Goal: Task Accomplishment & Management: Manage account settings

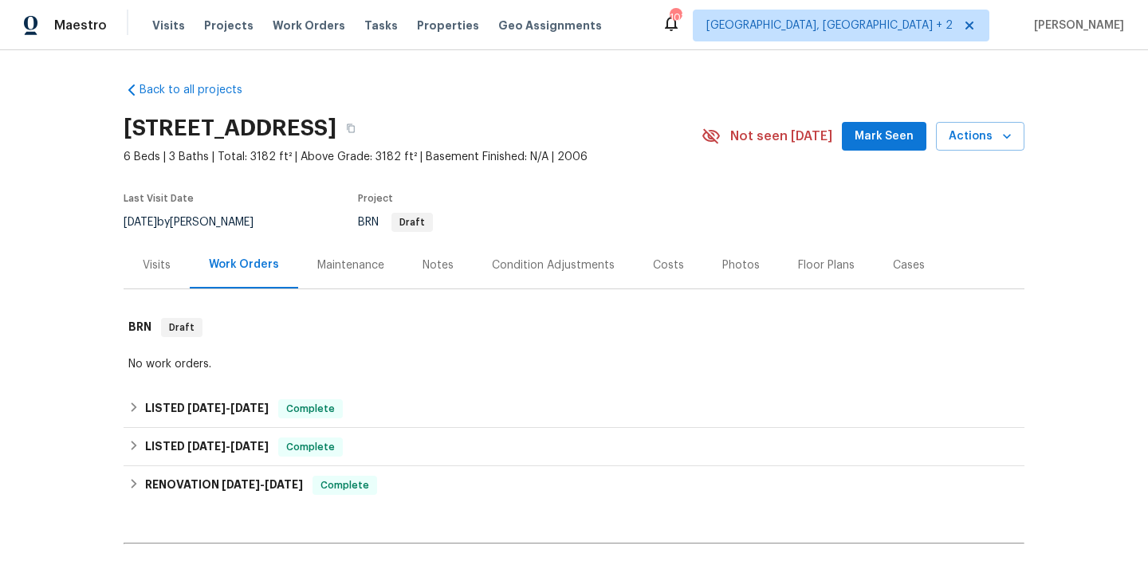
scroll to position [382, 0]
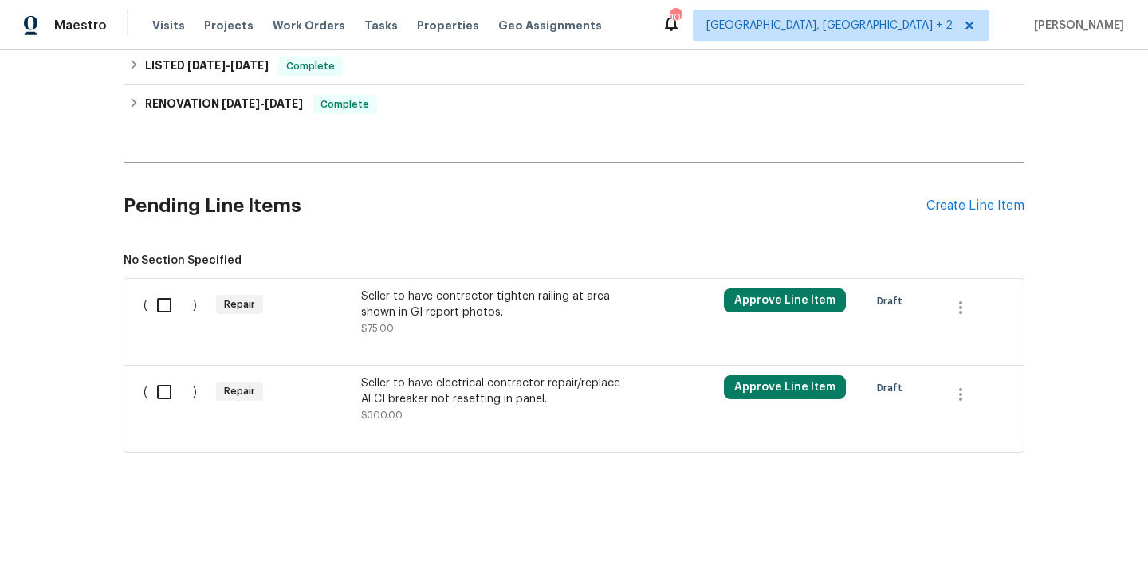
click at [408, 301] on div "Seller to have contractor tighten railing at area shown in GI report photos." at bounding box center [501, 305] width 281 height 32
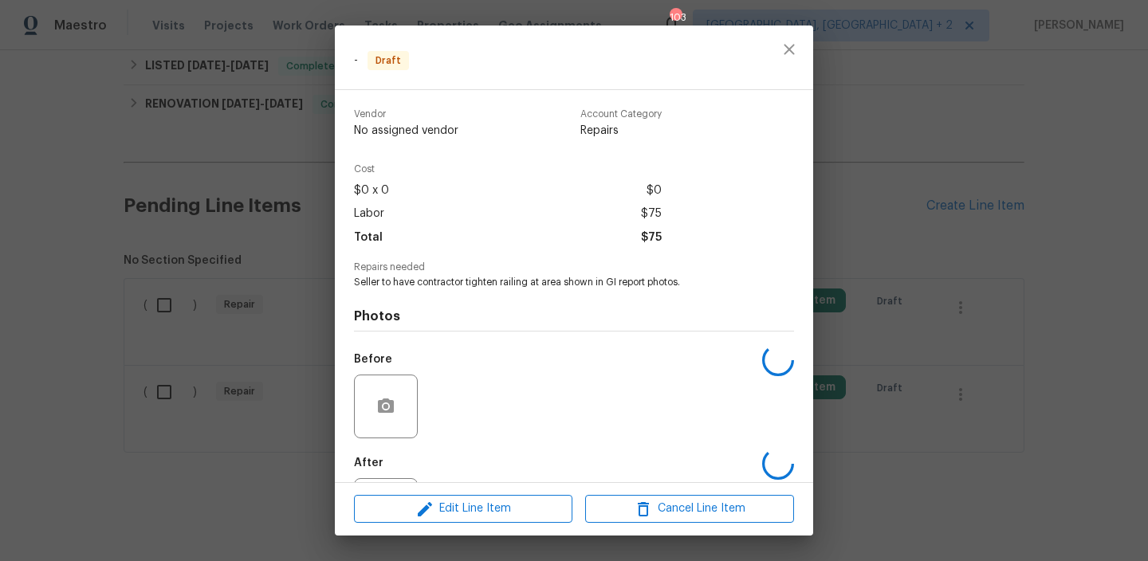
scroll to position [76, 0]
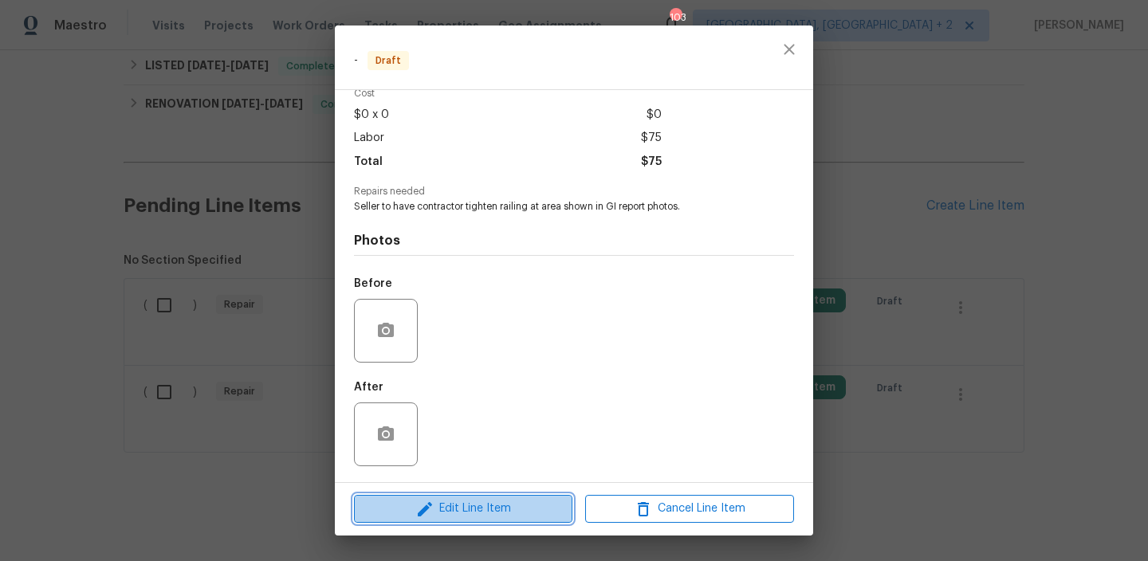
click at [423, 514] on icon "button" at bounding box center [424, 509] width 19 height 19
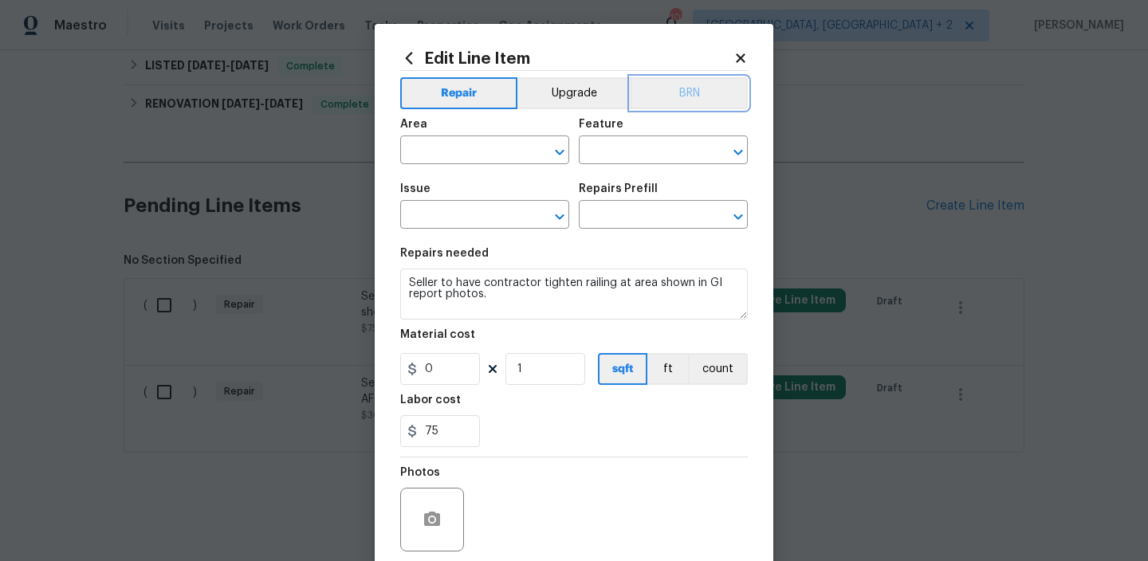
click at [689, 81] on button "BRN" at bounding box center [689, 93] width 117 height 32
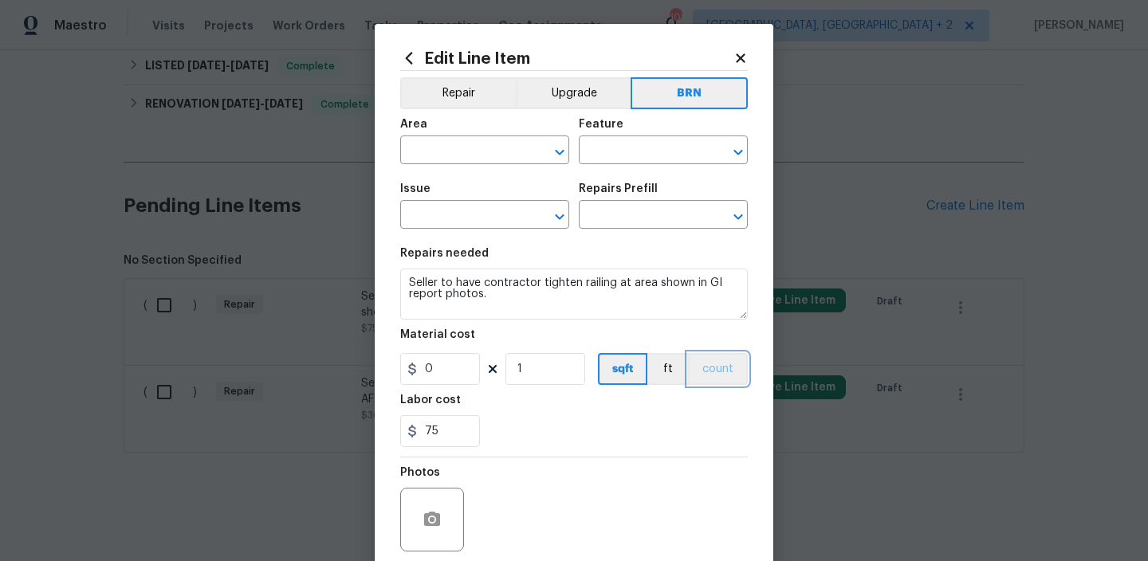
click at [725, 364] on button "count" at bounding box center [718, 369] width 60 height 32
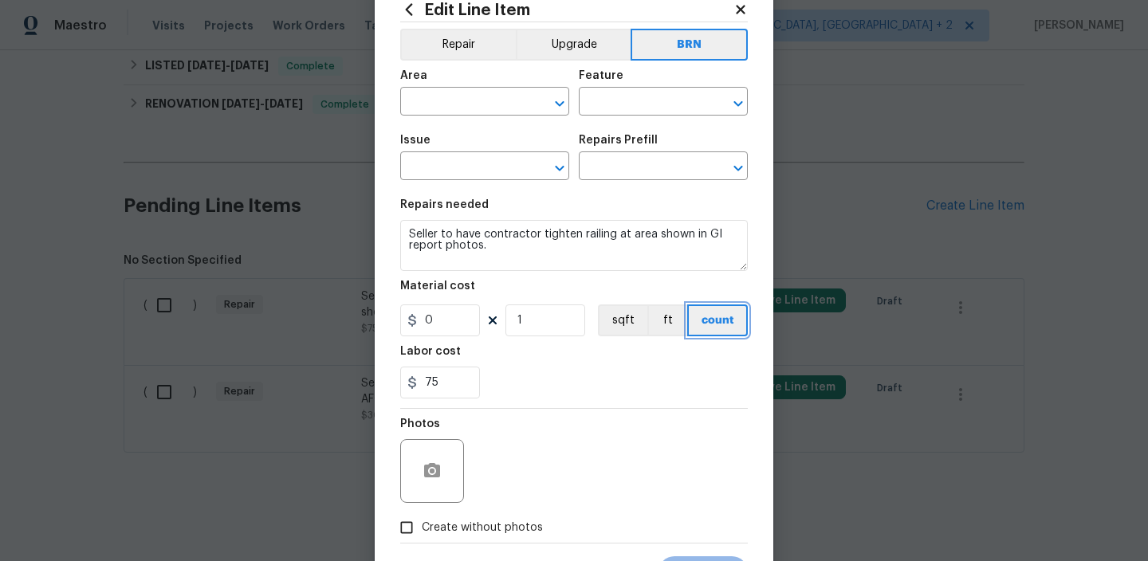
scroll to position [0, 0]
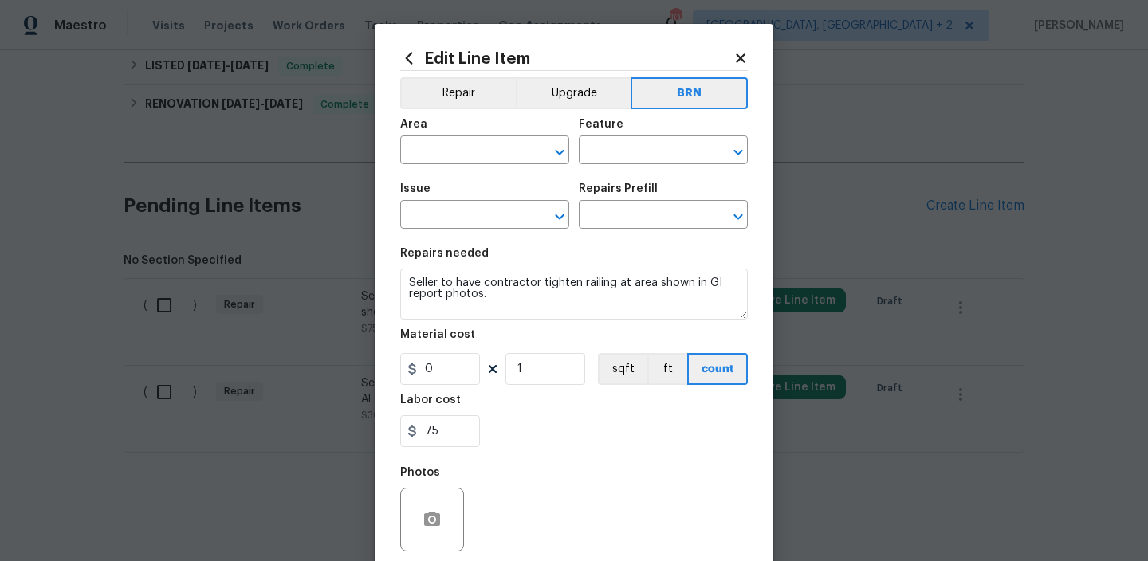
click at [445, 165] on span "Area ​" at bounding box center [484, 141] width 169 height 65
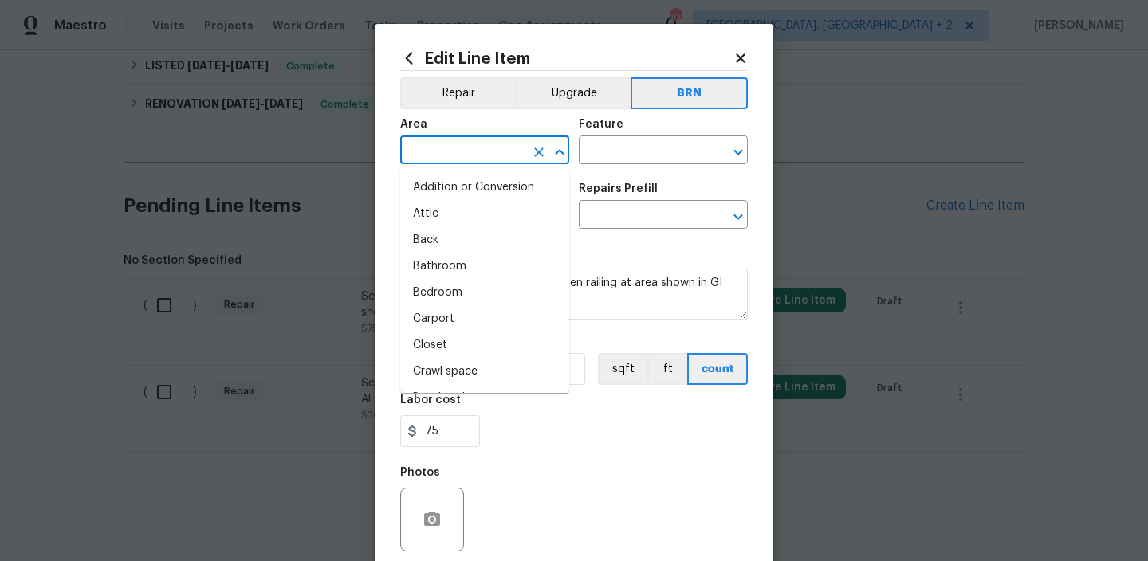
click at [442, 151] on input "text" at bounding box center [462, 152] width 124 height 25
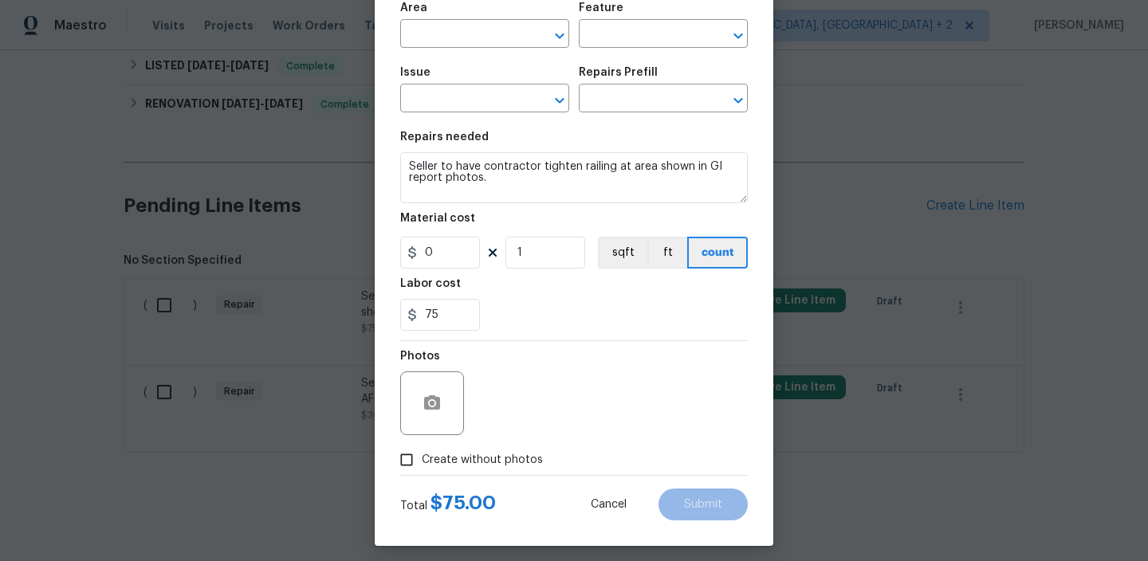
scroll to position [126, 0]
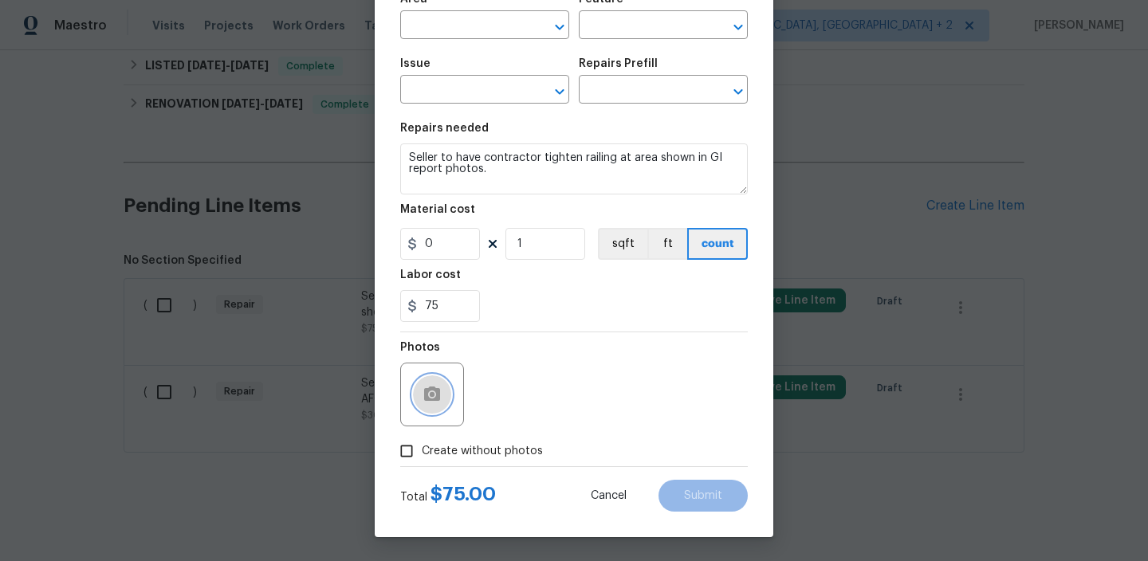
click at [443, 391] on button "button" at bounding box center [432, 395] width 38 height 38
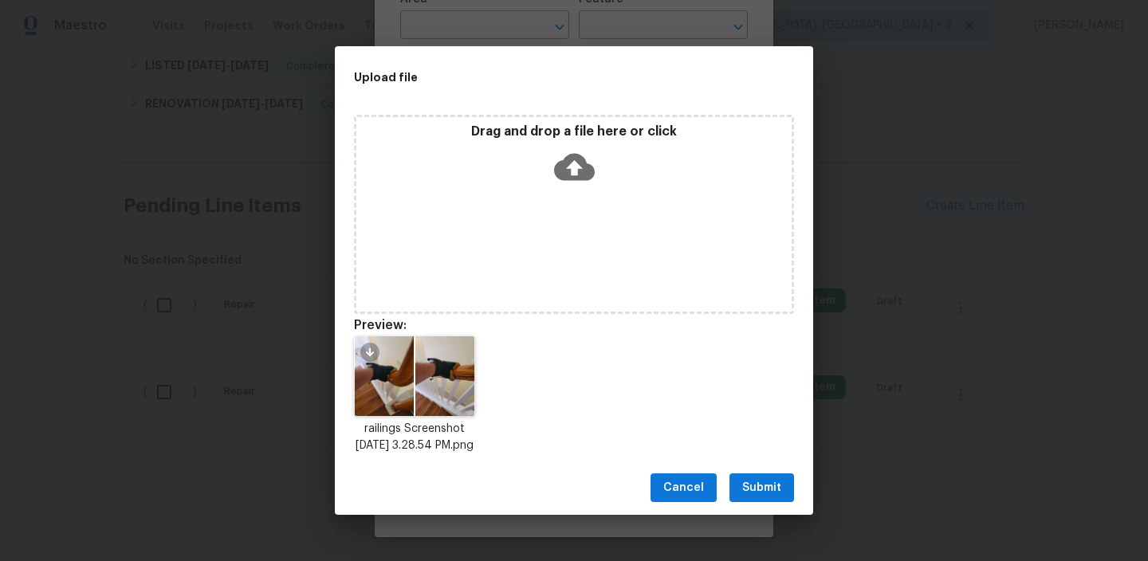
click at [751, 510] on div "Cancel Submit" at bounding box center [574, 488] width 478 height 55
click at [757, 497] on span "Submit" at bounding box center [761, 488] width 39 height 20
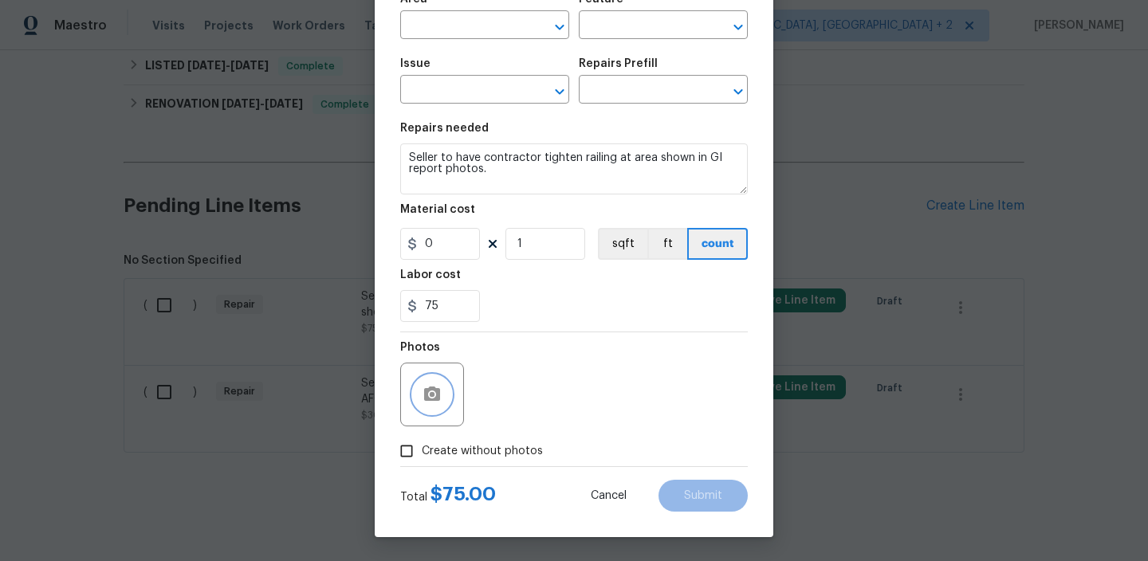
scroll to position [0, 0]
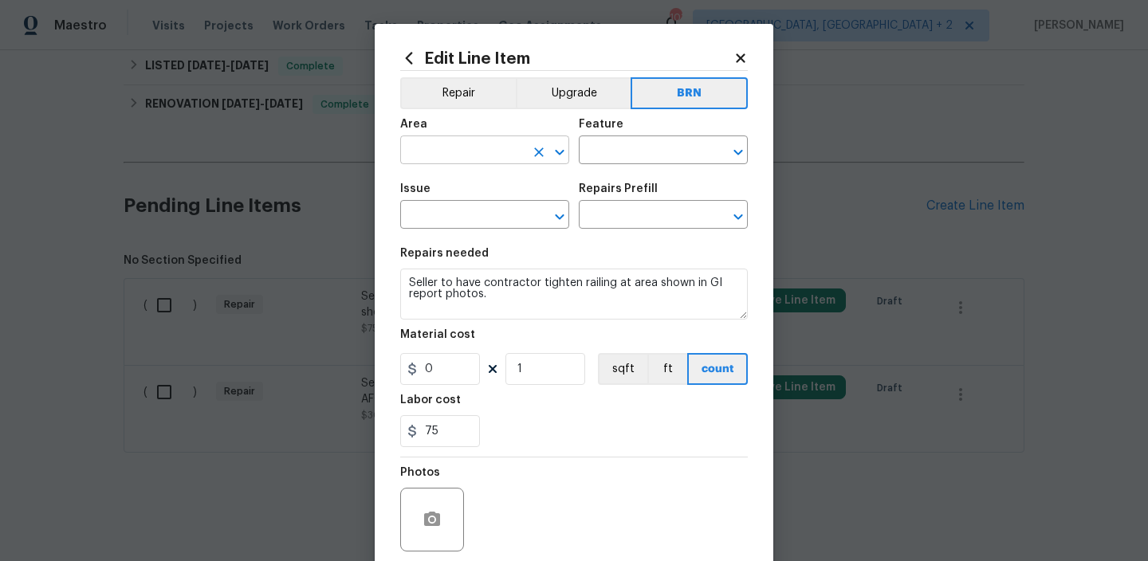
click at [457, 140] on input "text" at bounding box center [462, 152] width 124 height 25
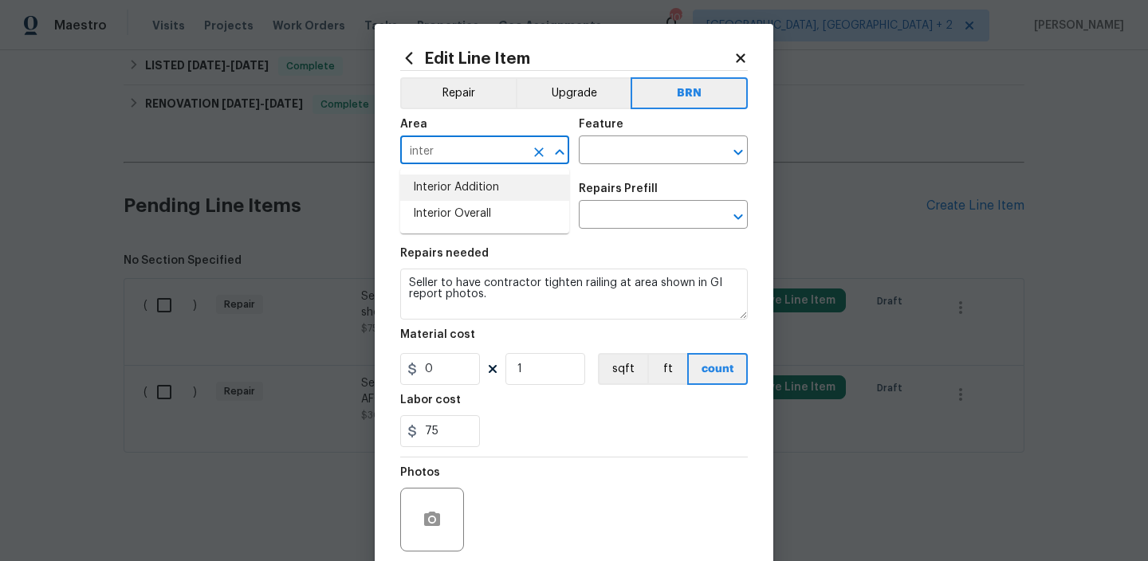
click at [471, 189] on li "Interior Addition" at bounding box center [484, 188] width 169 height 26
type input "Interior Addition"
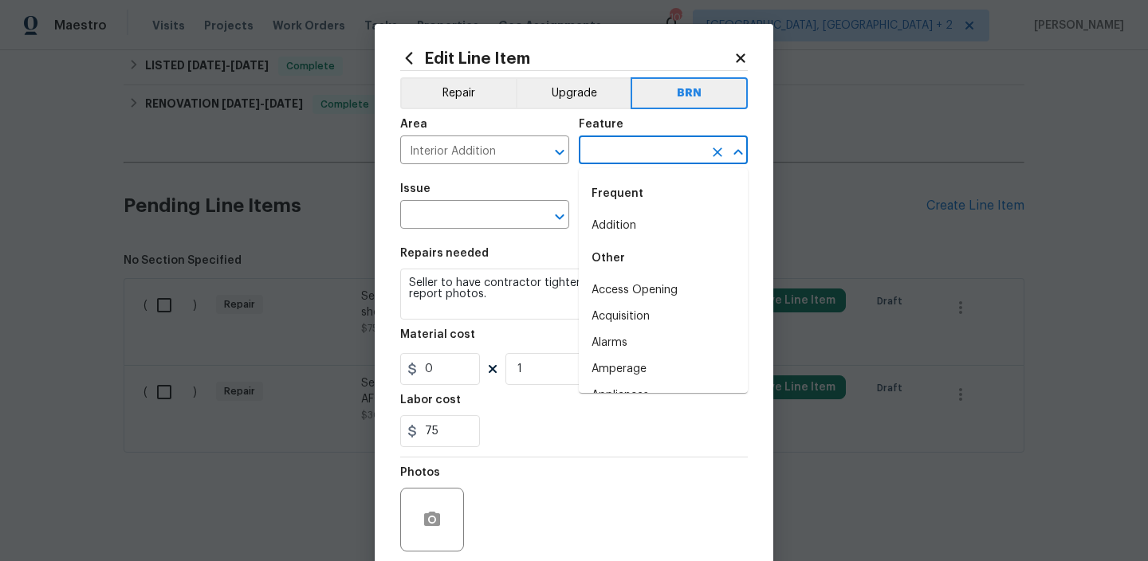
click at [592, 153] on input "text" at bounding box center [641, 152] width 124 height 25
type input "r"
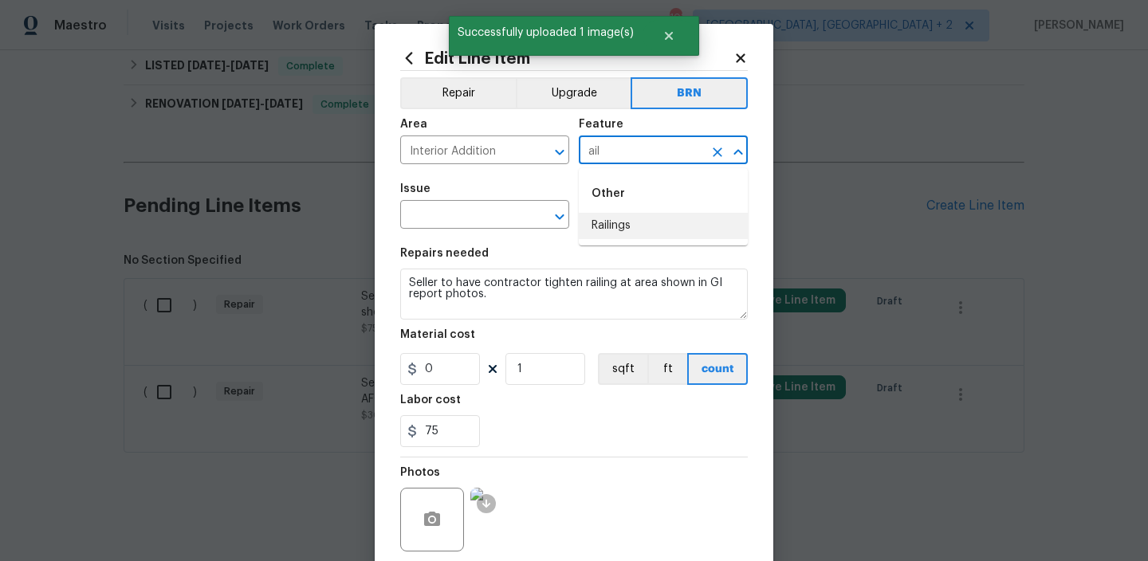
click at [620, 223] on li "Railings" at bounding box center [663, 226] width 169 height 26
type input "Railings"
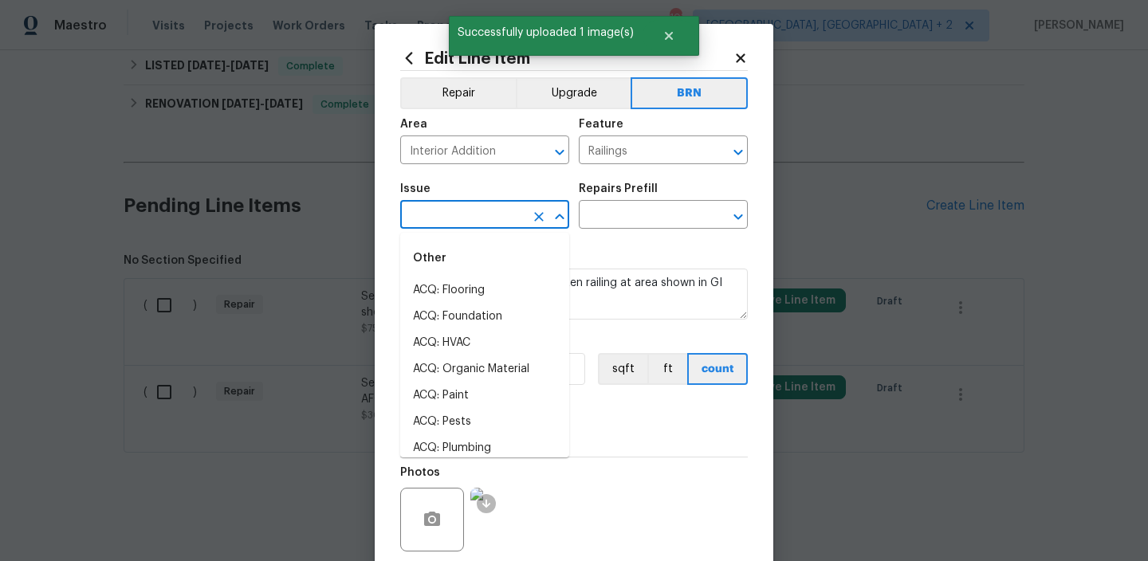
click at [443, 223] on input "text" at bounding box center [462, 216] width 124 height 25
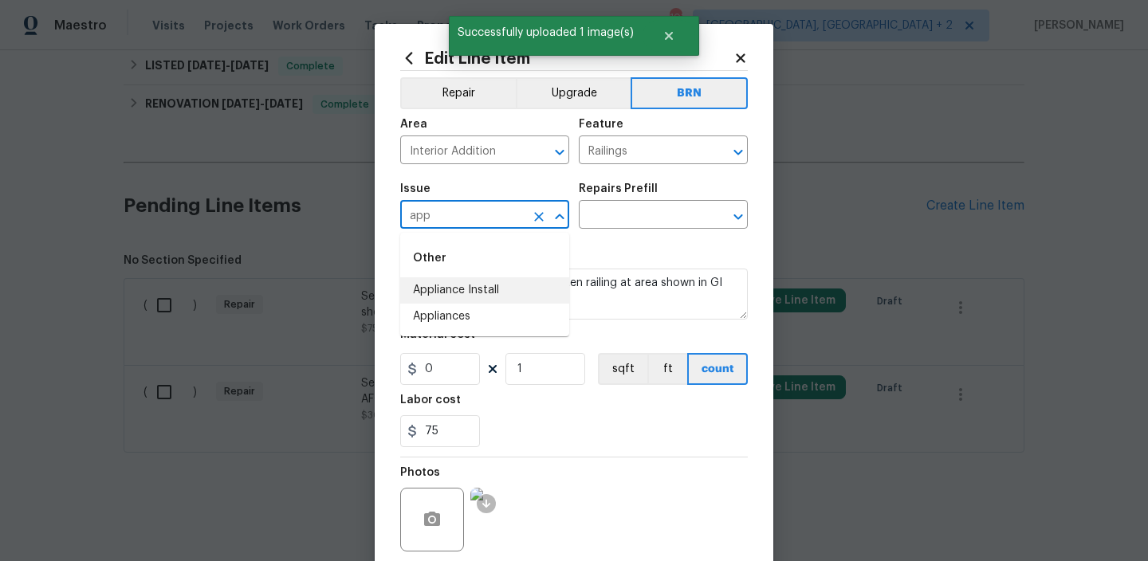
click at [469, 285] on li "Appliance Install" at bounding box center [484, 291] width 169 height 26
type input "Appliance Install"
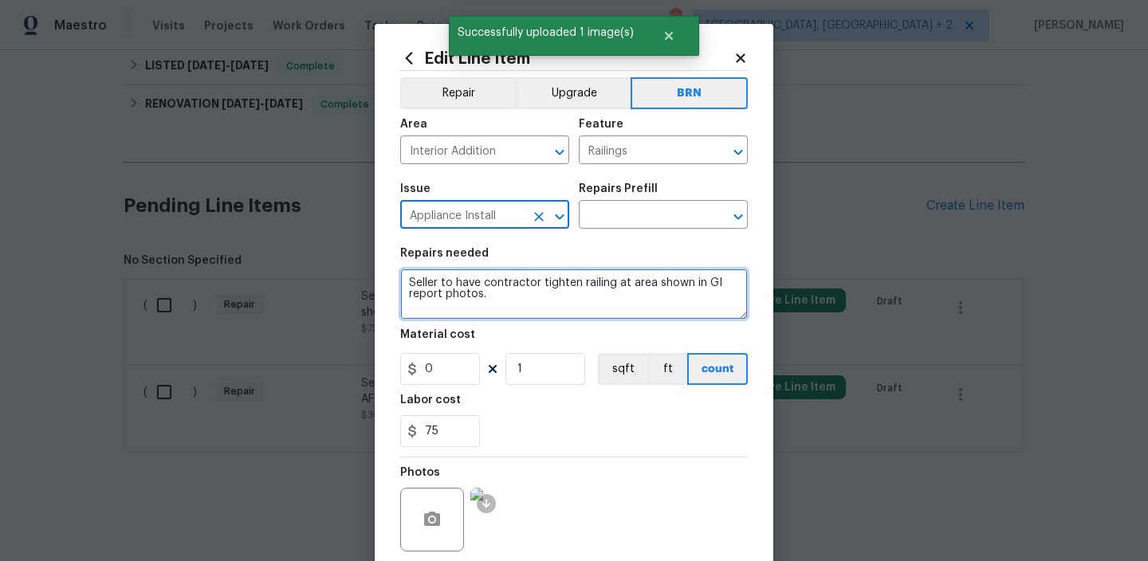
click at [469, 285] on textarea "Seller to have contractor tighten railing at area shown in GI report photos." at bounding box center [574, 294] width 348 height 51
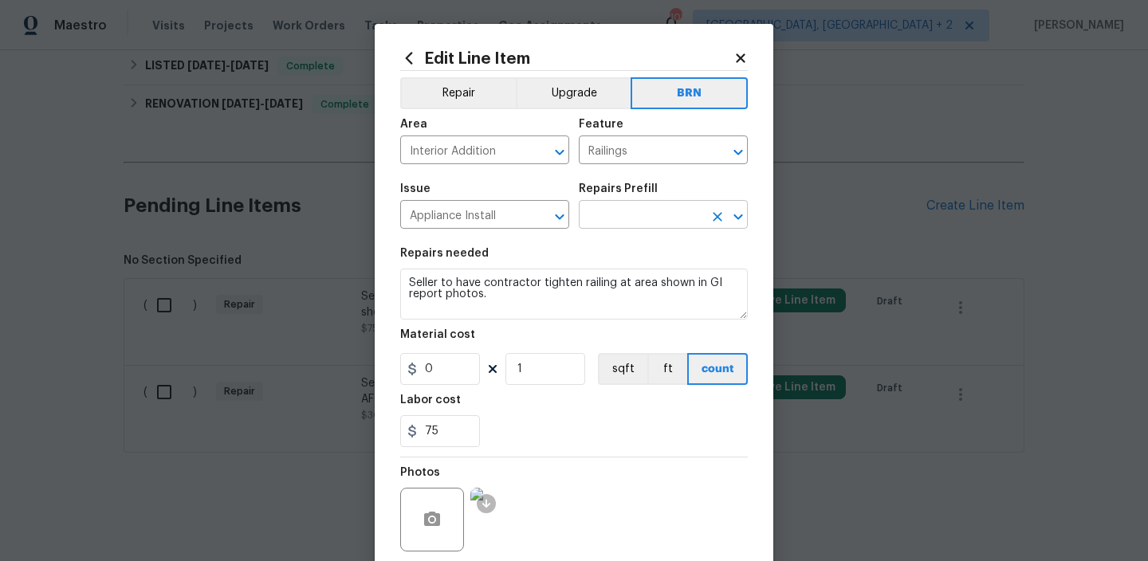
click at [598, 219] on input "text" at bounding box center [641, 216] width 124 height 25
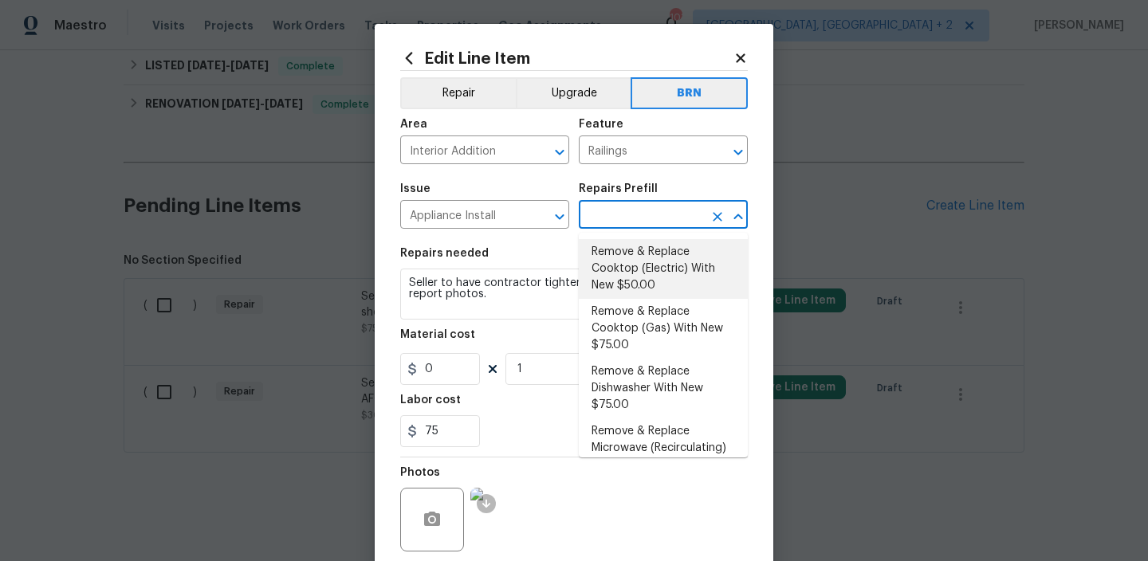
click at [603, 257] on li "Remove & Replace Cooktop (Electric) With New $50.00" at bounding box center [663, 269] width 169 height 60
type input "Appliances"
type textarea "Remove the existing cooktop and replace it with a new electric cooktop provided…"
type input "Remove & Replace Cooktop (Electric) With New $50.00"
type input "50"
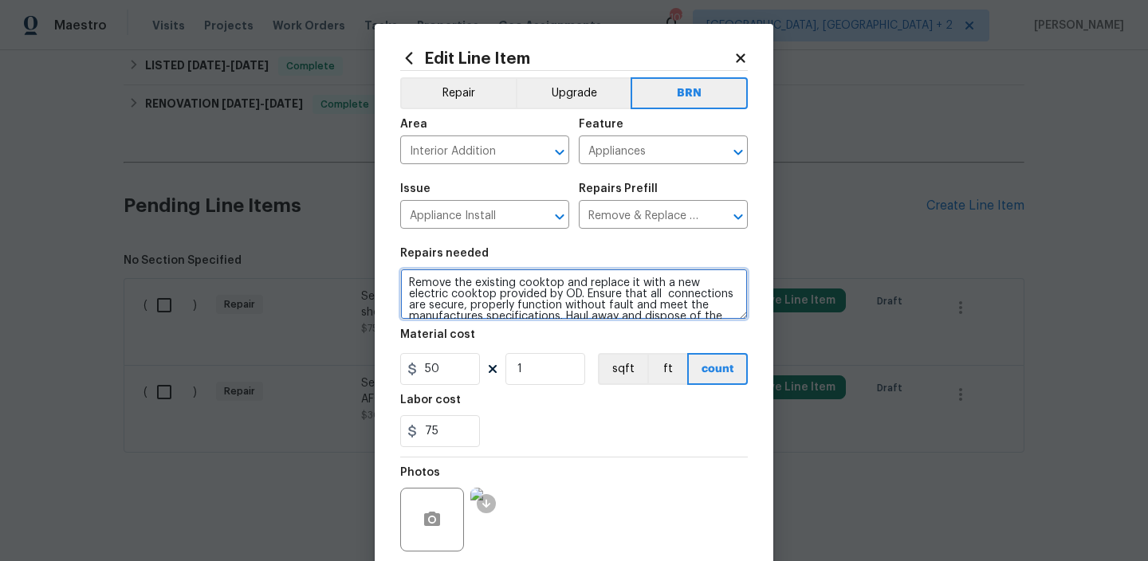
click at [511, 287] on textarea "Remove the existing cooktop and replace it with a new electric cooktop provided…" at bounding box center [574, 294] width 348 height 51
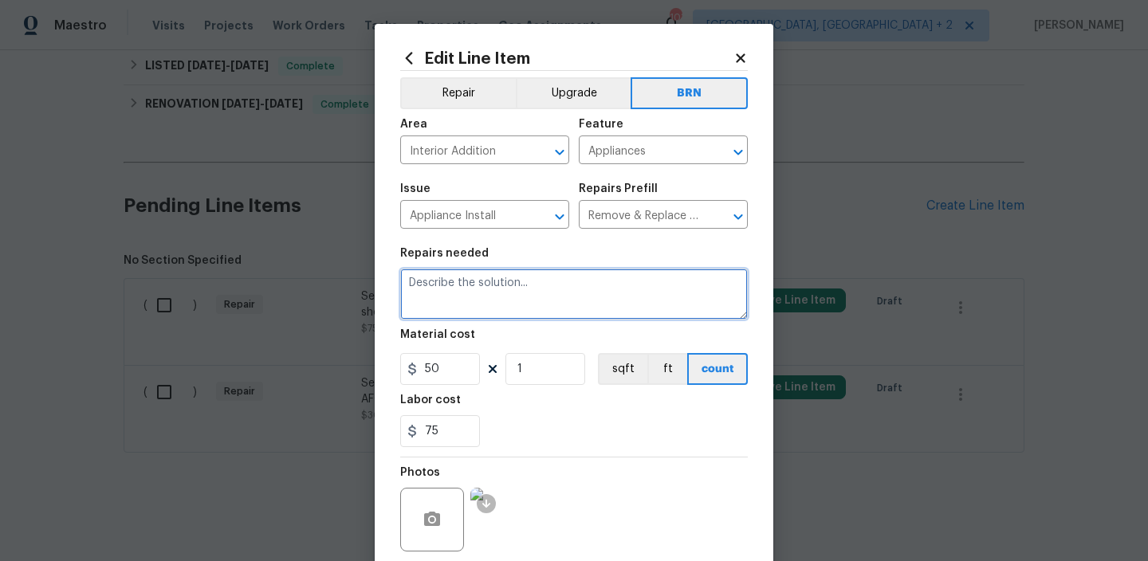
paste textarea "Seller to have contractor tighten railing at area shown in GI report photos."
type textarea "Seller to have contractor tighten railing at area shown in GI report photos."
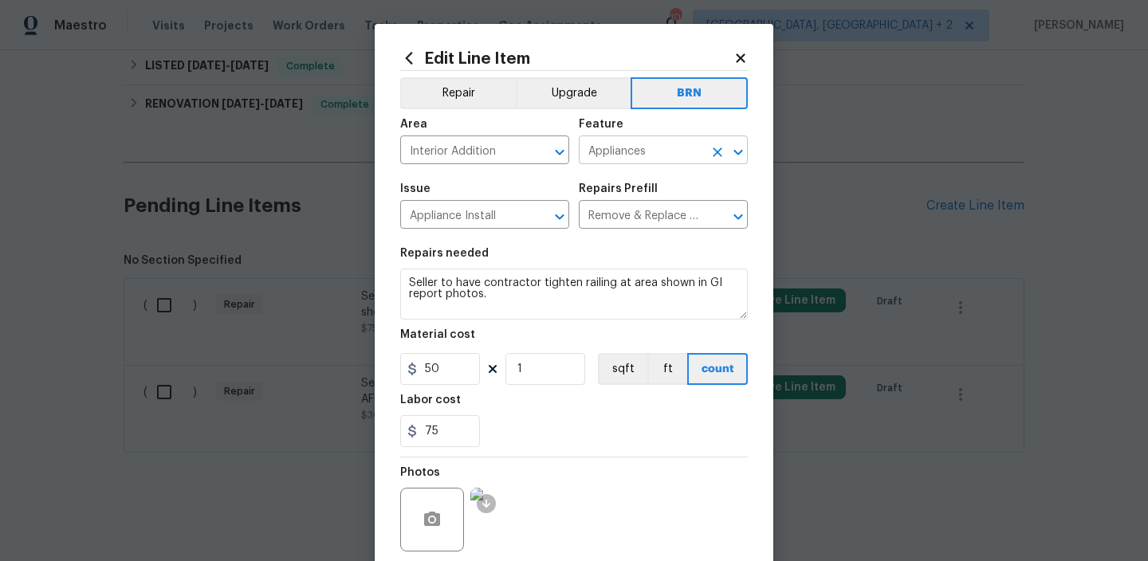
click at [601, 153] on input "Appliances" at bounding box center [641, 152] width 124 height 25
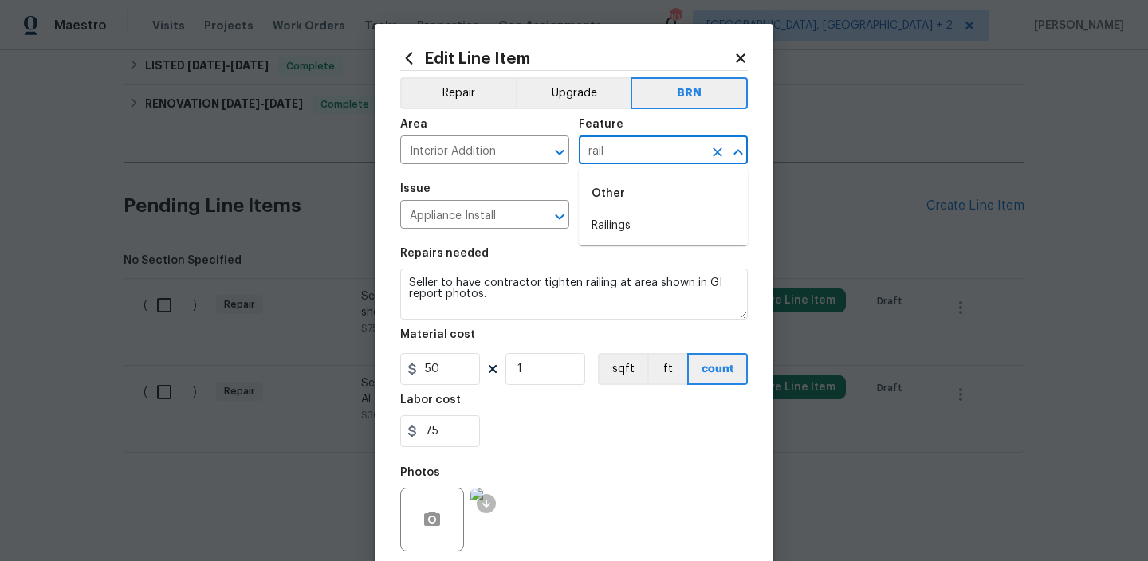
click at [606, 222] on li "Railings" at bounding box center [663, 226] width 169 height 26
type input "Railings"
click at [460, 370] on input "50" at bounding box center [440, 369] width 80 height 32
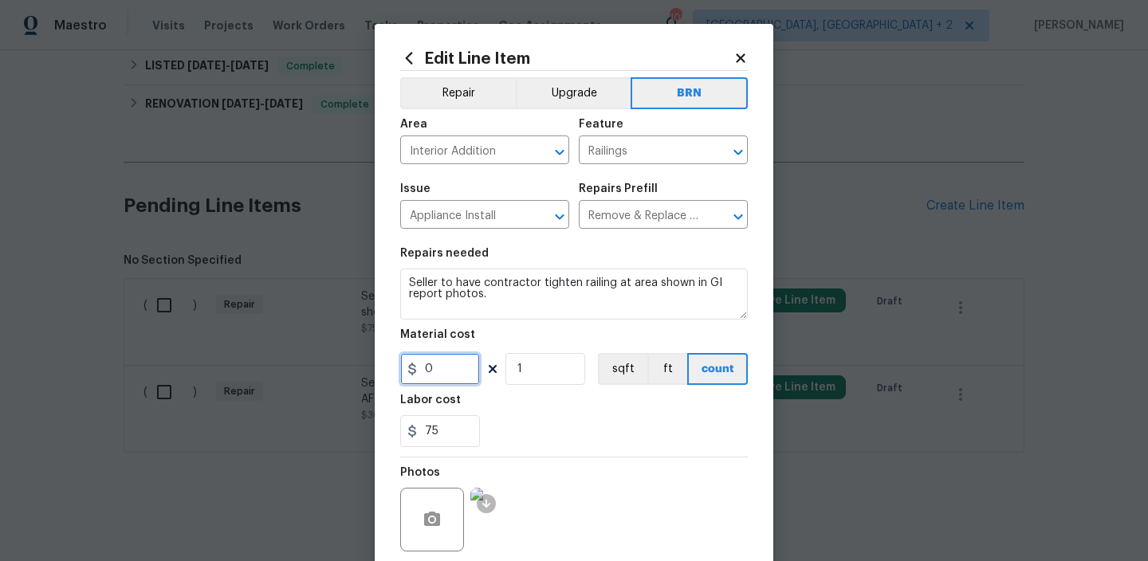
scroll to position [126, 0]
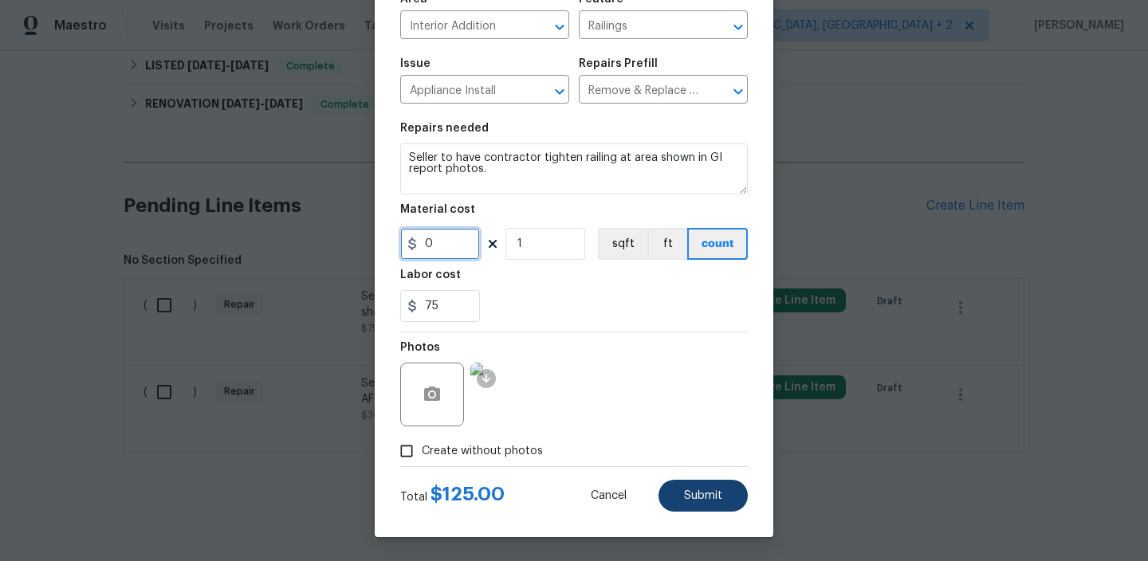
type input "0"
click at [691, 493] on span "Submit" at bounding box center [703, 496] width 38 height 12
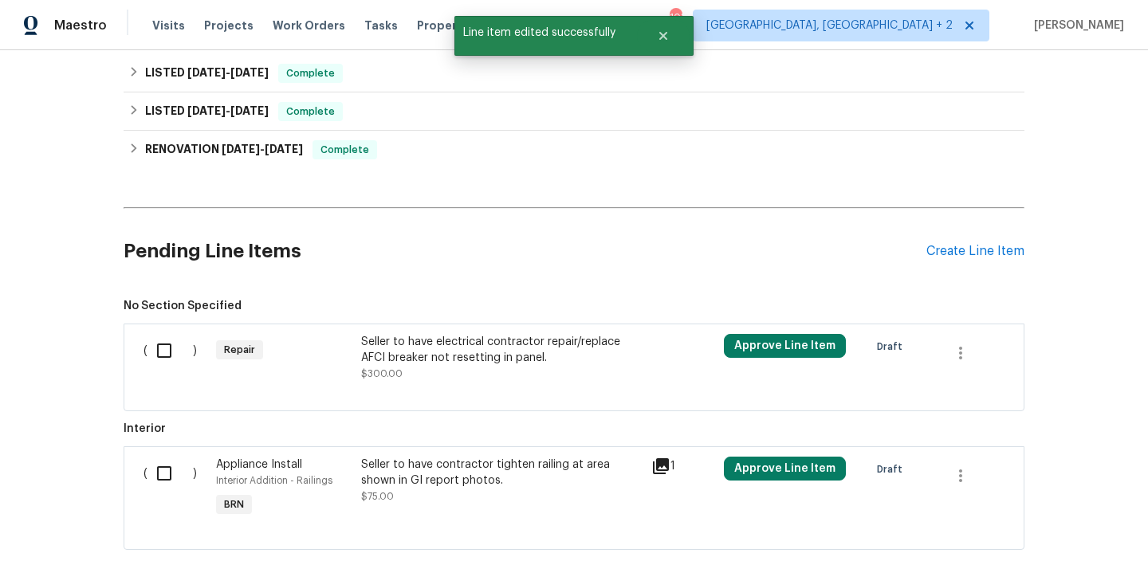
scroll to position [382, 0]
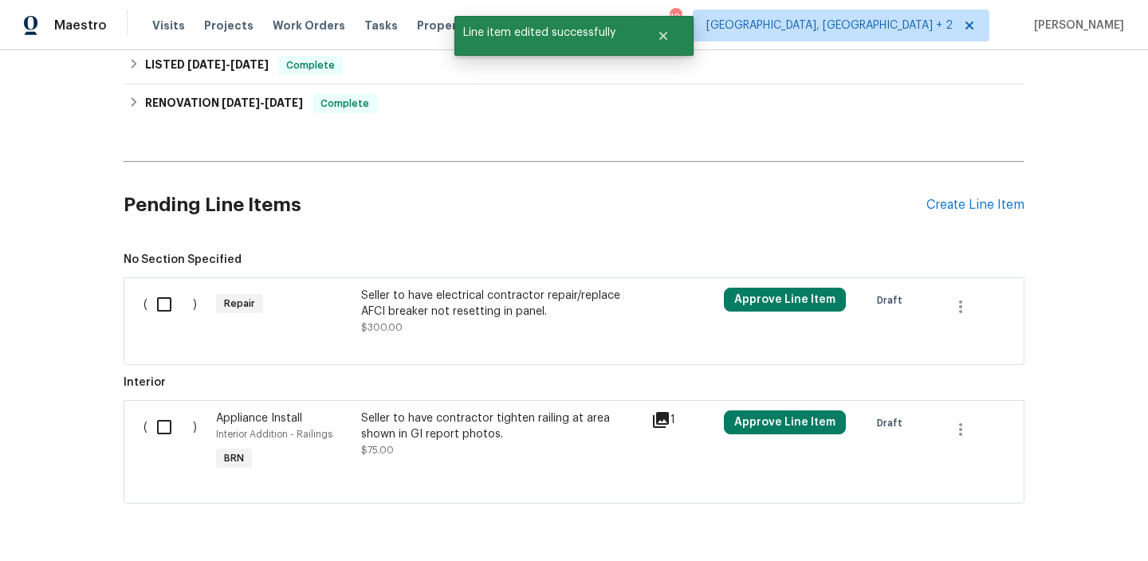
click at [449, 309] on div "Seller to have electrical contractor repair/replace AFCI breaker not resetting …" at bounding box center [501, 304] width 281 height 32
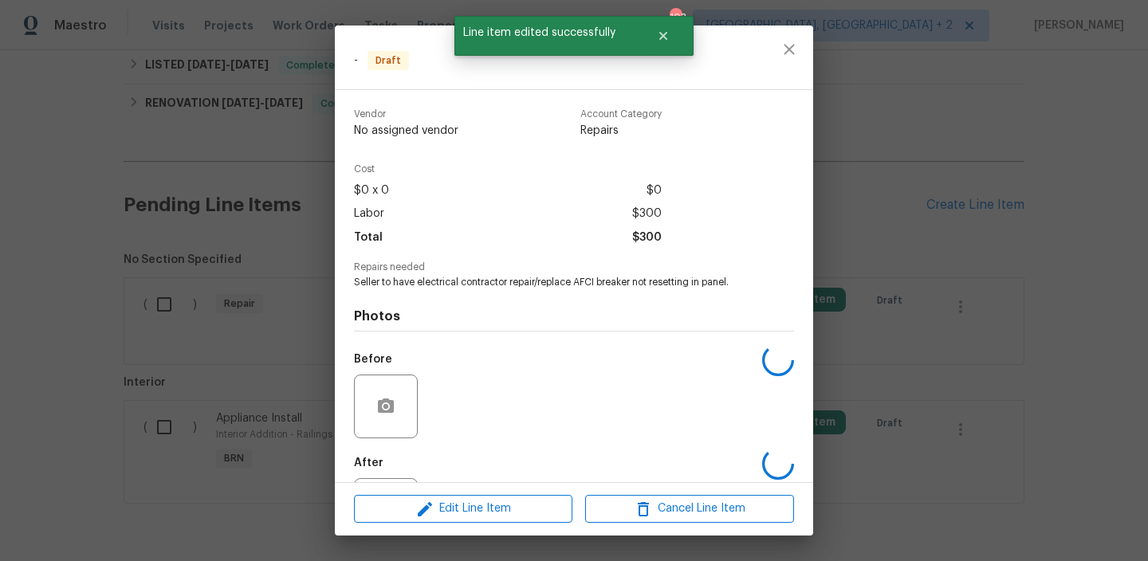
scroll to position [76, 0]
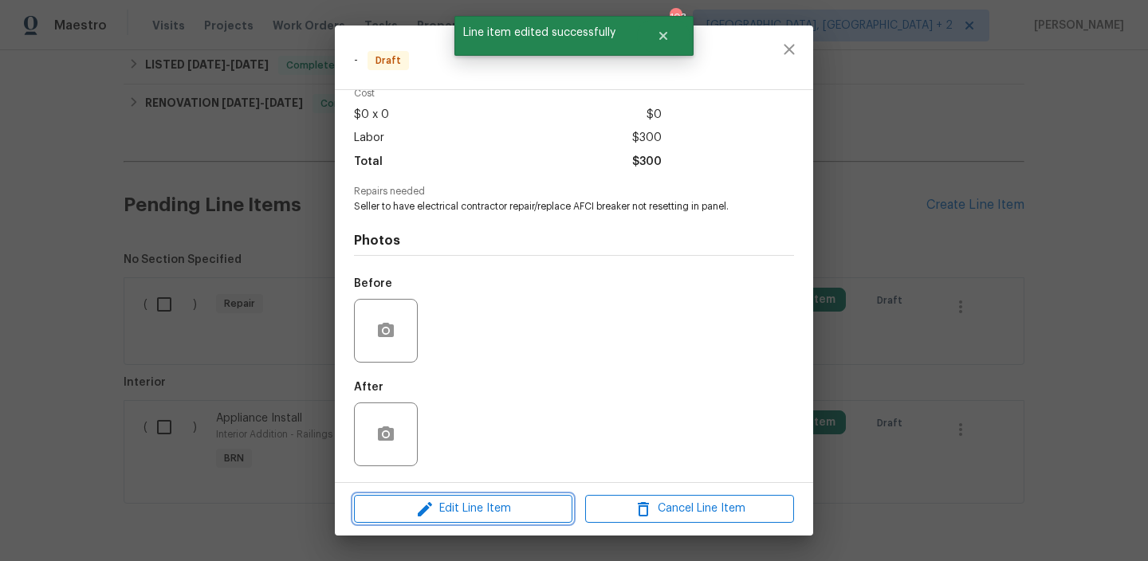
click at [463, 506] on span "Edit Line Item" at bounding box center [463, 509] width 209 height 20
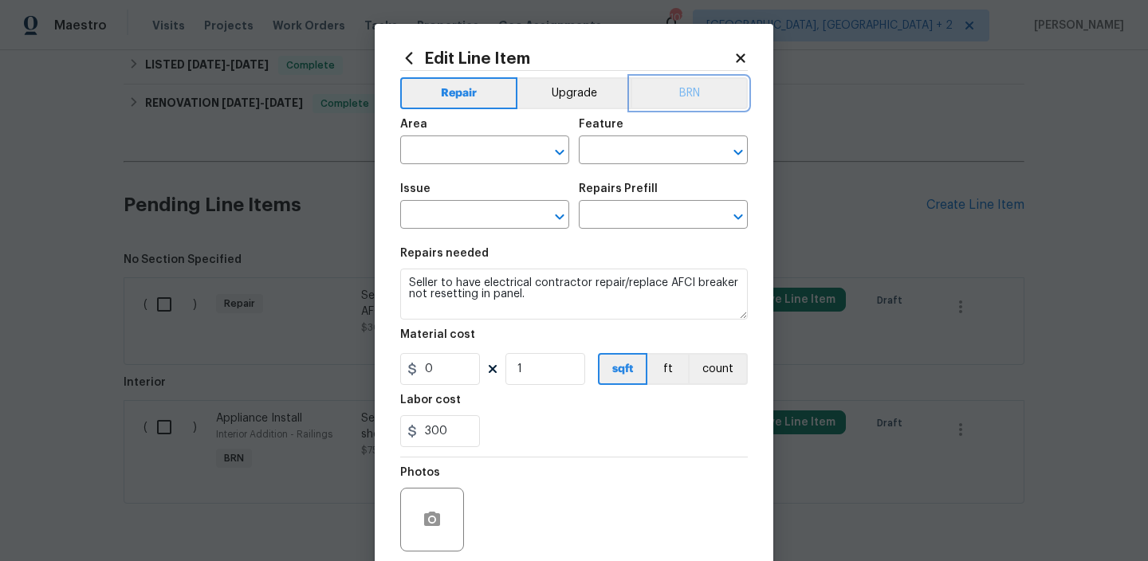
click at [701, 93] on button "BRN" at bounding box center [689, 93] width 117 height 32
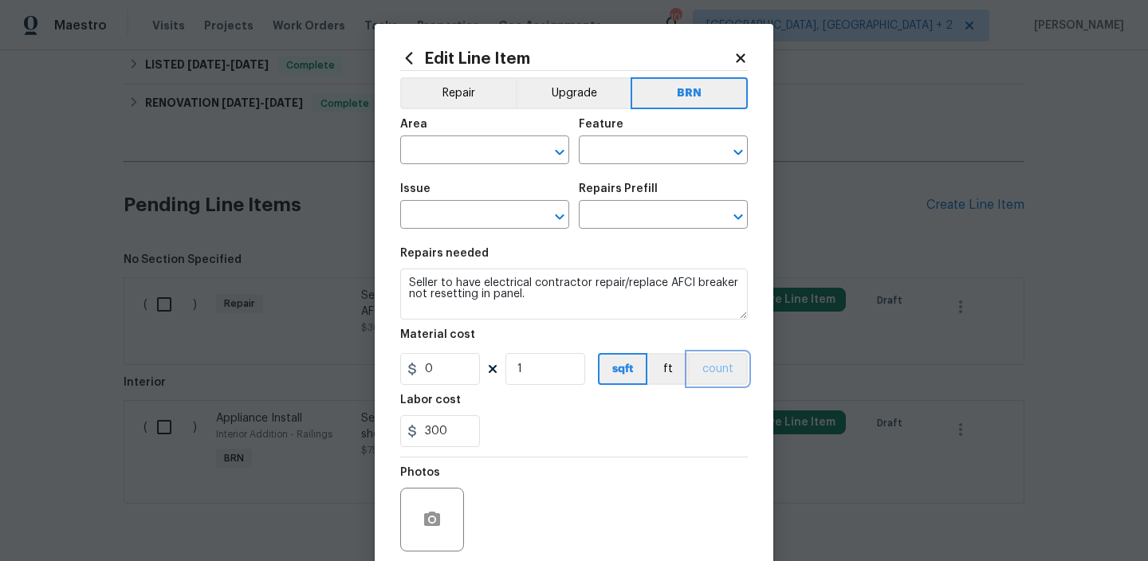
click at [707, 378] on button "count" at bounding box center [718, 369] width 60 height 32
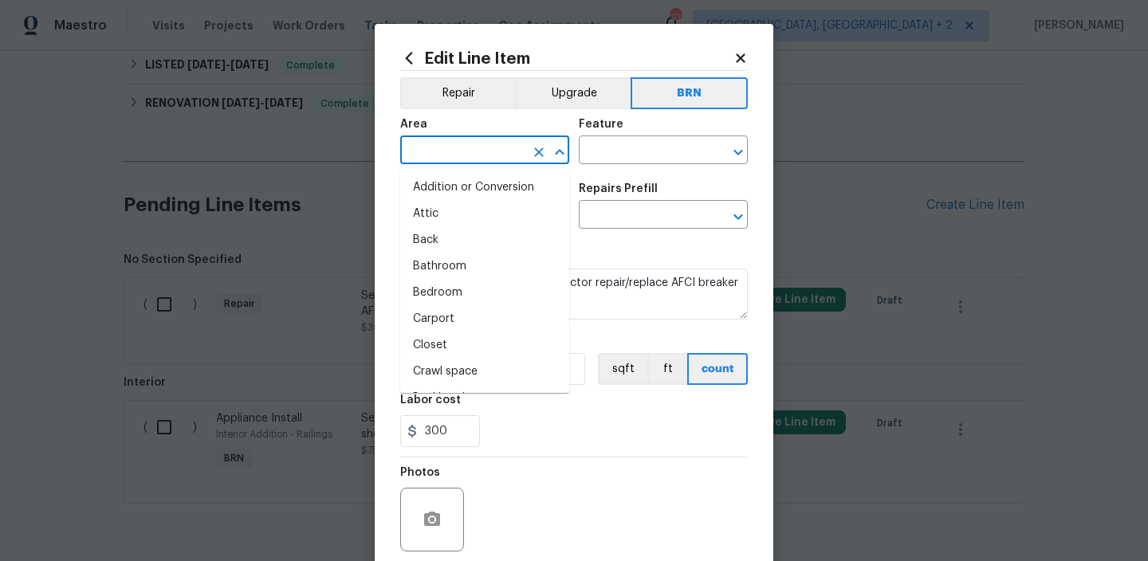
click at [433, 142] on input "text" at bounding box center [462, 152] width 124 height 25
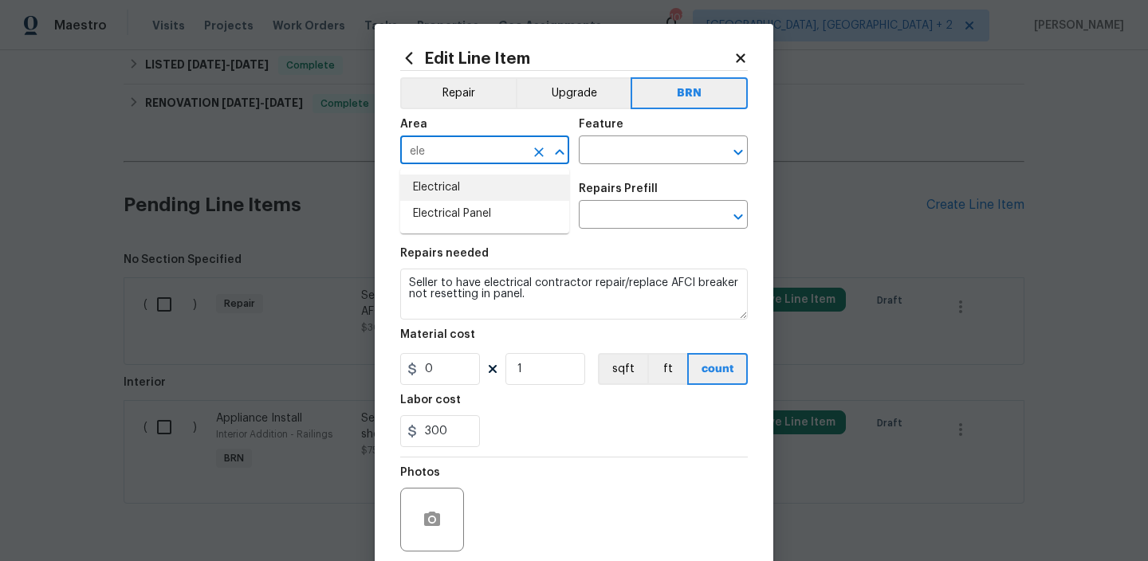
click at [440, 187] on li "Electrical" at bounding box center [484, 188] width 169 height 26
type input "Electrical"
click at [617, 156] on input "text" at bounding box center [641, 152] width 124 height 25
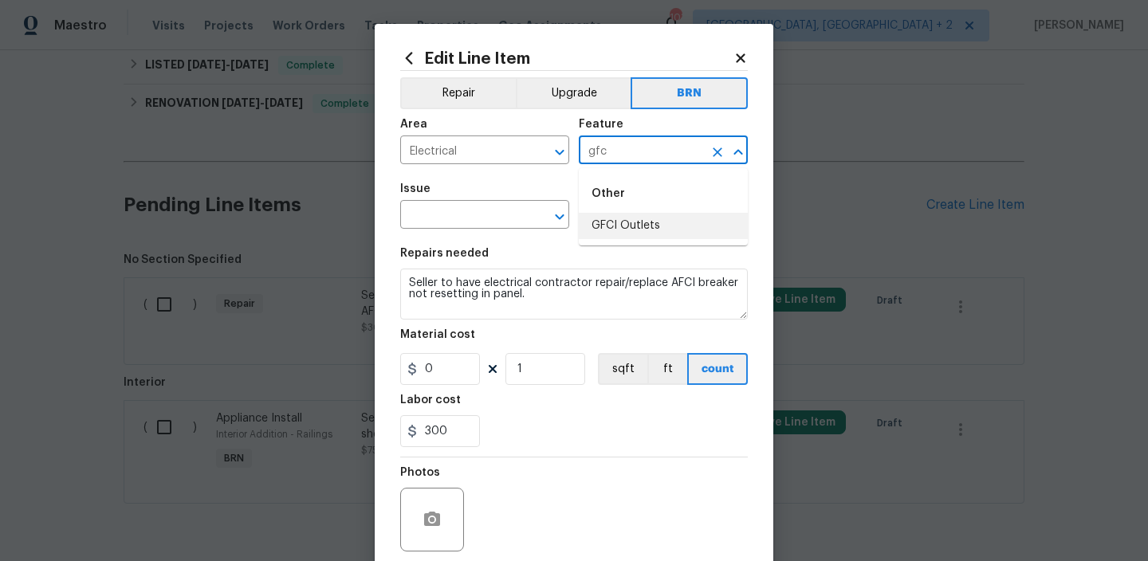
click at [646, 230] on li "GFCI Outlets" at bounding box center [663, 226] width 169 height 26
type input "GFCI Outlets"
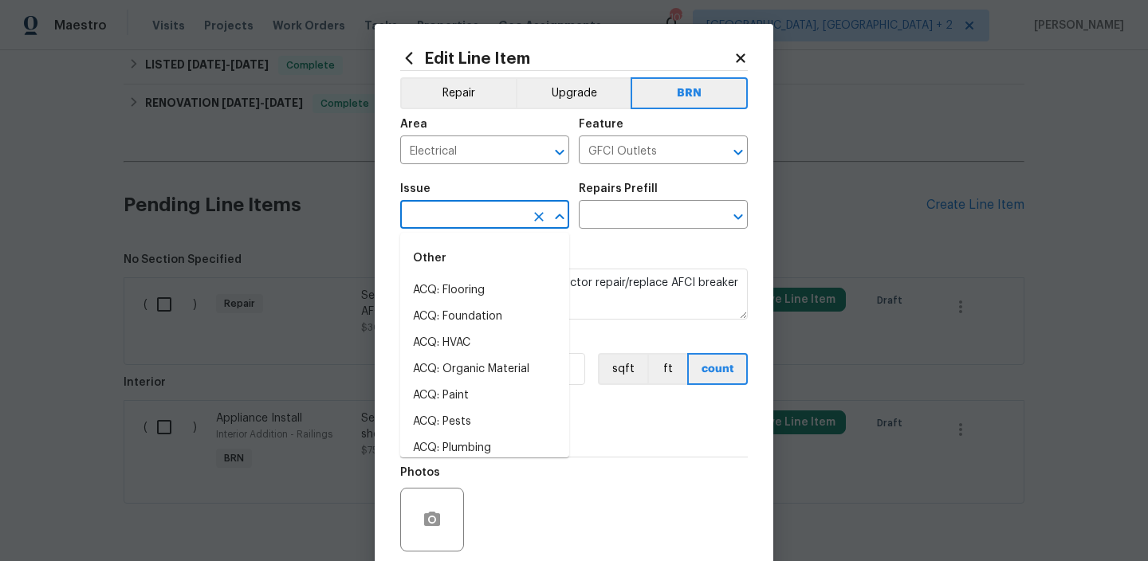
click at [453, 215] on input "text" at bounding box center [462, 216] width 124 height 25
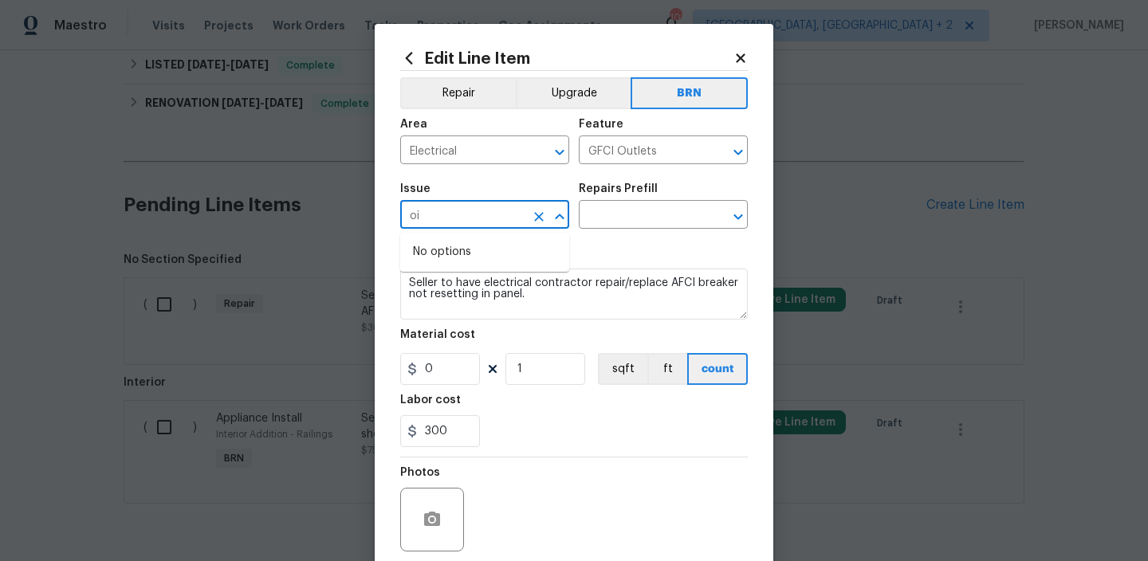
type input "o"
click at [479, 293] on li "Damaged/missing outlet" at bounding box center [484, 291] width 169 height 26
type input "Damaged/missing outlet"
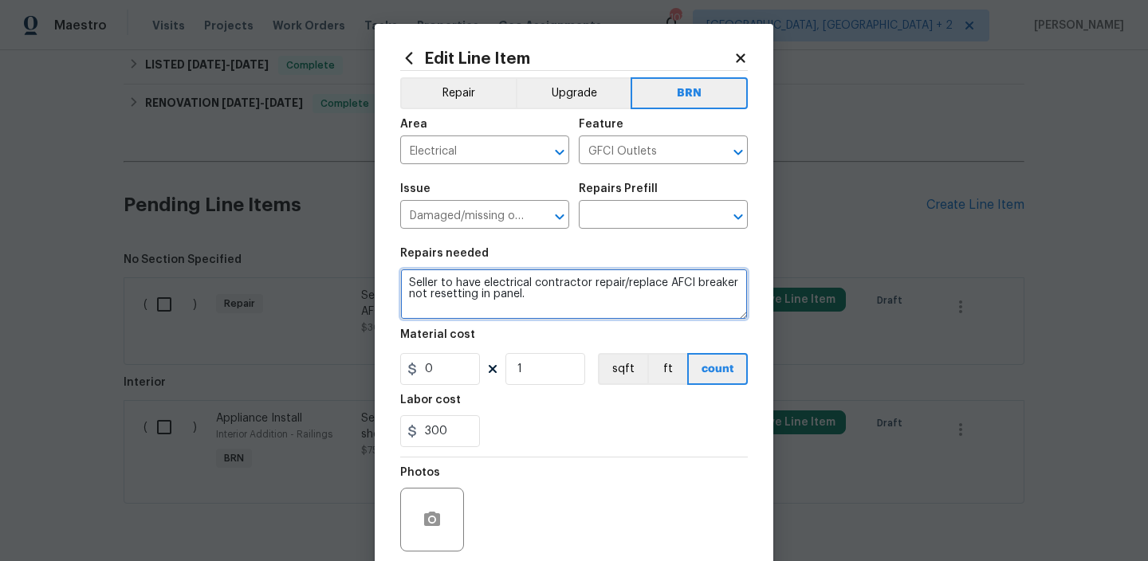
click at [479, 293] on textarea "Seller to have electrical contractor repair/replace AFCI breaker not resetting …" at bounding box center [574, 294] width 348 height 51
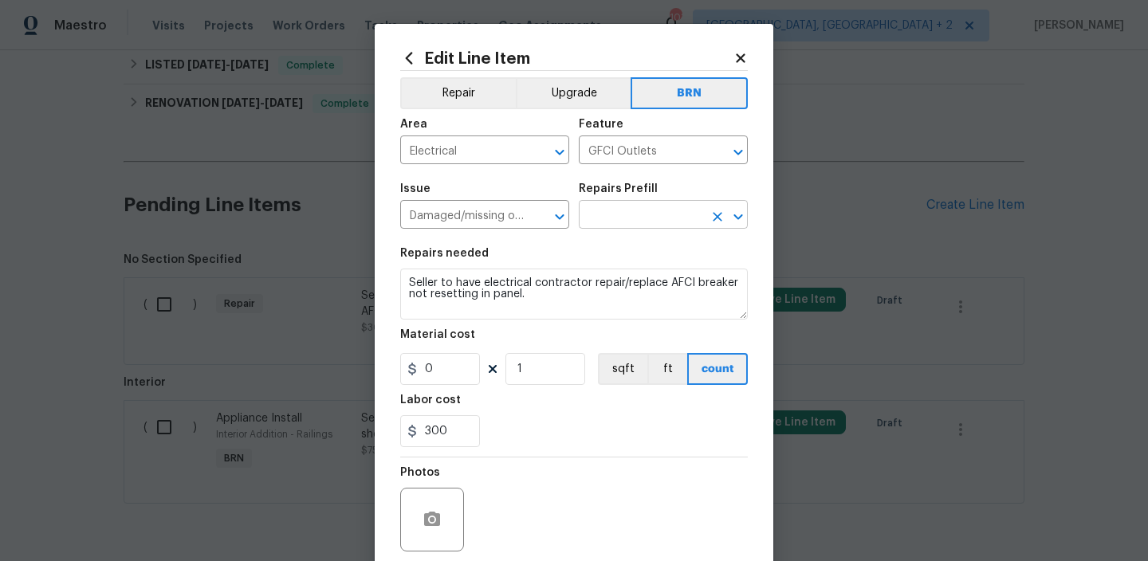
click at [600, 215] on input "text" at bounding box center [641, 216] width 124 height 25
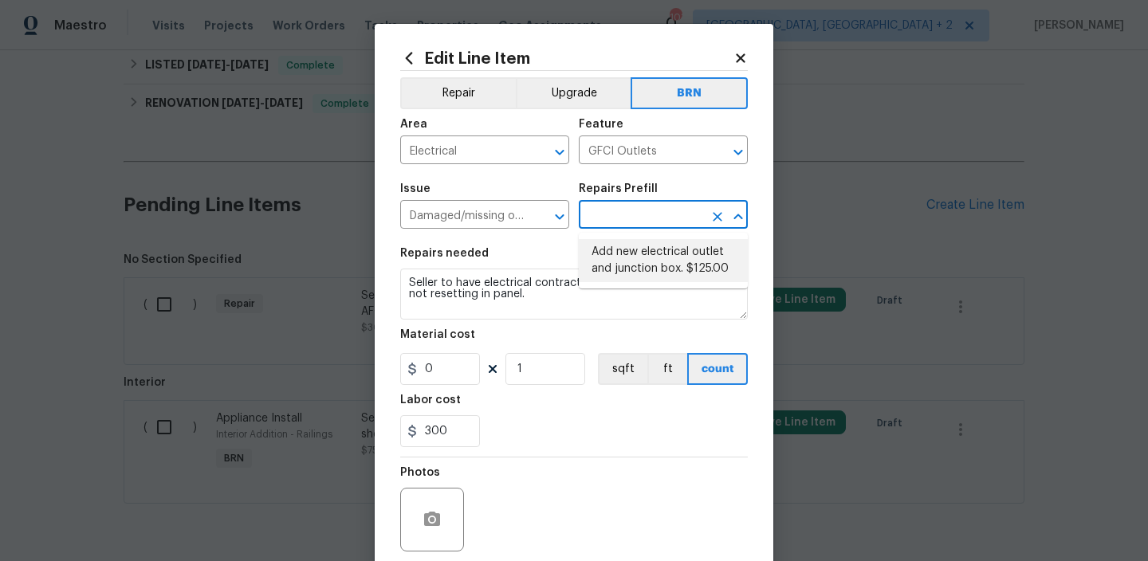
click at [613, 249] on li "Add new electrical outlet and junction box. $125.00" at bounding box center [663, 260] width 169 height 43
type input "Switches and Outlets"
type input "Add new electrical outlet and junction box. $125.00"
type textarea "Install new outlet by tying into existing circuit and installing new junction b…"
type input "125"
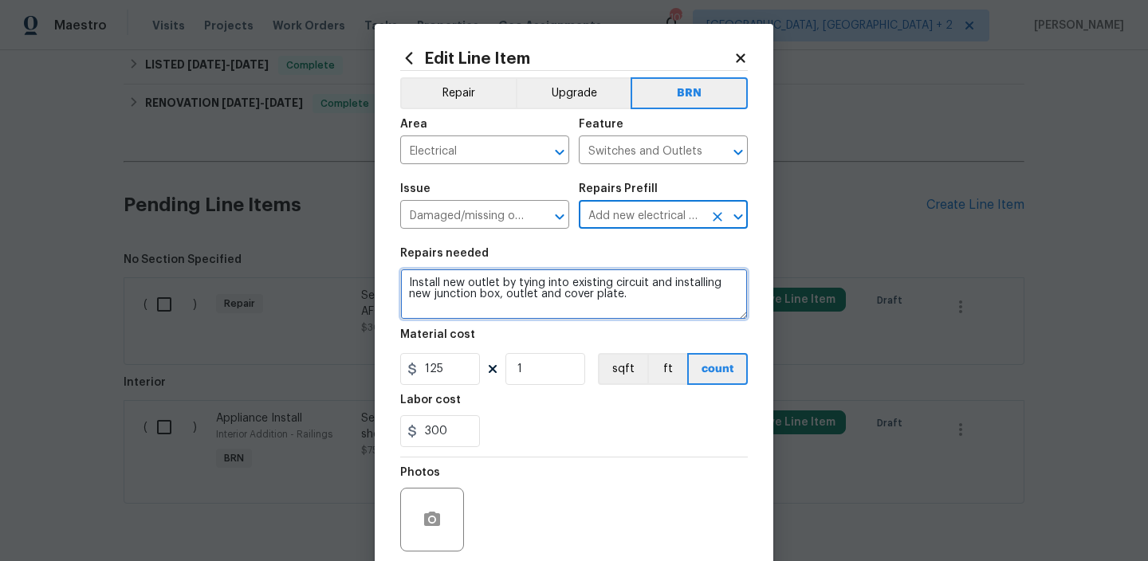
click at [518, 286] on textarea "Install new outlet by tying into existing circuit and installing new junction b…" at bounding box center [574, 294] width 348 height 51
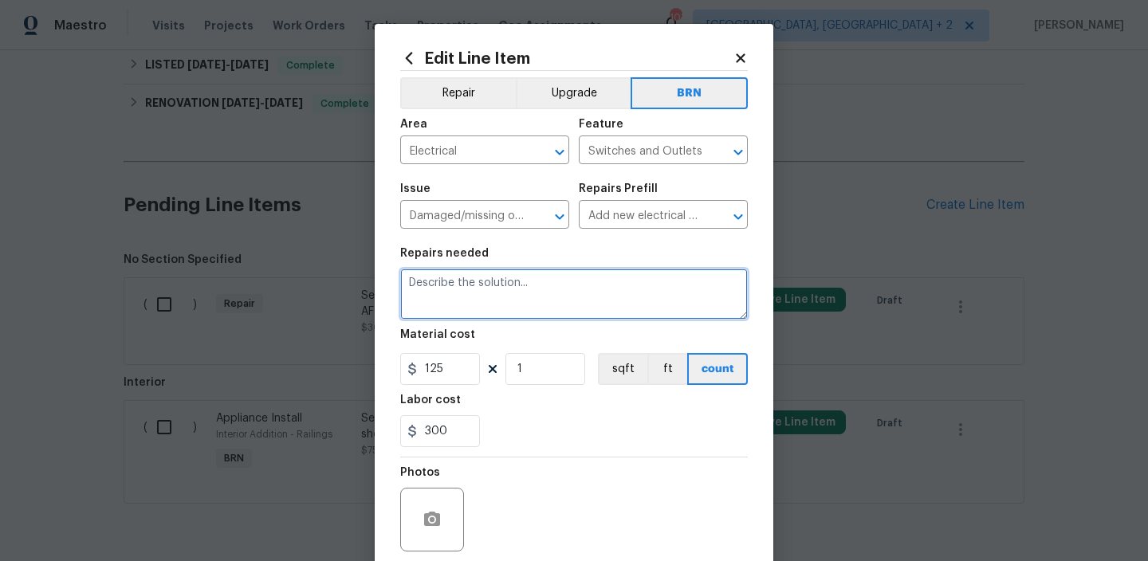
paste textarea "Seller to have electrical contractor repair/replace AFCI breaker not resetting …"
type textarea "Seller to have electrical contractor repair/replace AFCI breaker not resetting …"
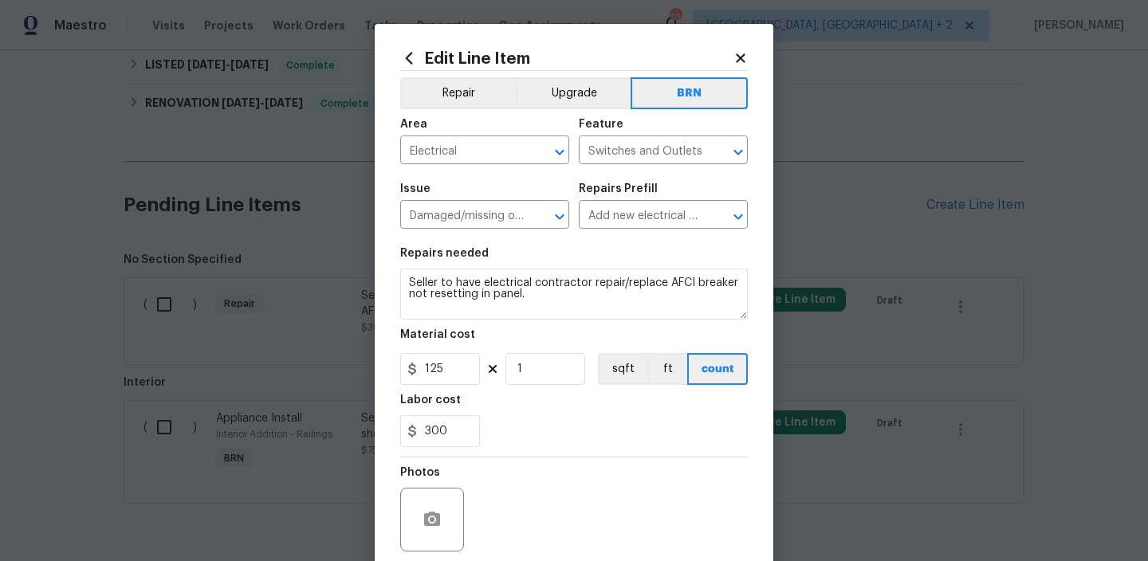
click at [482, 345] on div "Material cost" at bounding box center [574, 339] width 348 height 21
click at [471, 358] on input "125" at bounding box center [440, 369] width 80 height 32
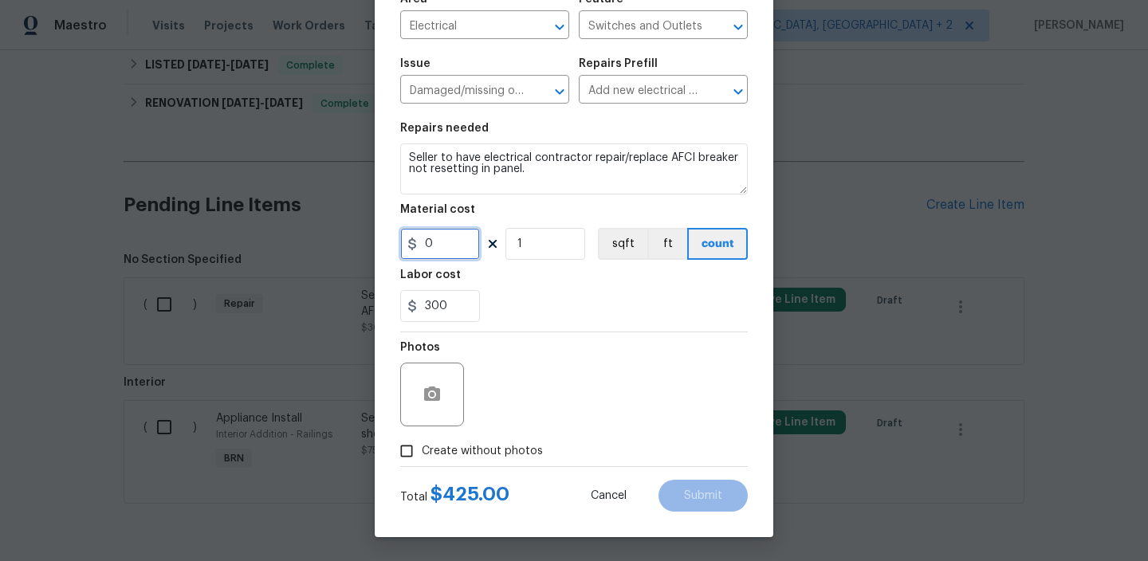
type input "0"
click at [448, 395] on button "button" at bounding box center [432, 395] width 38 height 38
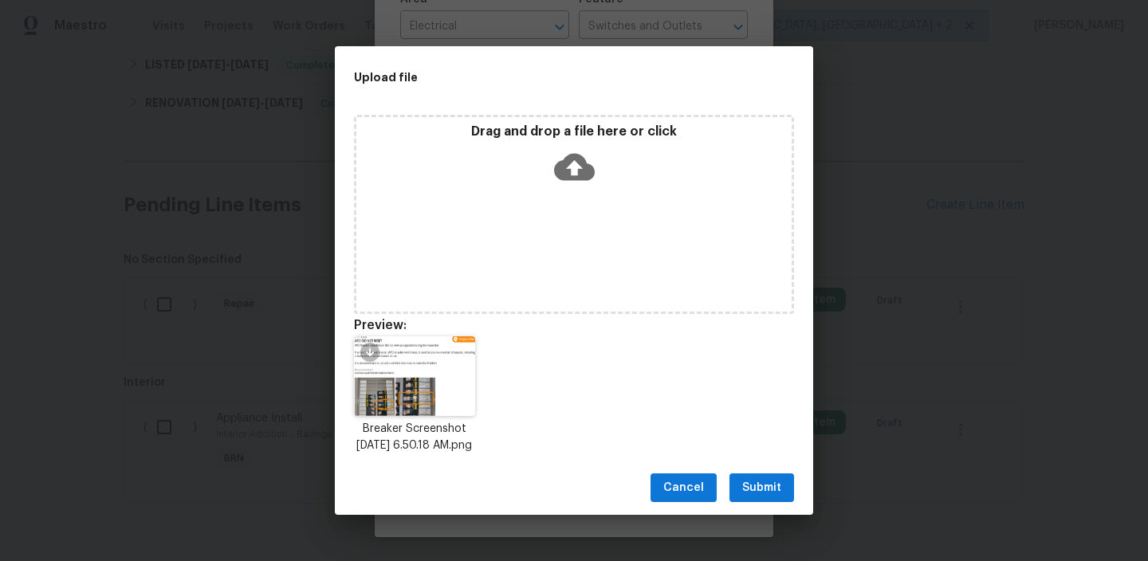
click at [756, 492] on span "Submit" at bounding box center [761, 488] width 39 height 20
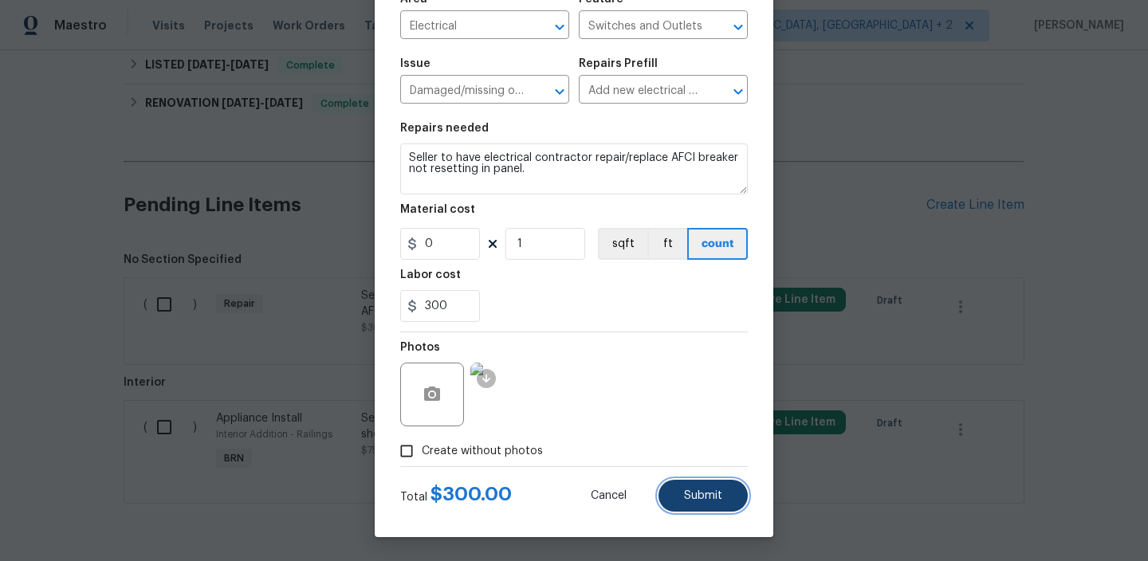
click at [685, 497] on span "Submit" at bounding box center [703, 496] width 38 height 12
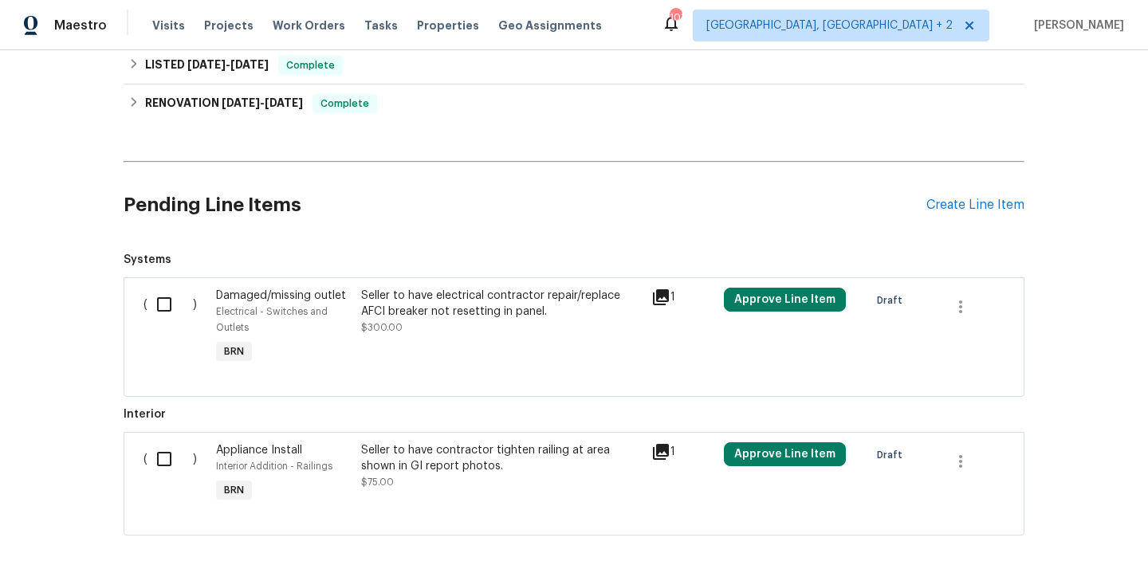
scroll to position [433, 0]
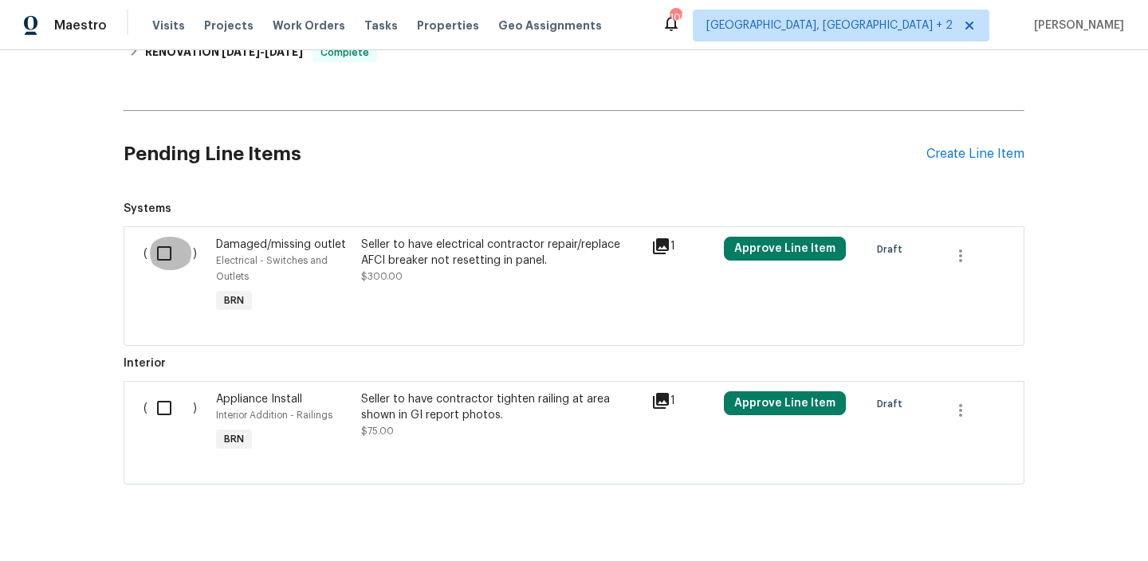
click at [169, 254] on input "checkbox" at bounding box center [170, 253] width 45 height 33
checkbox input "true"
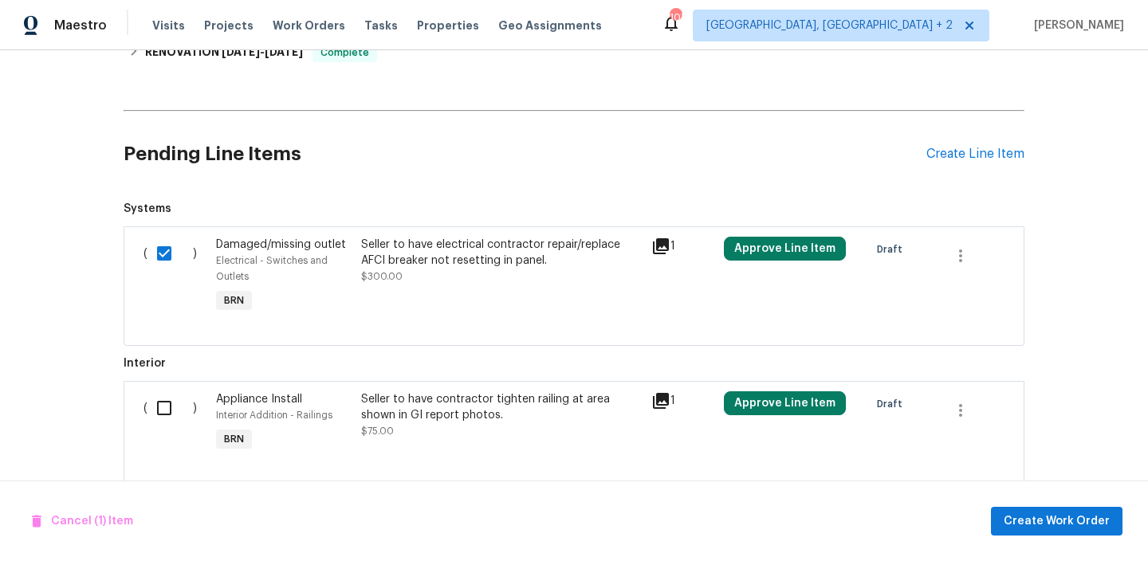
scroll to position [466, 0]
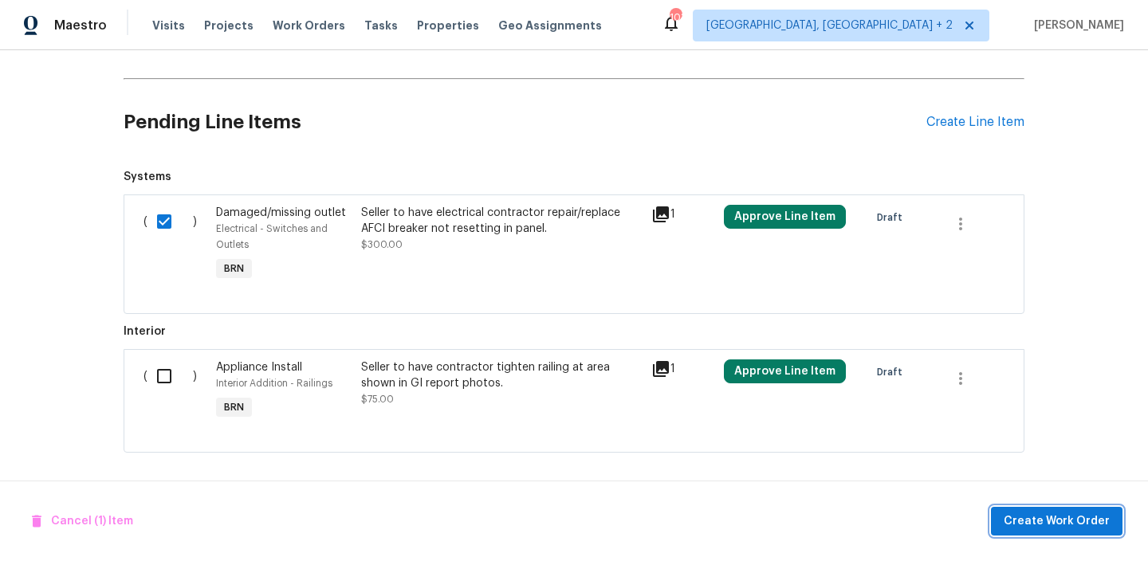
click at [1034, 524] on span "Create Work Order" at bounding box center [1057, 522] width 106 height 20
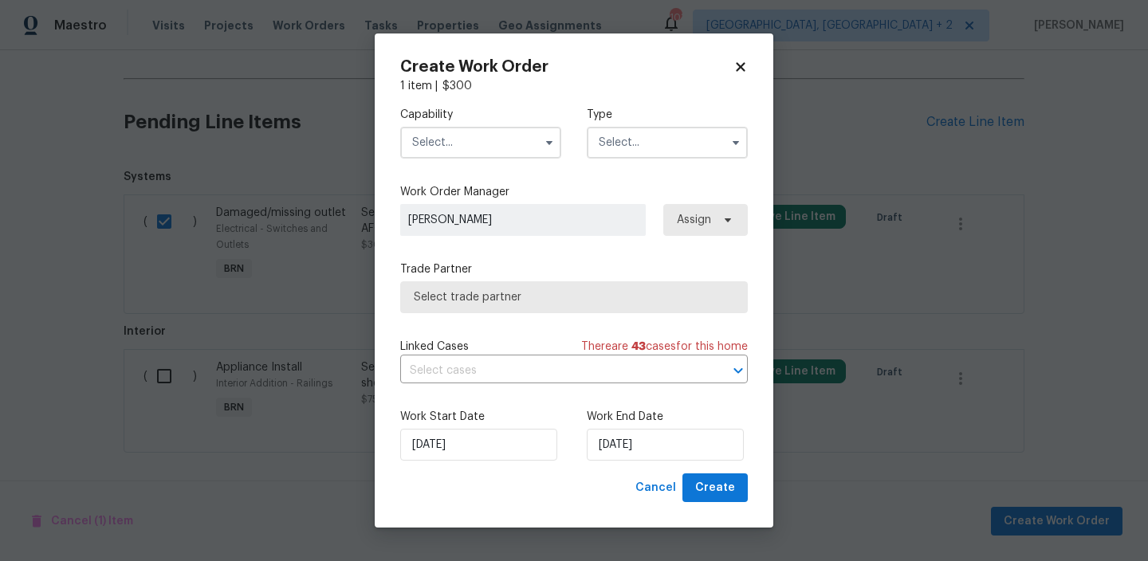
click at [486, 135] on input "text" at bounding box center [480, 143] width 161 height 32
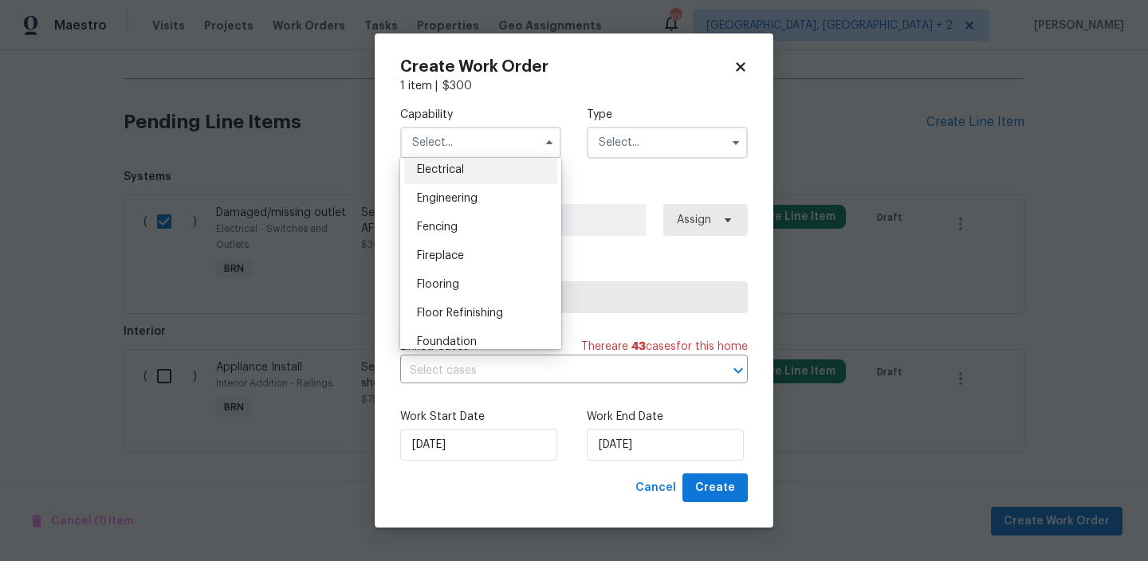
click at [463, 167] on span "Electrical" at bounding box center [440, 169] width 47 height 11
type input "Electrical"
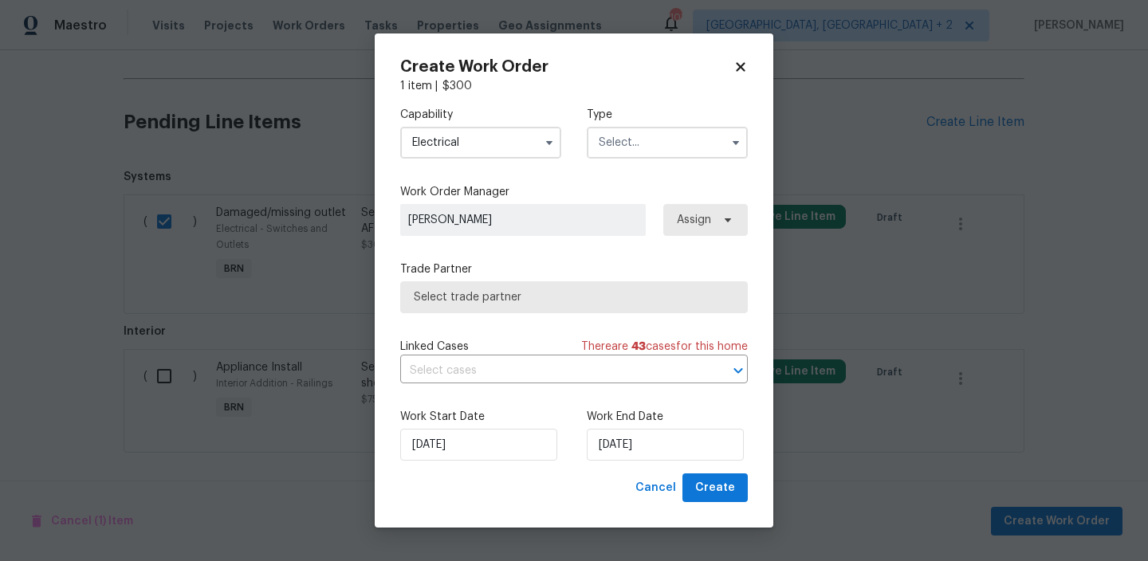
click at [649, 136] on input "text" at bounding box center [667, 143] width 161 height 32
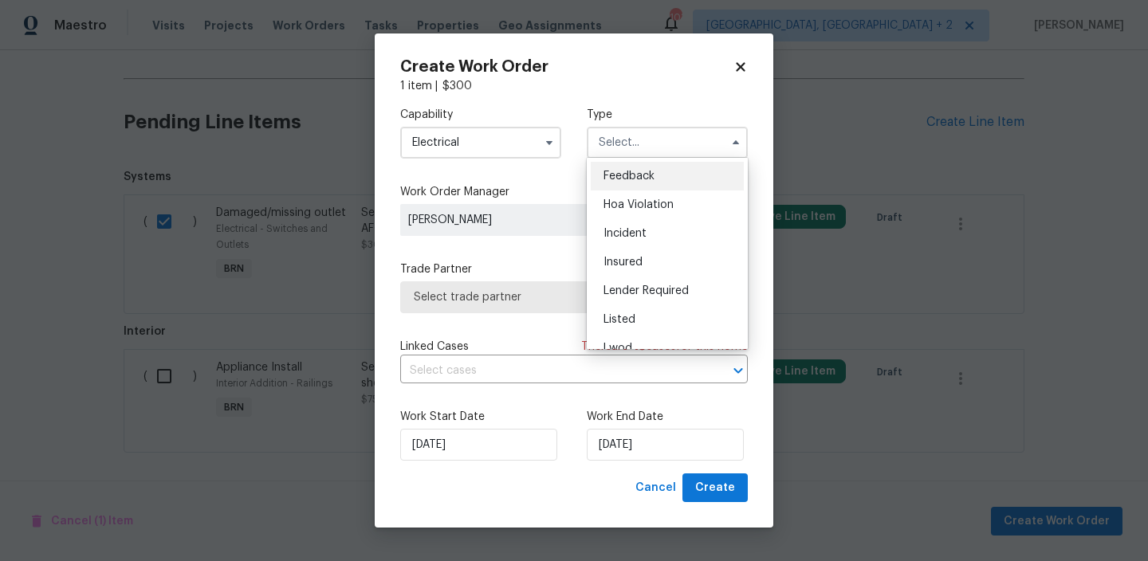
click at [648, 215] on div "Hoa Violation" at bounding box center [667, 205] width 153 height 29
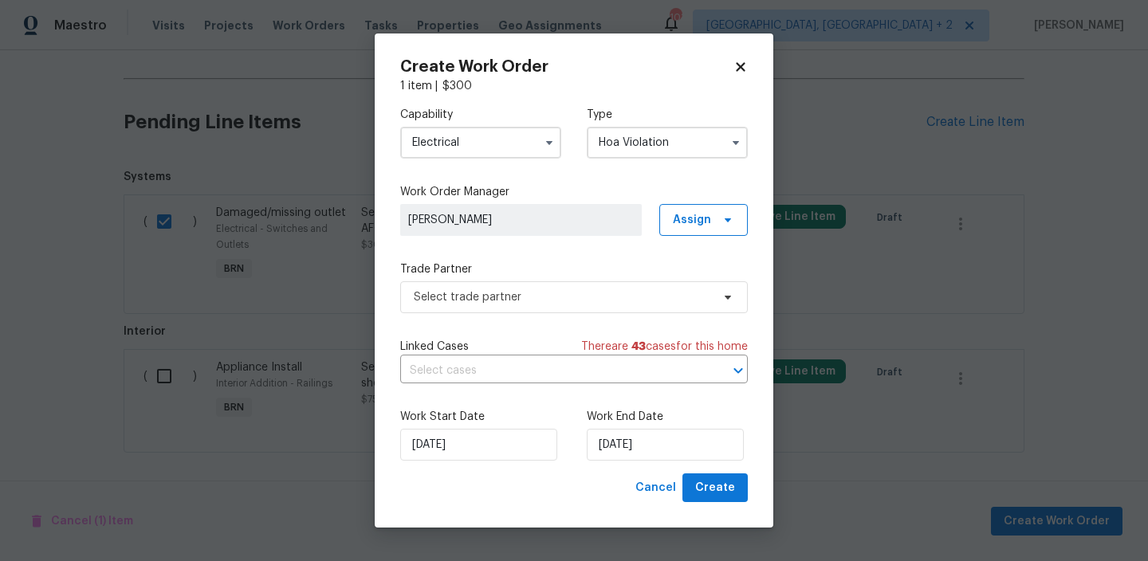
click at [624, 127] on input "Hoa Violation" at bounding box center [667, 143] width 161 height 32
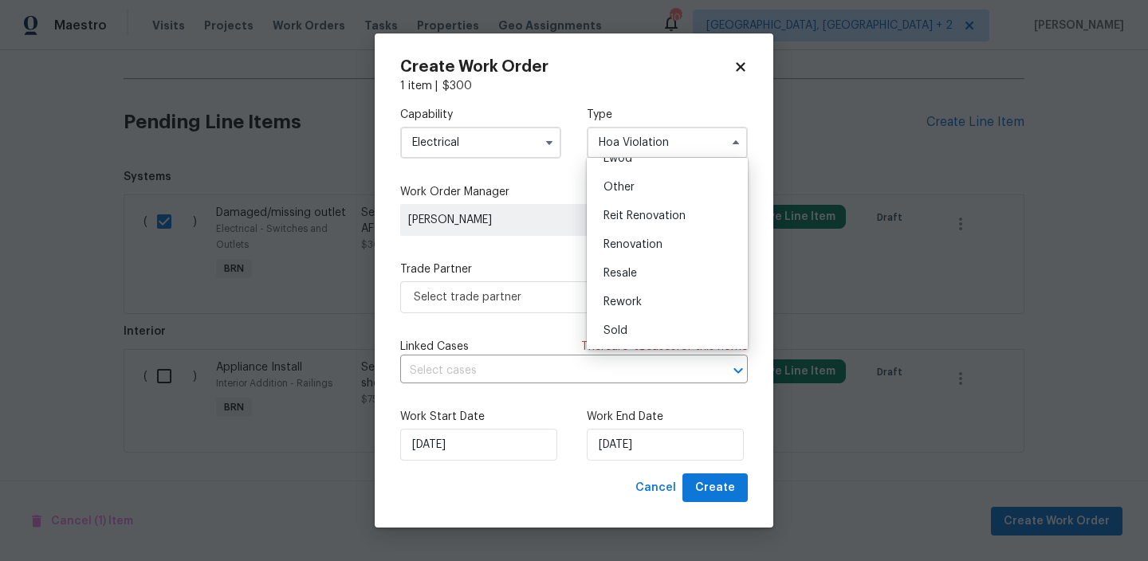
scroll to position [61, 0]
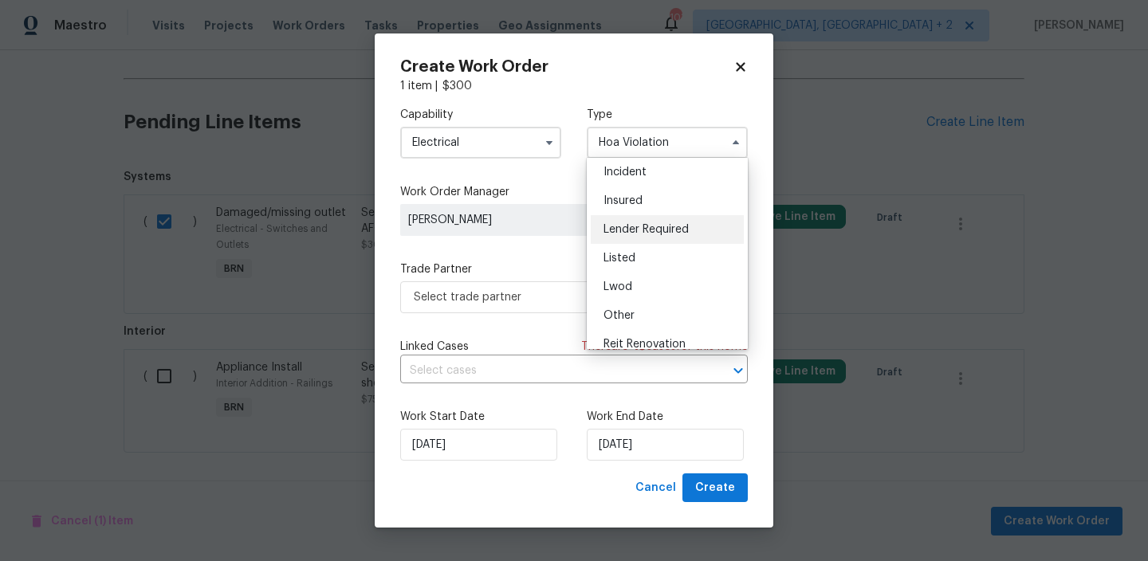
click at [634, 222] on div "Lender Required" at bounding box center [667, 229] width 153 height 29
type input "Lender Required"
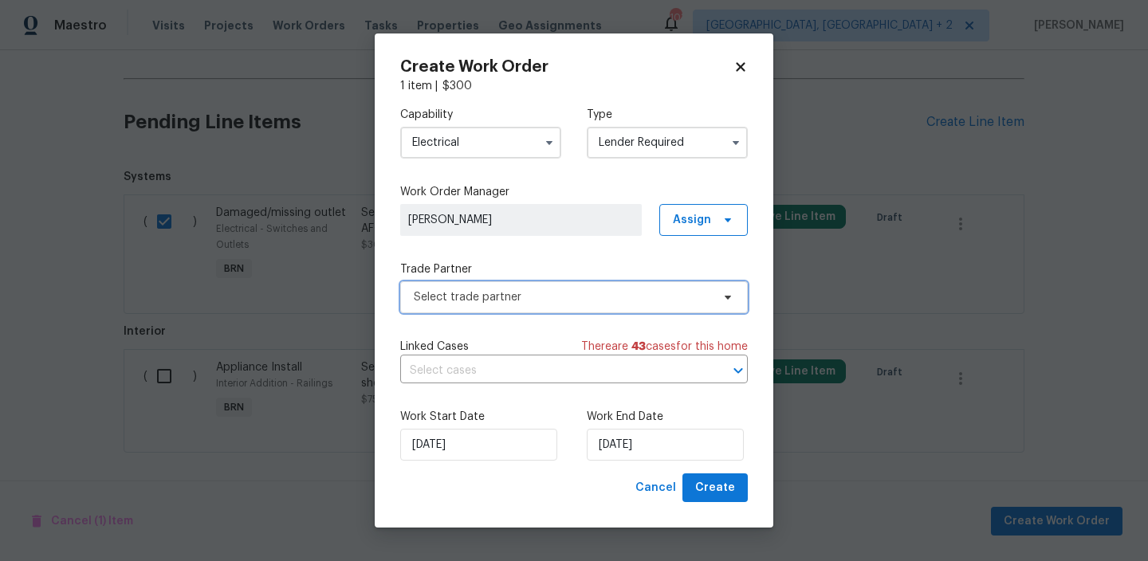
click at [494, 291] on span "Select trade partner" at bounding box center [562, 297] width 297 height 16
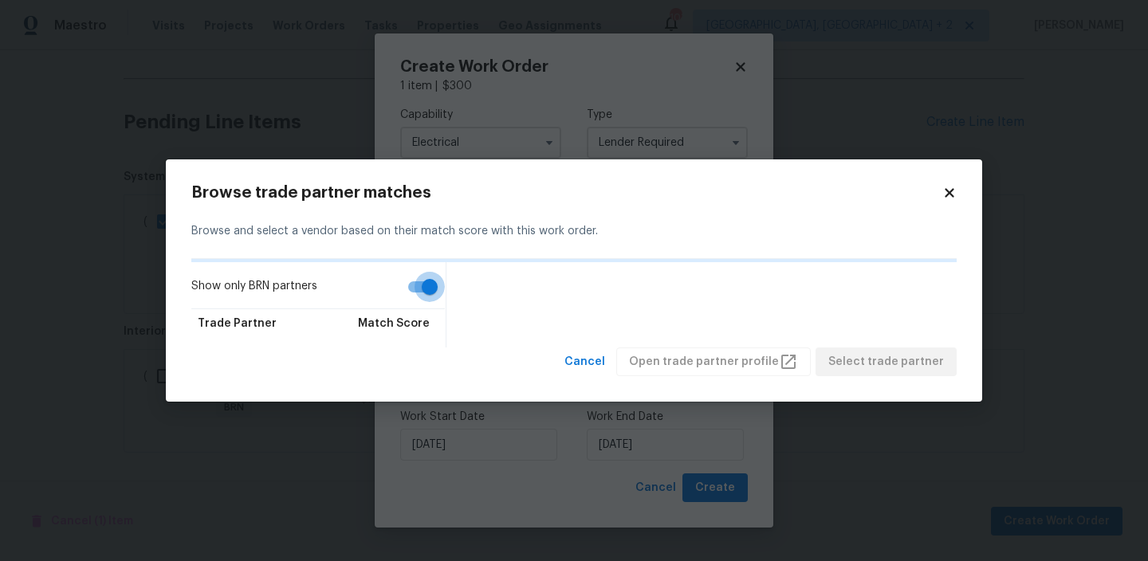
click at [421, 282] on input "Show only BRN partners" at bounding box center [429, 287] width 91 height 30
checkbox input "false"
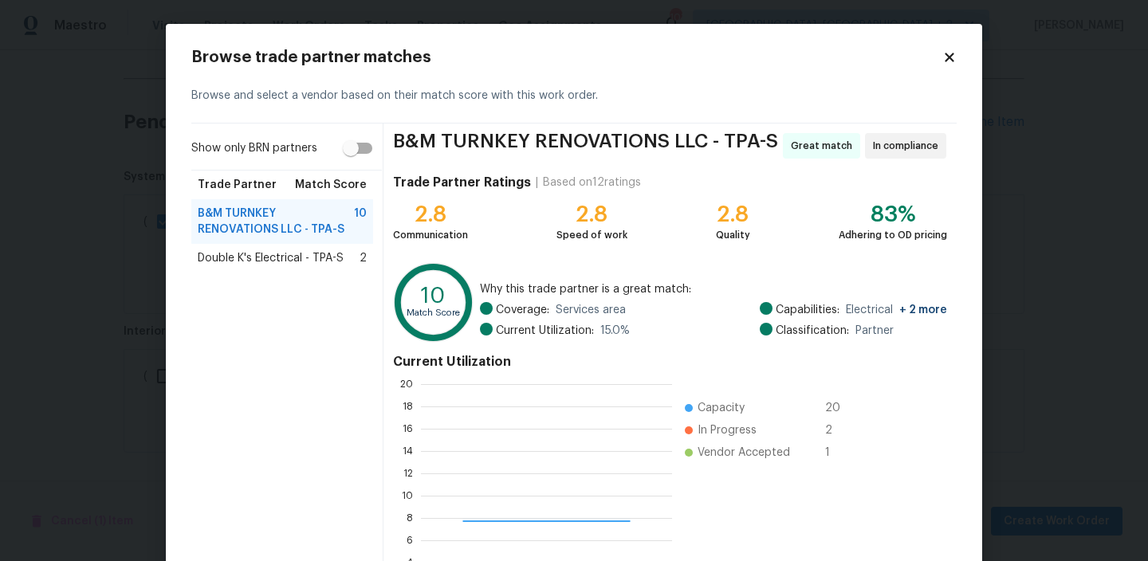
scroll to position [223, 251]
click at [240, 242] on div "B&M TURNKEY RENOVATIONS LLC - TPA-S 10" at bounding box center [282, 221] width 182 height 45
click at [238, 254] on span "Double K's Electrical - TPA-S" at bounding box center [271, 258] width 146 height 16
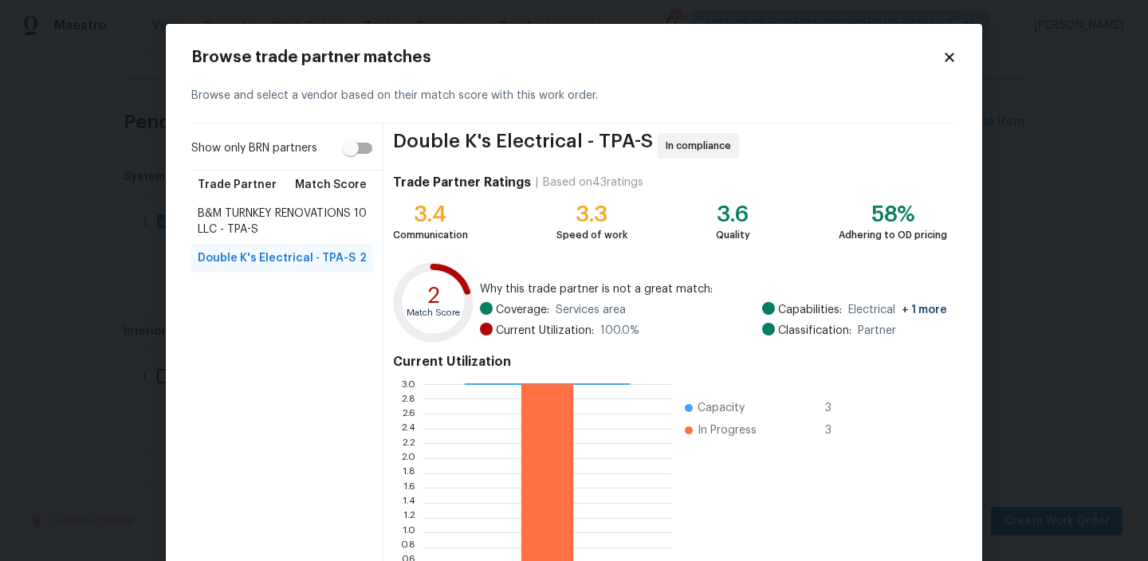
scroll to position [142, 0]
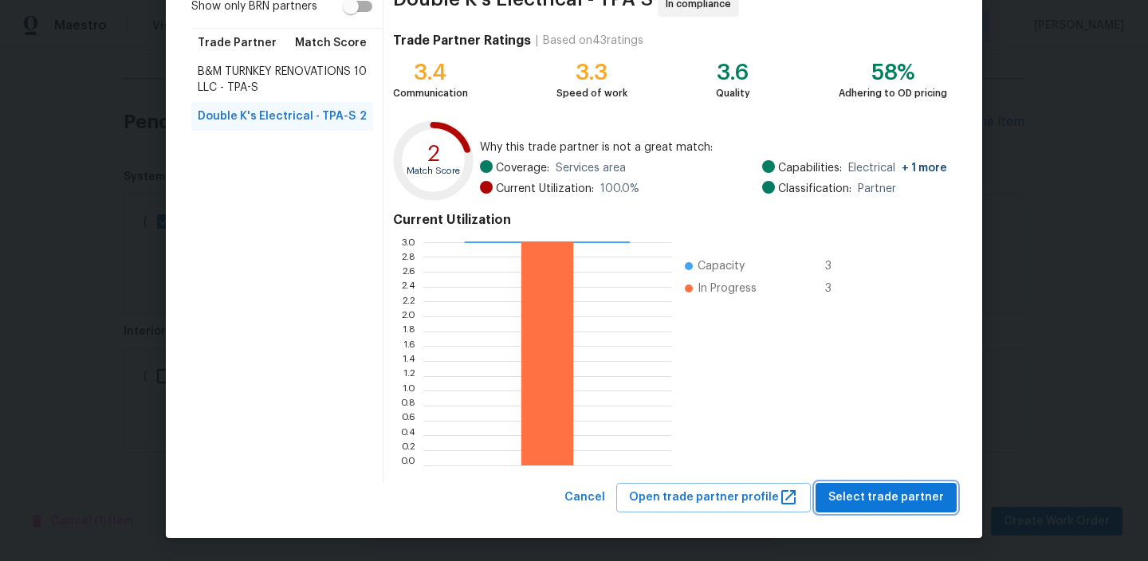
click at [861, 491] on span "Select trade partner" at bounding box center [887, 498] width 116 height 20
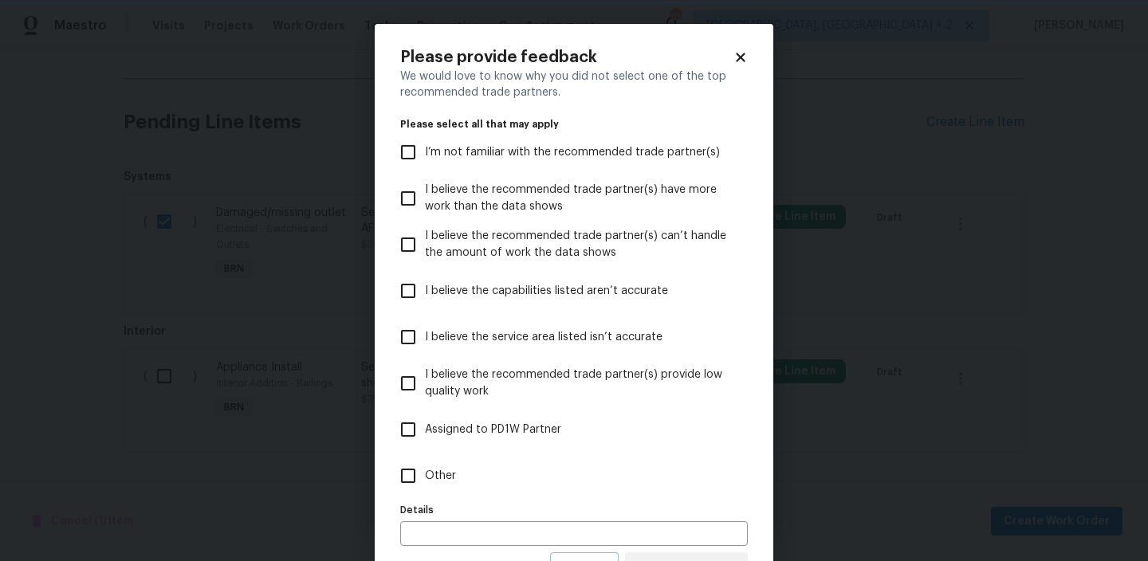
scroll to position [0, 0]
click at [429, 466] on label "Other" at bounding box center [564, 476] width 344 height 46
click at [425, 466] on input "Other" at bounding box center [408, 475] width 33 height 33
checkbox input "true"
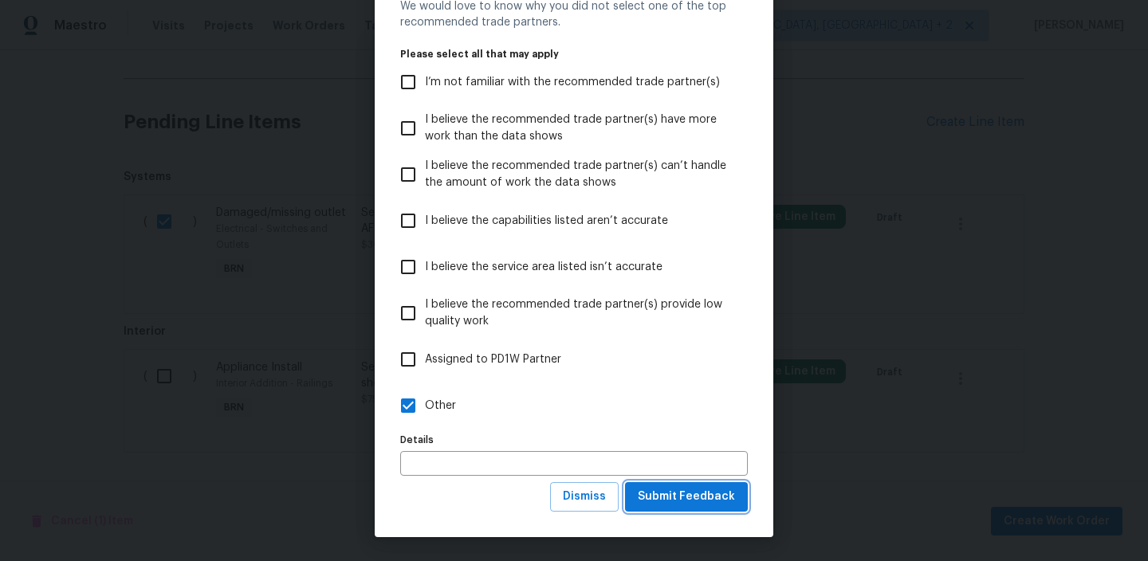
click at [676, 498] on span "Submit Feedback" at bounding box center [686, 497] width 97 height 20
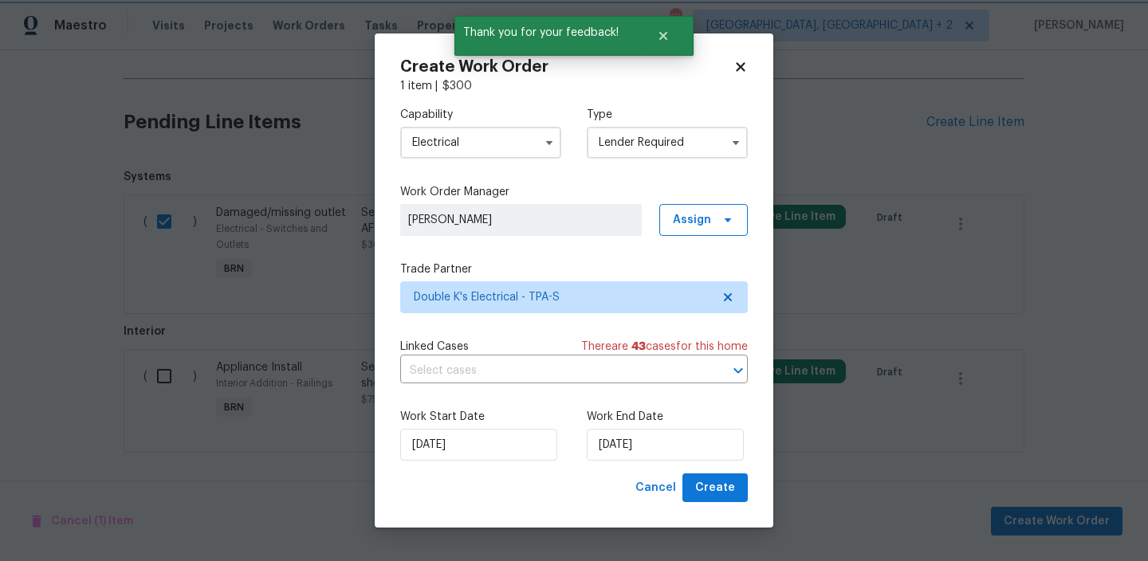
scroll to position [0, 0]
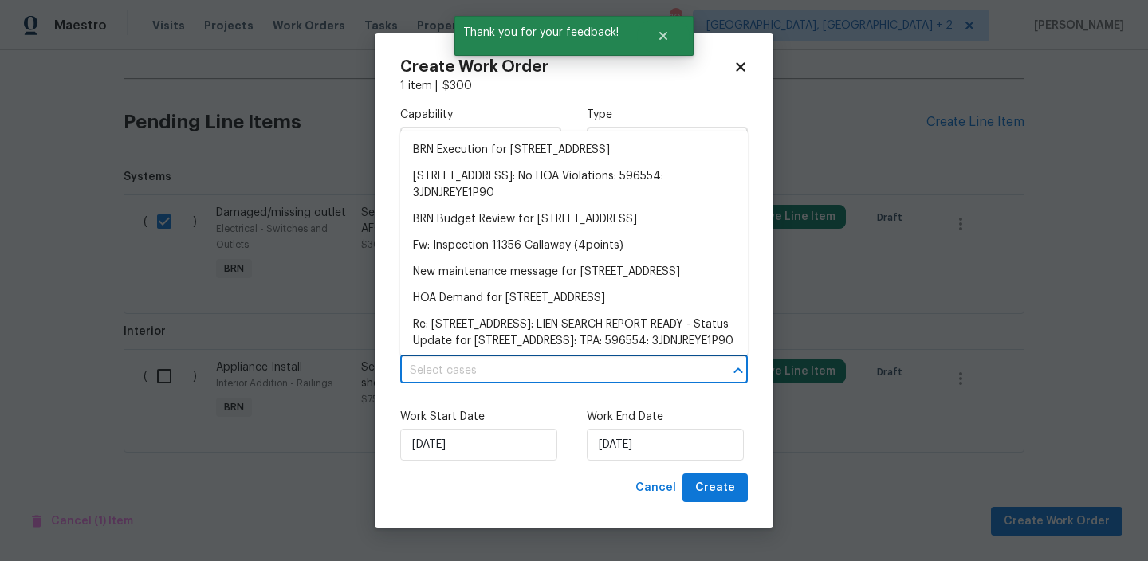
click at [471, 373] on input "text" at bounding box center [551, 371] width 303 height 25
click at [443, 155] on li "BRN Execution for [STREET_ADDRESS]" at bounding box center [574, 150] width 348 height 26
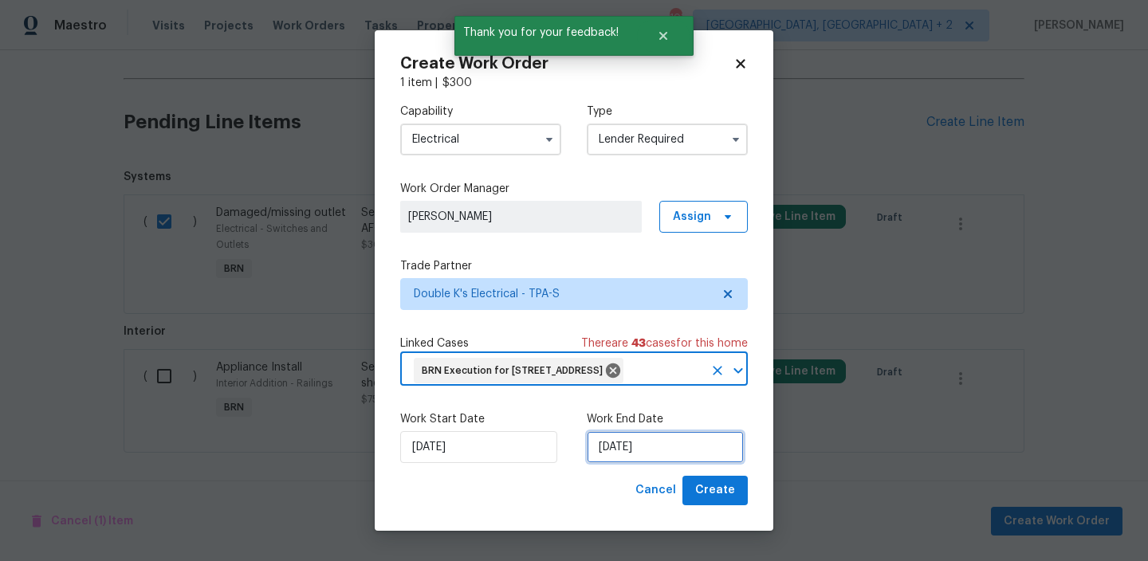
click at [631, 463] on input "[DATE]" at bounding box center [665, 447] width 157 height 32
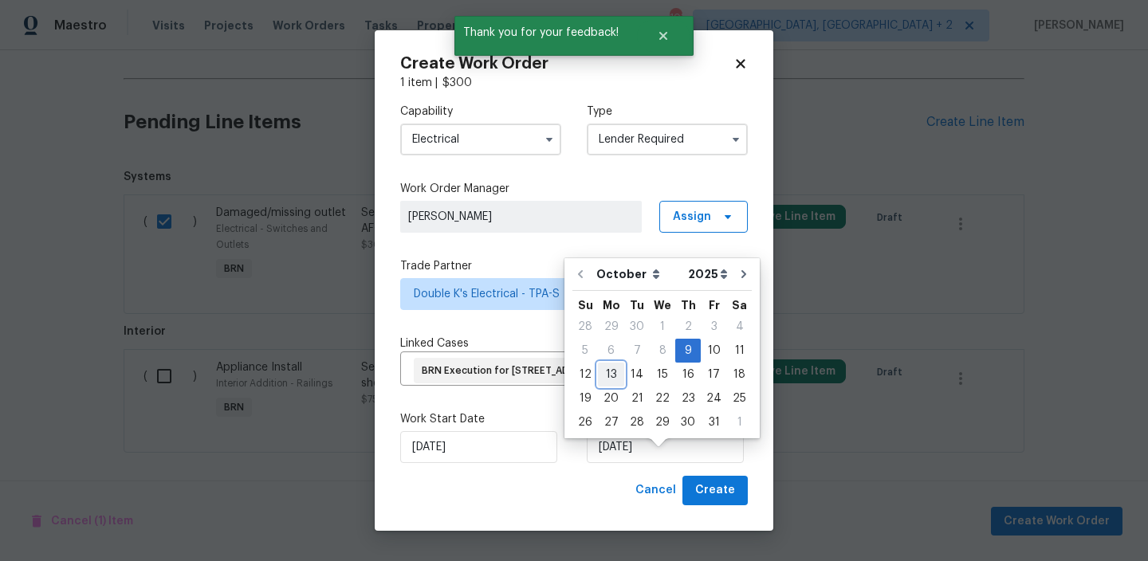
click at [616, 376] on div "13" at bounding box center [611, 375] width 26 height 22
type input "[DATE]"
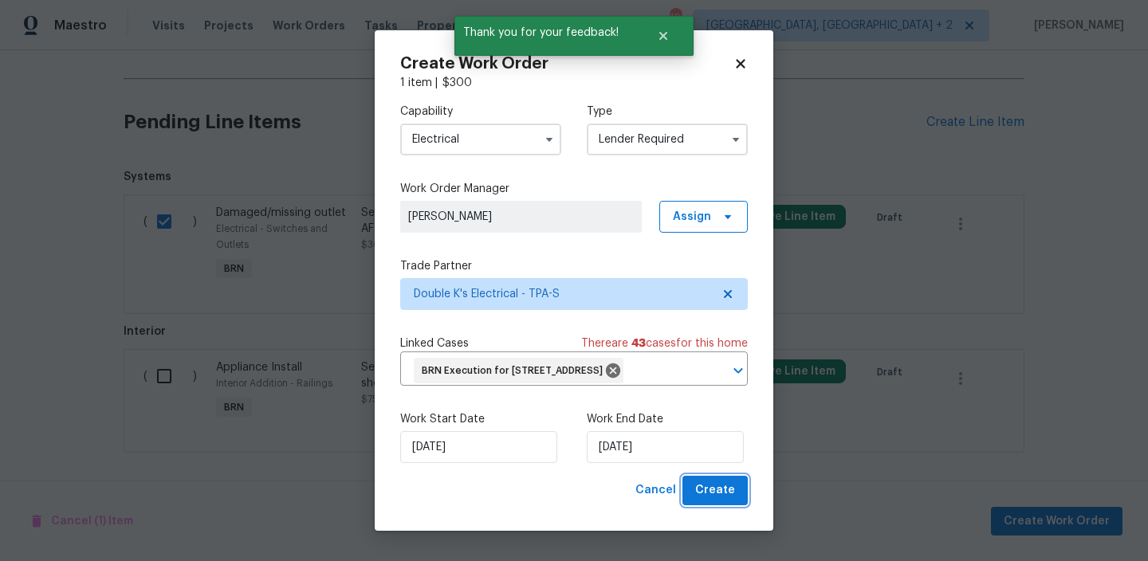
click at [717, 501] on span "Create" at bounding box center [715, 491] width 40 height 20
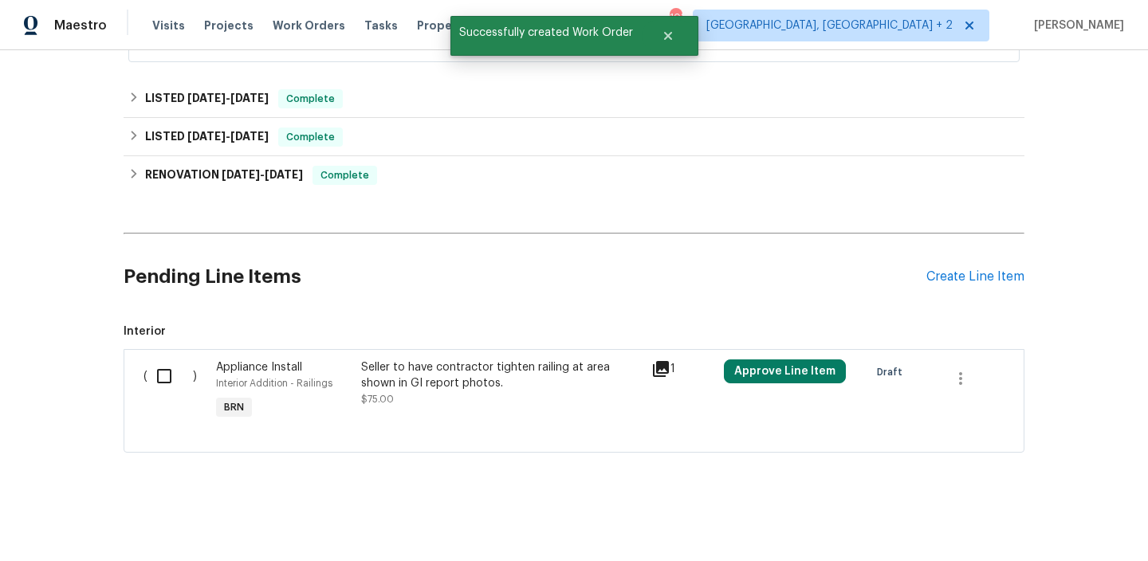
scroll to position [352, 0]
click at [158, 391] on input "checkbox" at bounding box center [170, 376] width 45 height 33
checkbox input "true"
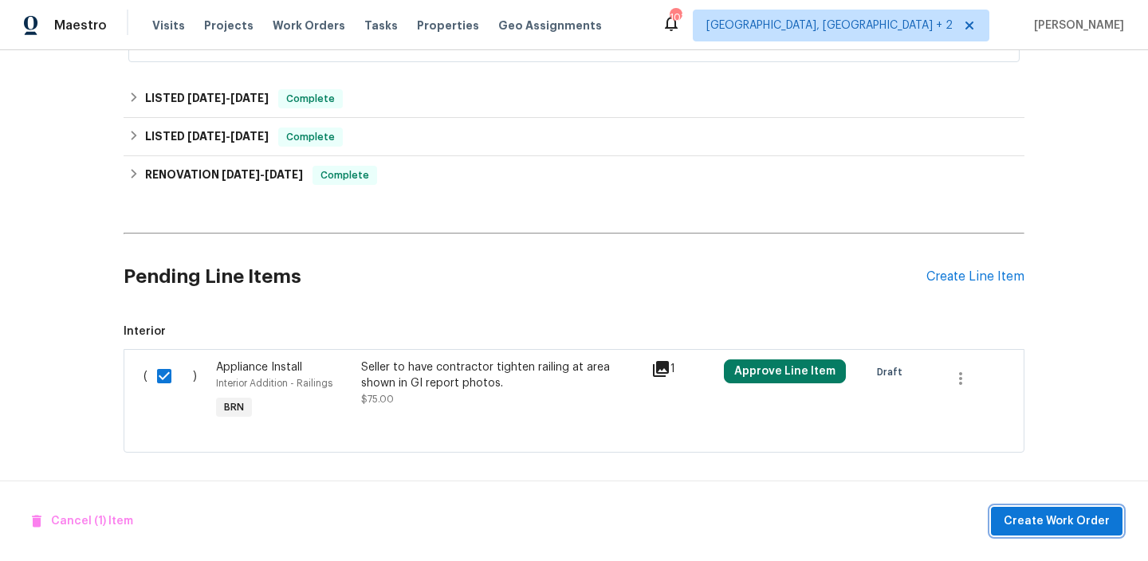
click at [1055, 534] on button "Create Work Order" at bounding box center [1057, 522] width 132 height 30
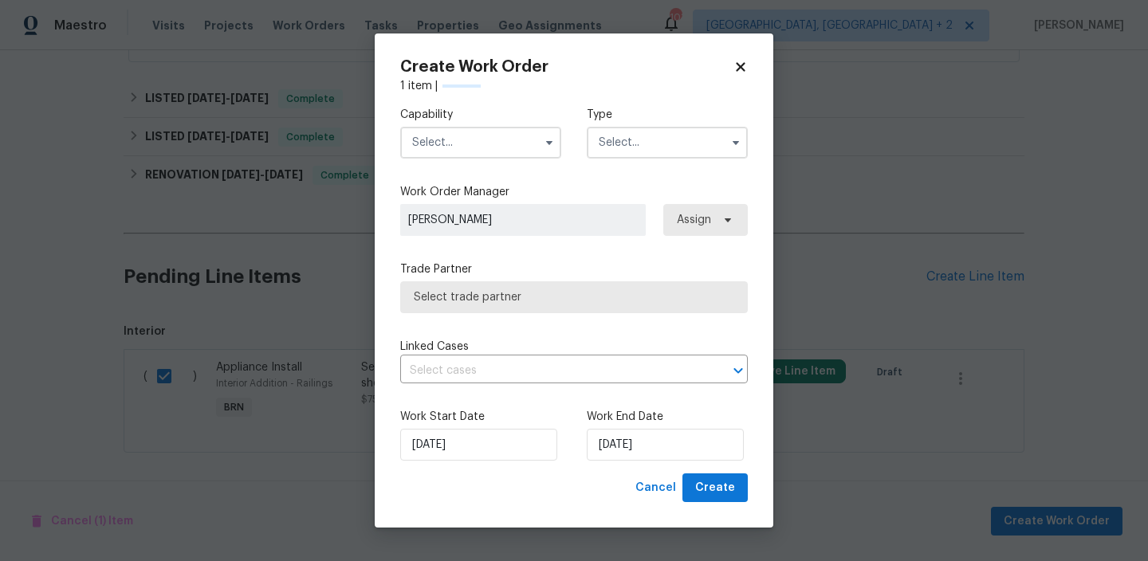
click at [437, 146] on input "text" at bounding box center [480, 143] width 161 height 32
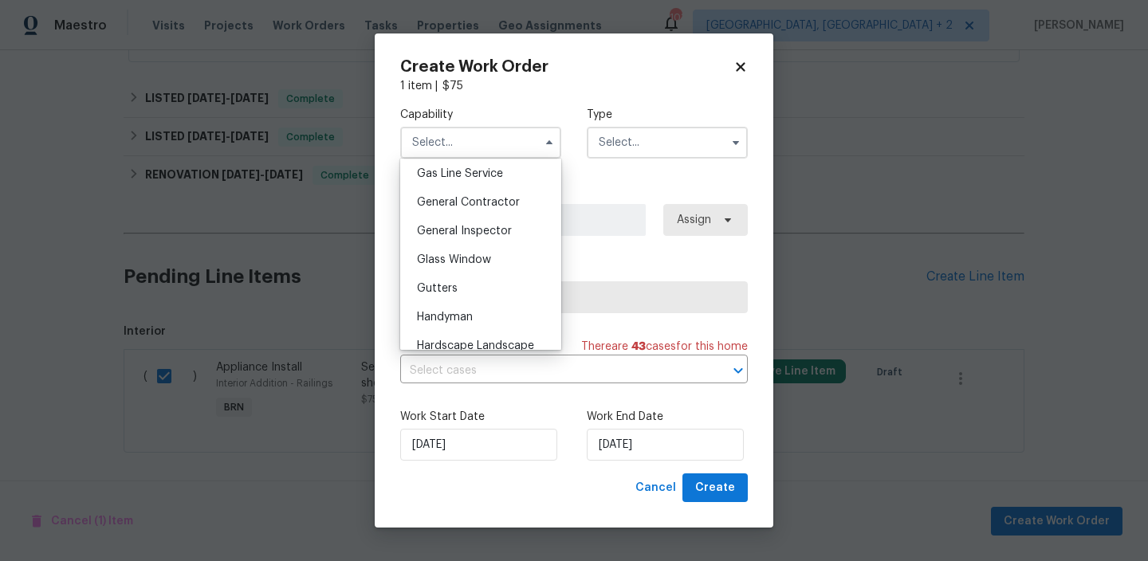
scroll to position [749, 0]
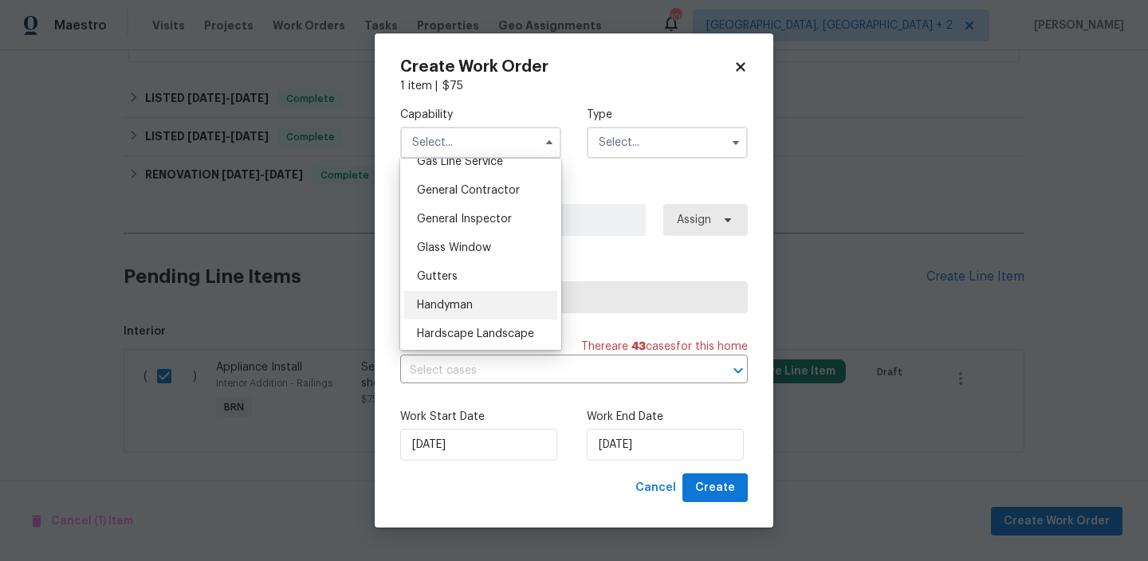
click at [455, 309] on span "Handyman" at bounding box center [445, 305] width 56 height 11
type input "Handyman"
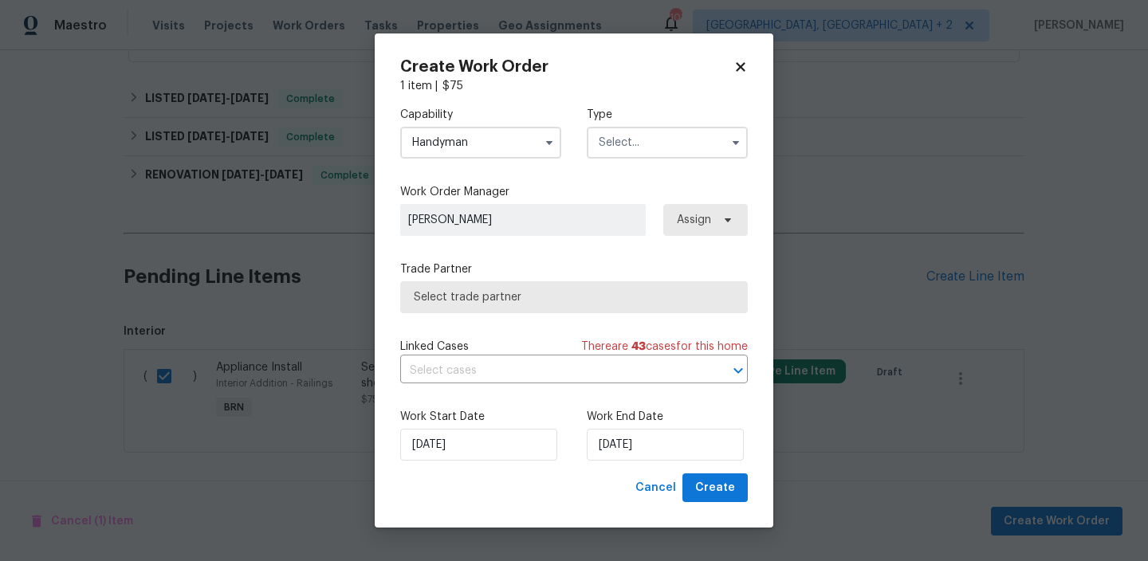
click at [626, 136] on input "text" at bounding box center [667, 143] width 161 height 32
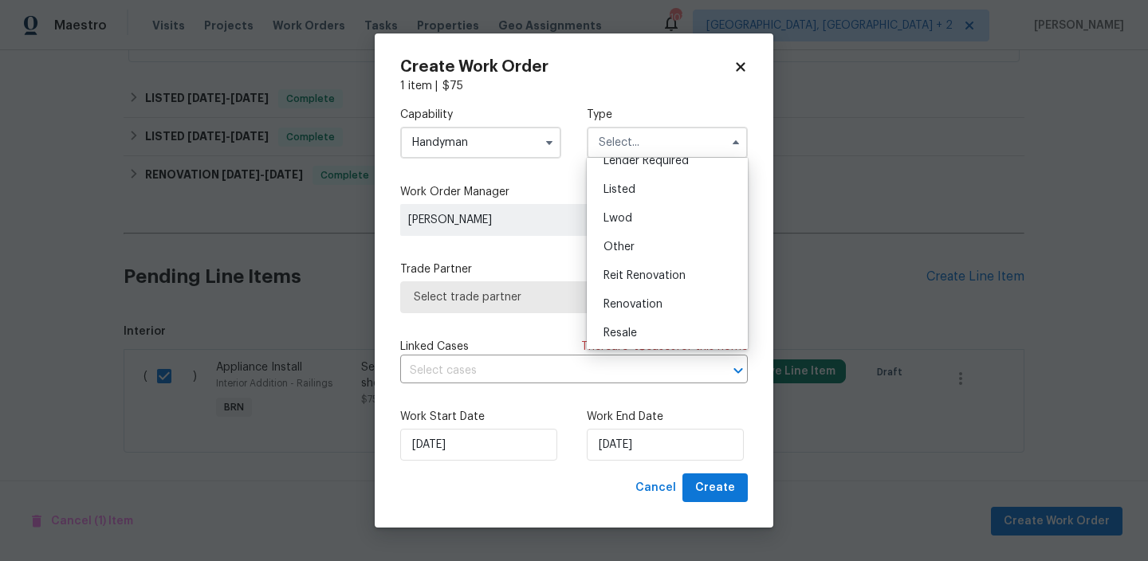
scroll to position [190, 0]
click at [638, 269] on div "Resale" at bounding box center [667, 273] width 153 height 29
type input "Resale"
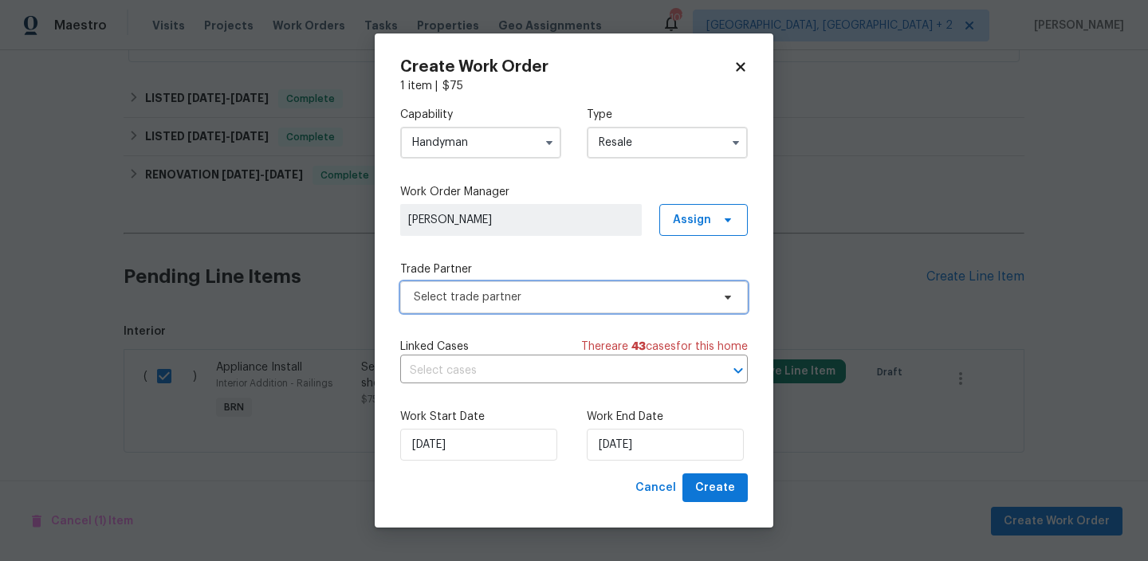
click at [503, 313] on span "Select trade partner" at bounding box center [574, 298] width 348 height 32
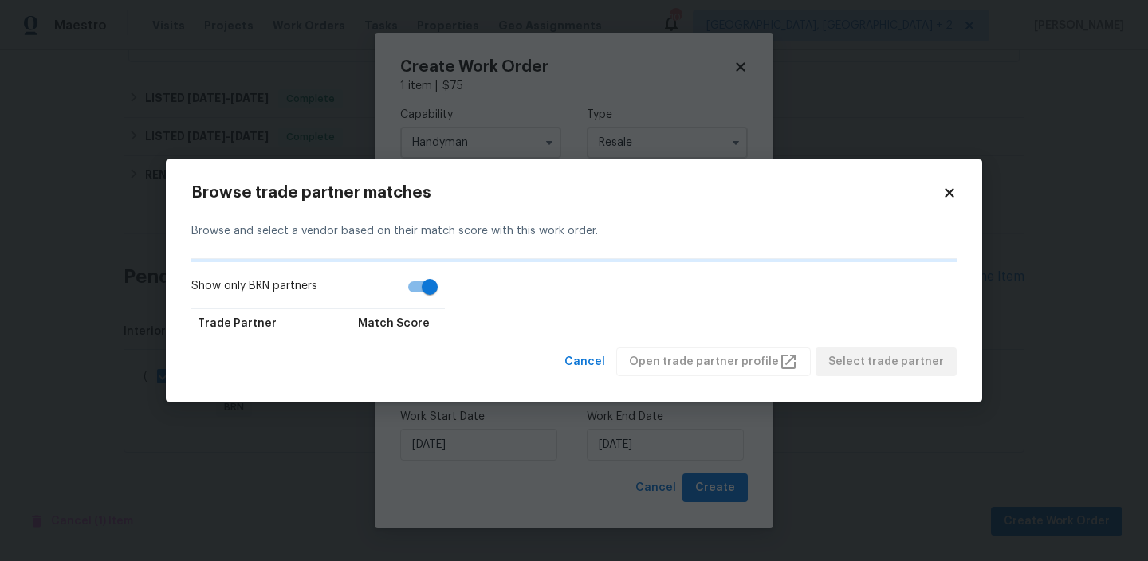
click at [415, 289] on input "Show only BRN partners" at bounding box center [429, 287] width 91 height 30
checkbox input "false"
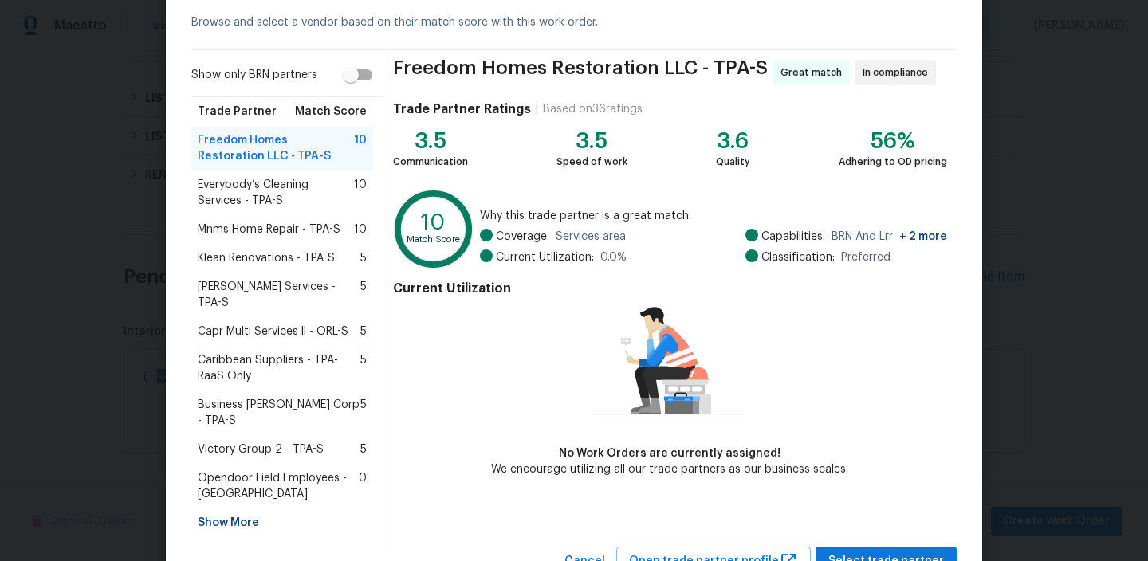
scroll to position [105, 0]
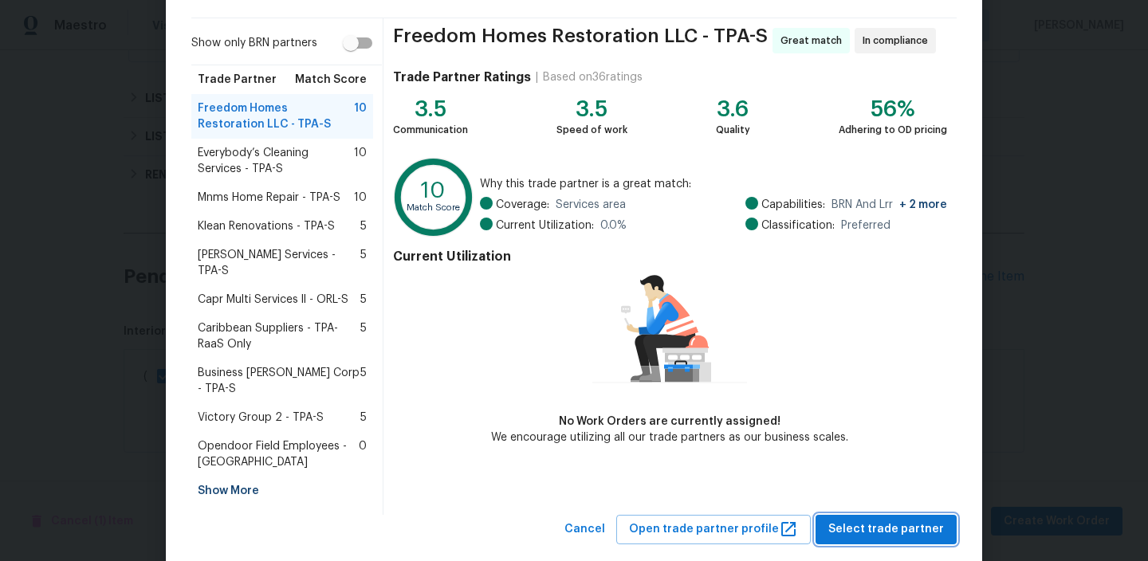
click at [858, 515] on button "Select trade partner" at bounding box center [886, 530] width 141 height 30
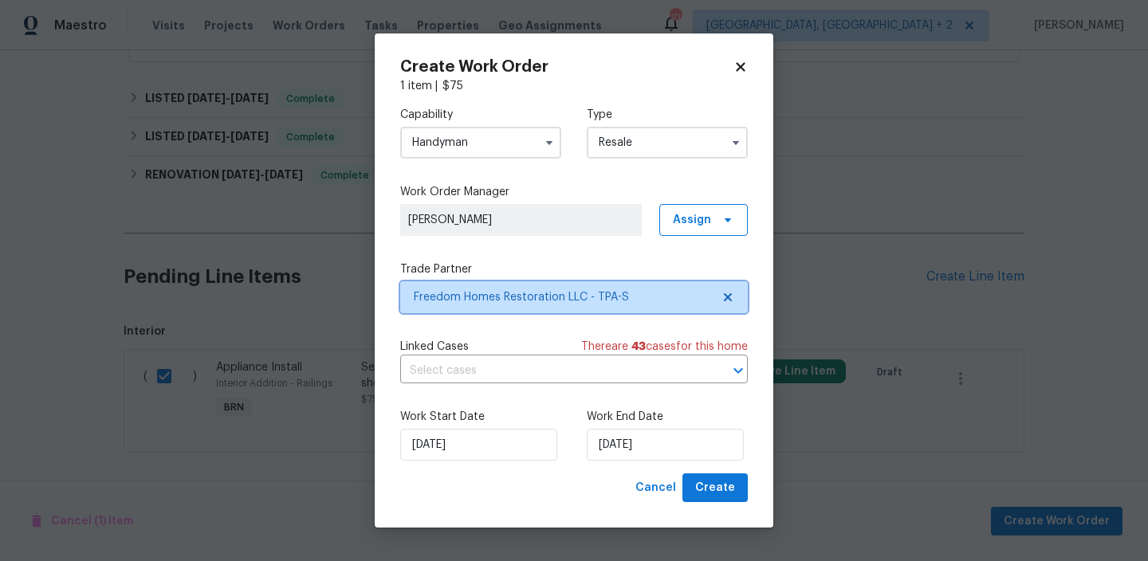
scroll to position [0, 0]
click at [453, 370] on input "text" at bounding box center [551, 371] width 303 height 25
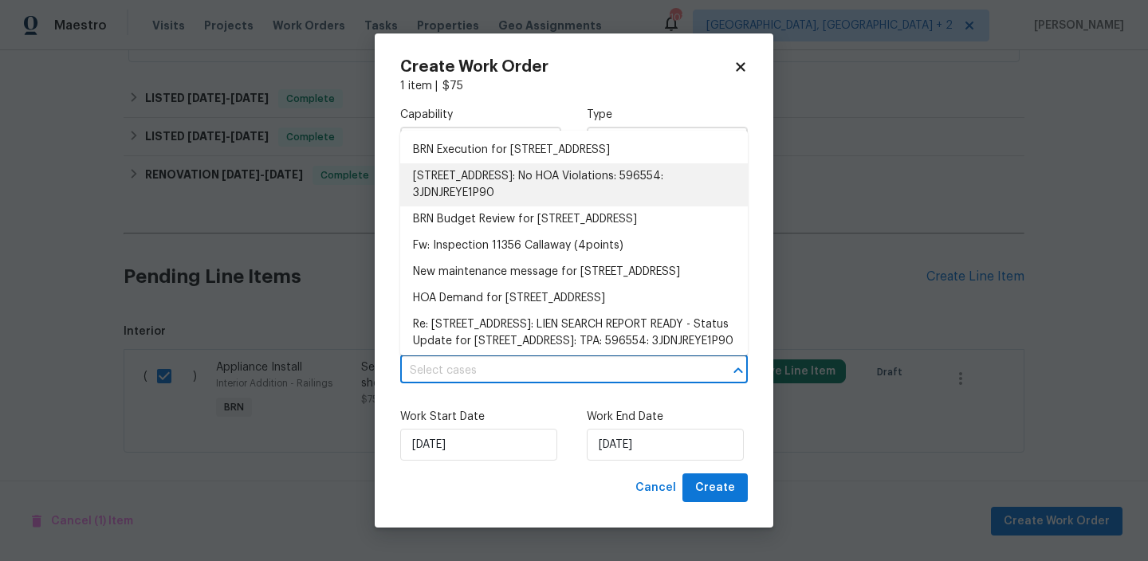
click at [454, 163] on li "BRN Execution for [STREET_ADDRESS]" at bounding box center [574, 150] width 348 height 26
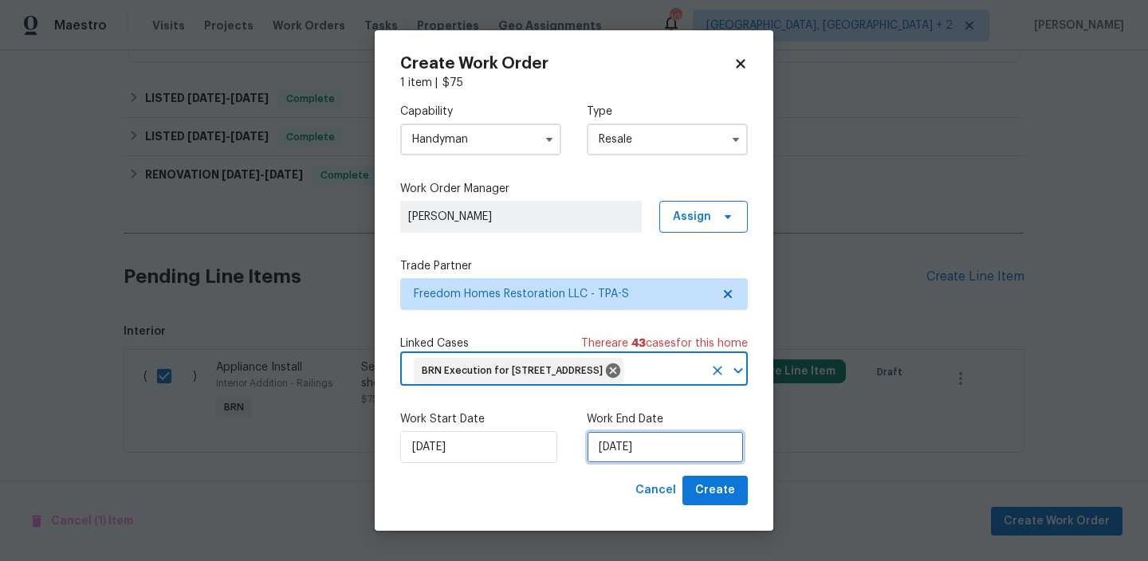
click at [624, 462] on input "[DATE]" at bounding box center [665, 447] width 157 height 32
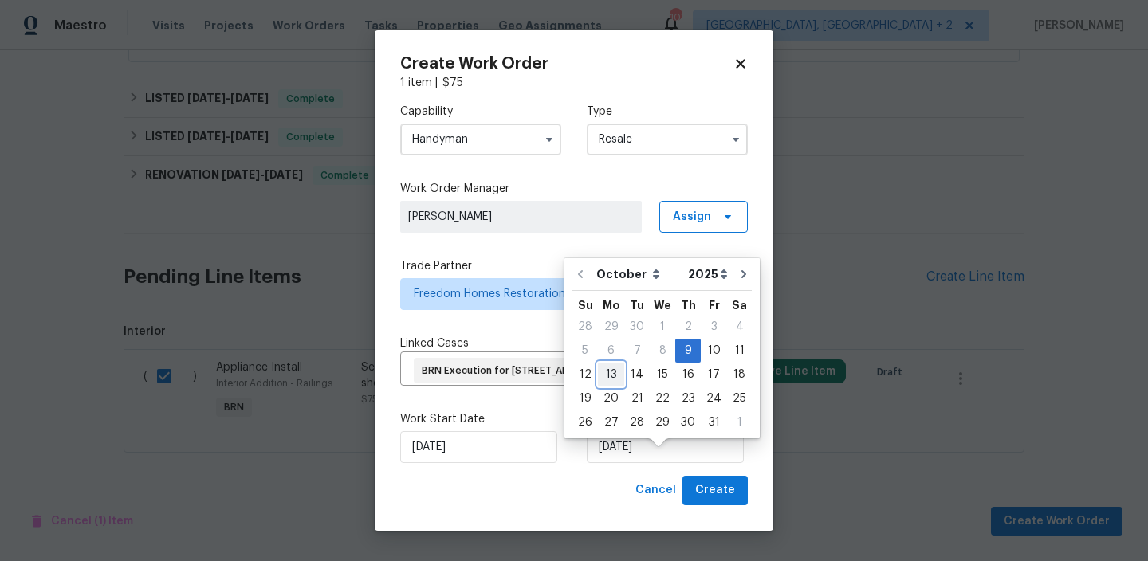
click at [614, 379] on div "13" at bounding box center [611, 375] width 26 height 22
type input "[DATE]"
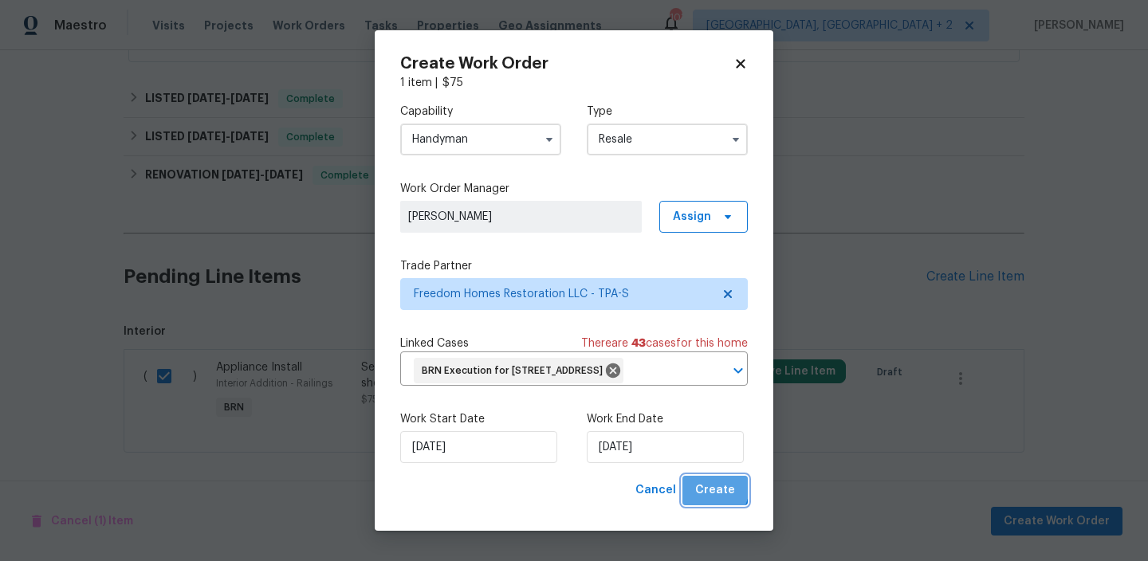
click at [703, 501] on span "Create" at bounding box center [715, 491] width 40 height 20
checkbox input "false"
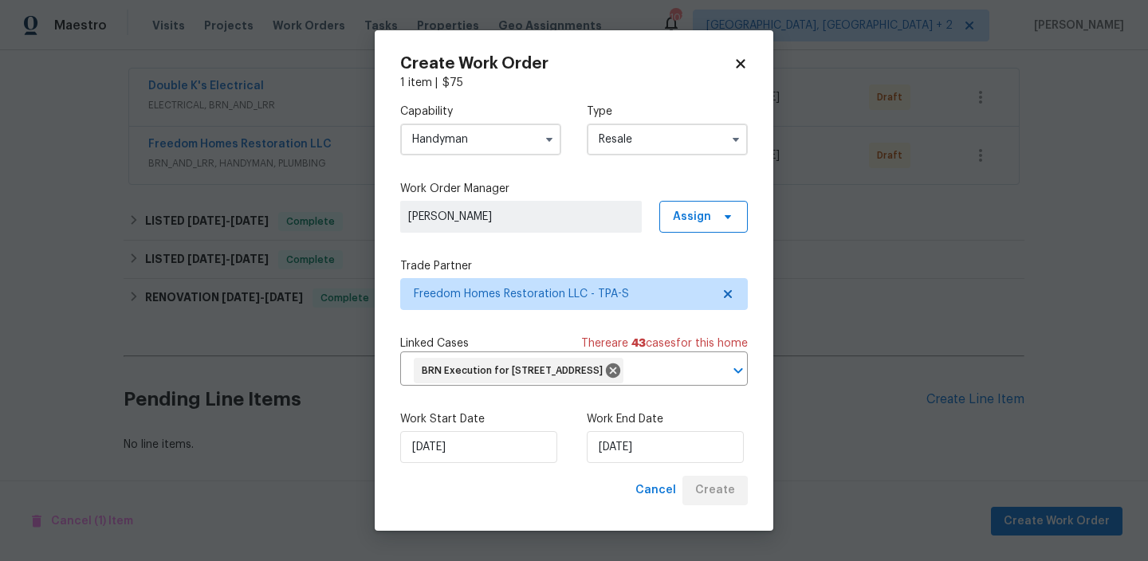
scroll to position [288, 0]
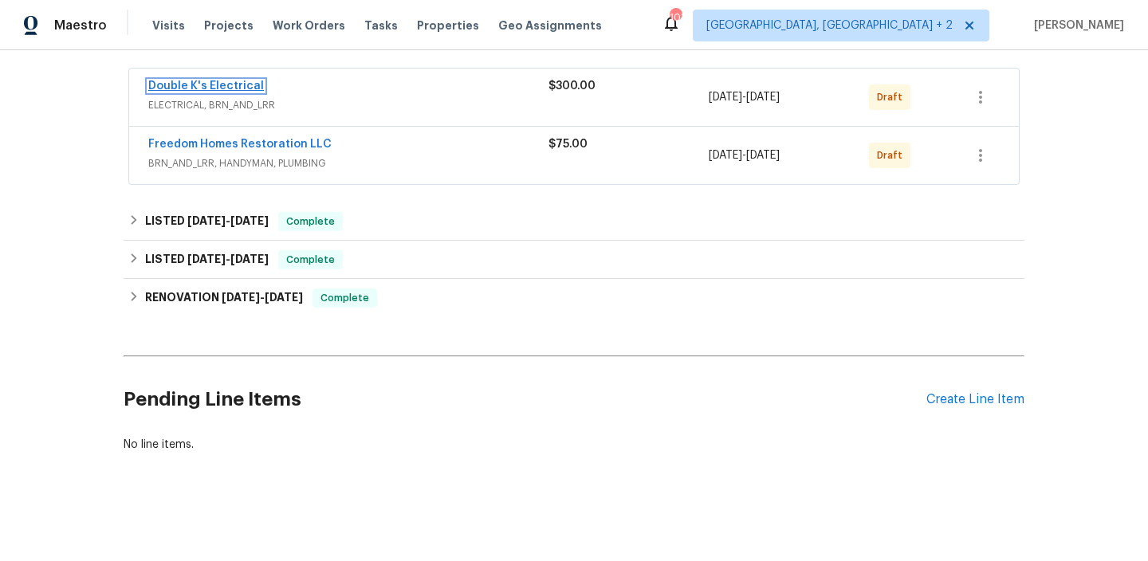
click at [226, 87] on link "Double K's Electrical" at bounding box center [206, 86] width 116 height 11
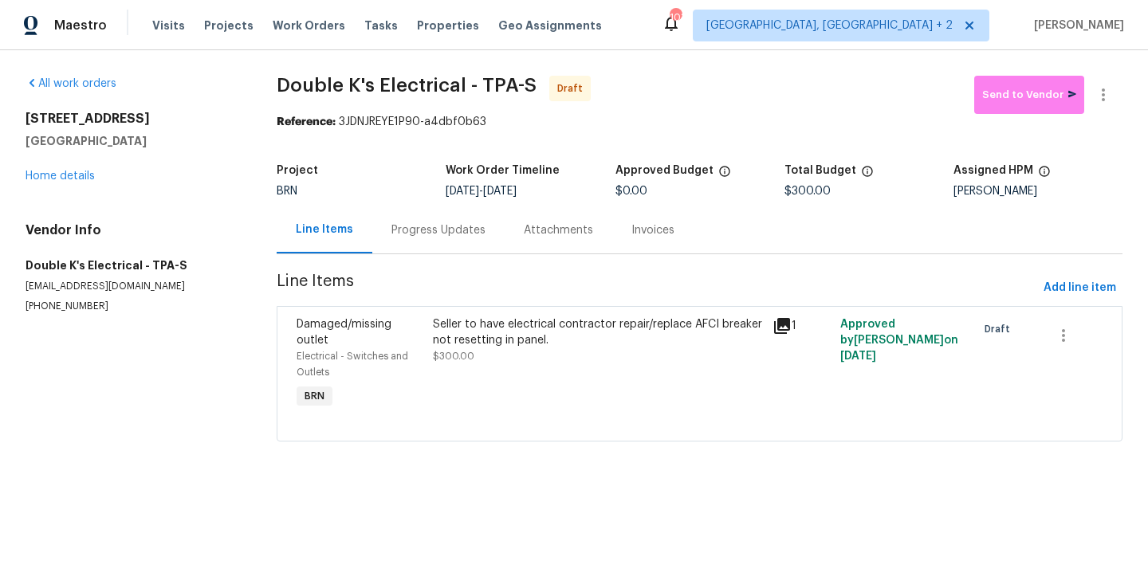
click at [411, 236] on div "Progress Updates" at bounding box center [439, 230] width 94 height 16
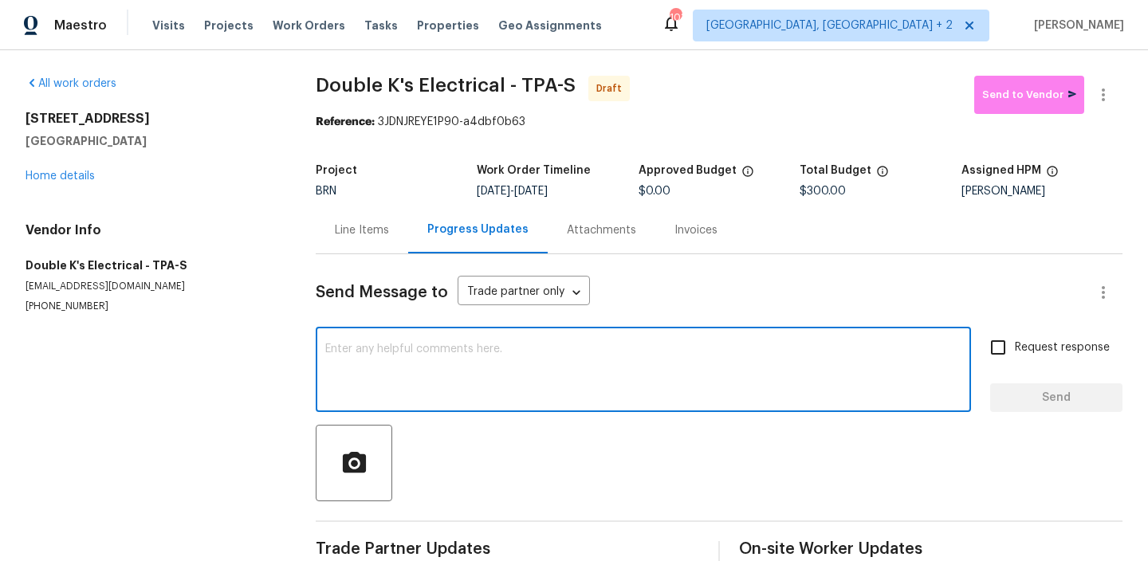
click at [444, 357] on textarea at bounding box center [643, 372] width 636 height 56
paste textarea "Hi, I'm Ananthi from Opendoor. Just wanted to check if you received the WO for …"
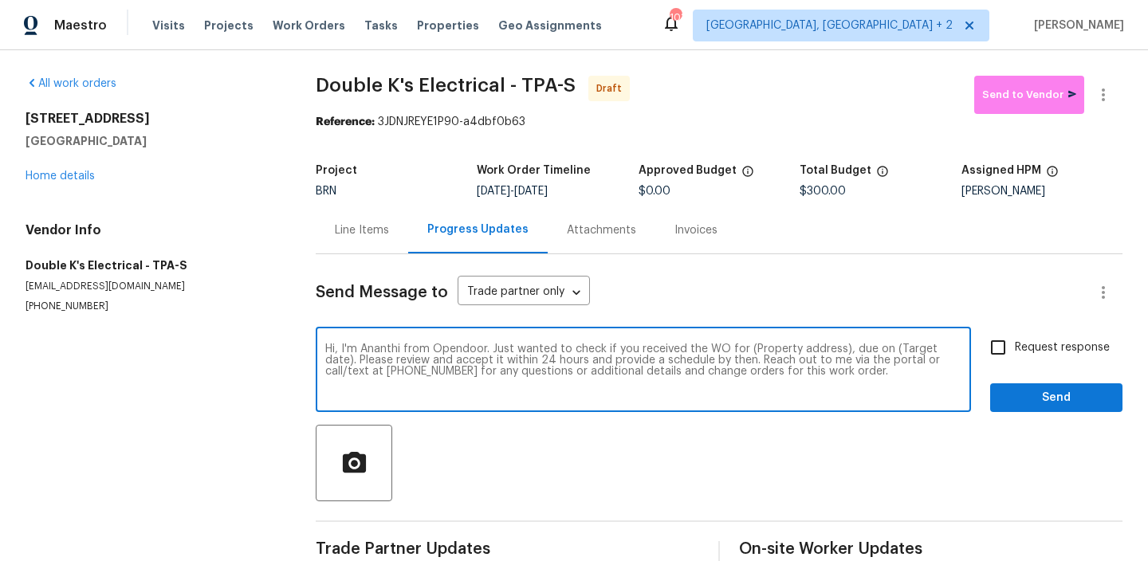
drag, startPoint x: 839, startPoint y: 351, endPoint x: 753, endPoint y: 351, distance: 86.1
click at [753, 351] on textarea "Hi, I'm Ananthi from Opendoor. Just wanted to check if you received the WO for …" at bounding box center [643, 372] width 636 height 56
paste textarea "[STREET_ADDRESS]"
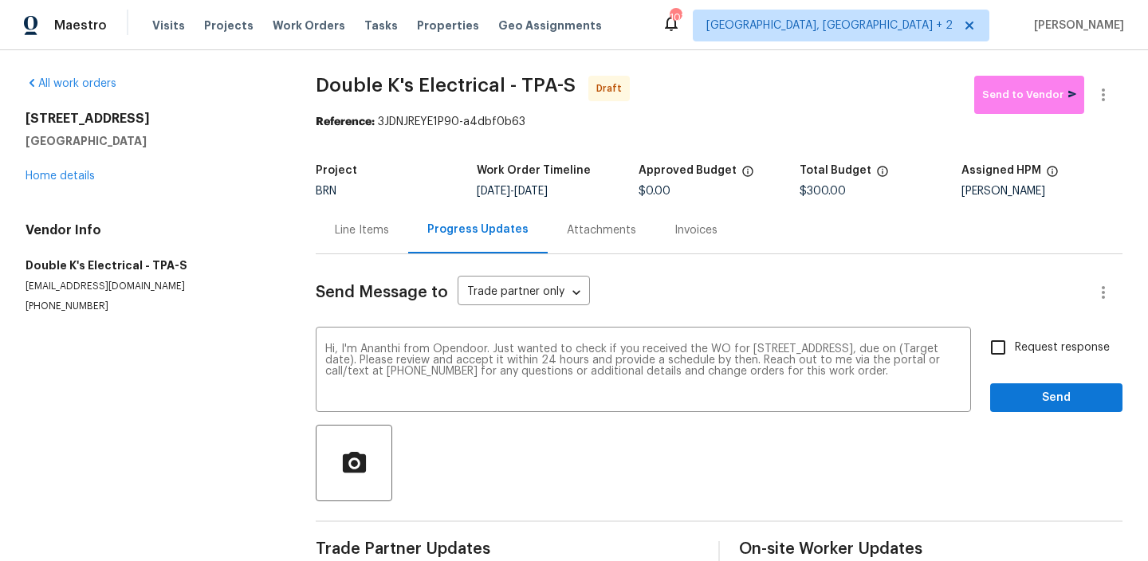
drag, startPoint x: 538, startPoint y: 189, endPoint x: 590, endPoint y: 189, distance: 51.8
click at [548, 189] on span "[DATE] - [DATE]" at bounding box center [512, 191] width 71 height 11
drag, startPoint x: 602, startPoint y: 189, endPoint x: 539, endPoint y: 191, distance: 63.0
click at [539, 191] on div "[DATE] - [DATE]" at bounding box center [557, 191] width 161 height 11
copy span "[DATE]"
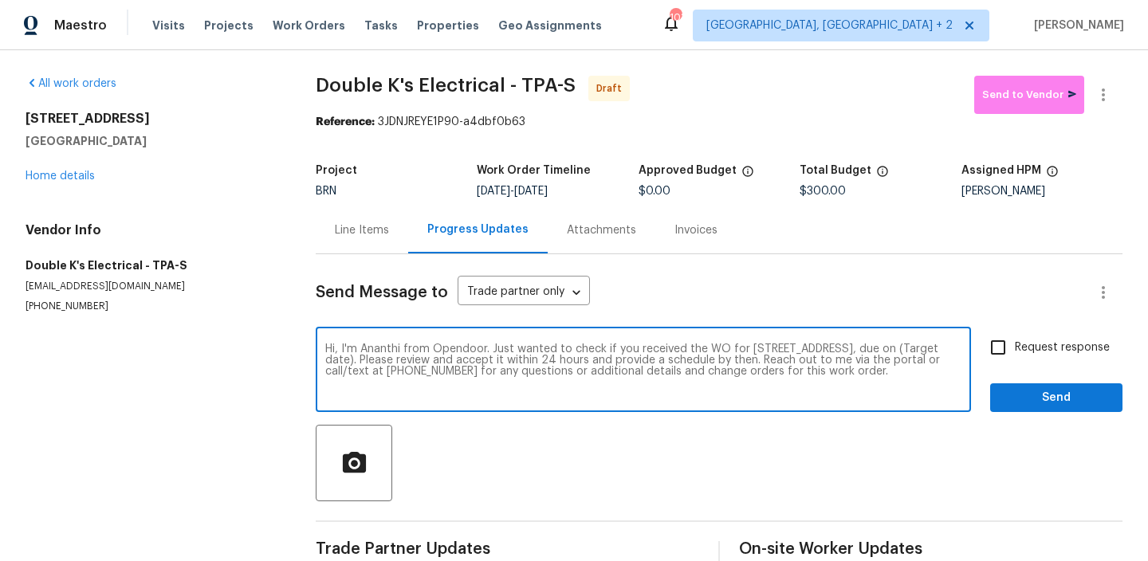
drag, startPoint x: 469, startPoint y: 360, endPoint x: 406, endPoint y: 360, distance: 63.0
click at [406, 360] on textarea "Hi, I'm Ananthi from Opendoor. Just wanted to check if you received the WO for …" at bounding box center [643, 372] width 636 height 56
paste textarea "[DATE]"
type textarea "Hi, I'm Ananthi from Opendoor. Just wanted to check if you received the WO for …"
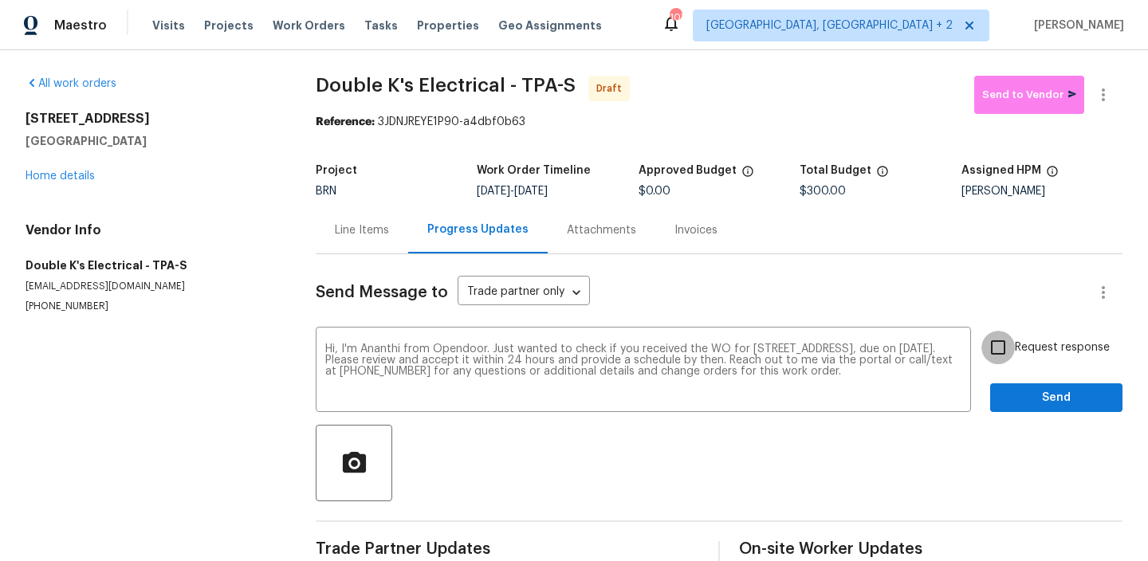
click at [994, 340] on input "Request response" at bounding box center [998, 347] width 33 height 33
checkbox input "true"
click at [1007, 392] on span "Send" at bounding box center [1056, 398] width 107 height 20
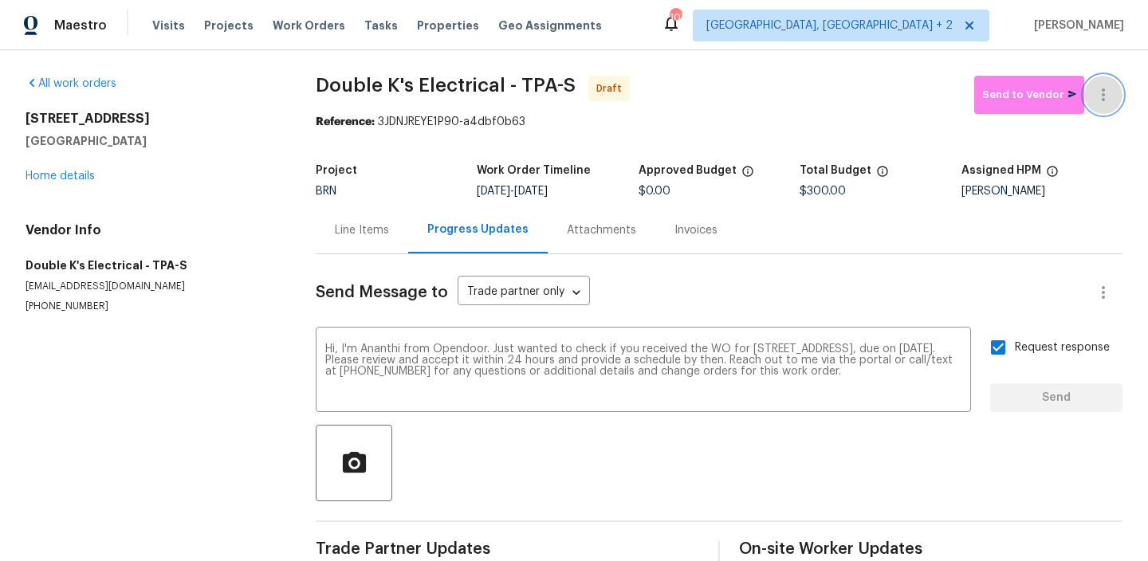
click at [1109, 88] on icon "button" at bounding box center [1103, 94] width 19 height 19
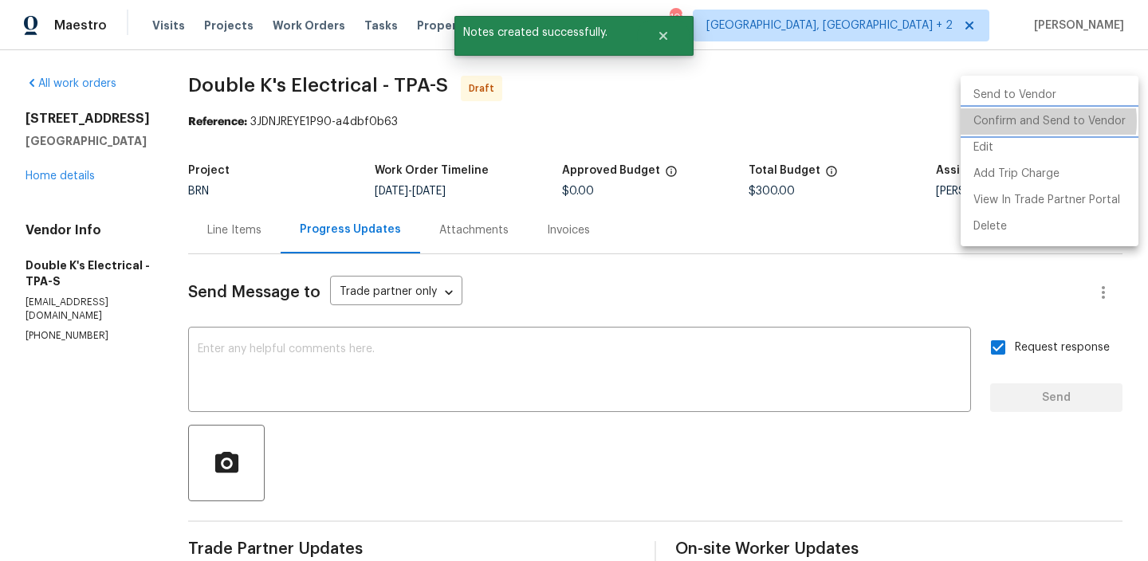
click at [1036, 121] on li "Confirm and Send to Vendor" at bounding box center [1050, 121] width 178 height 26
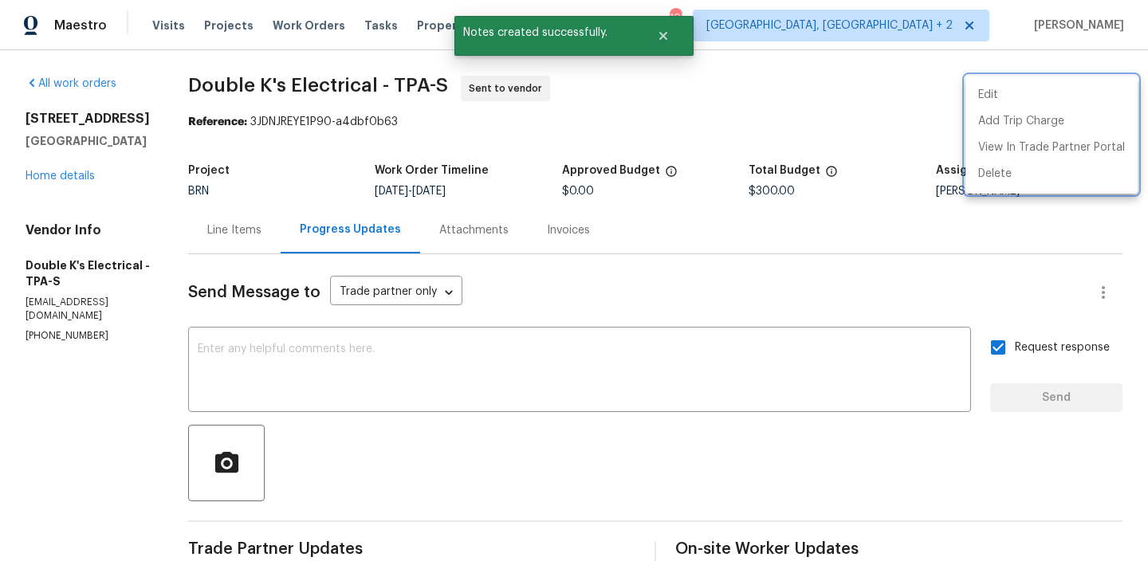
click at [246, 513] on div at bounding box center [574, 280] width 1148 height 561
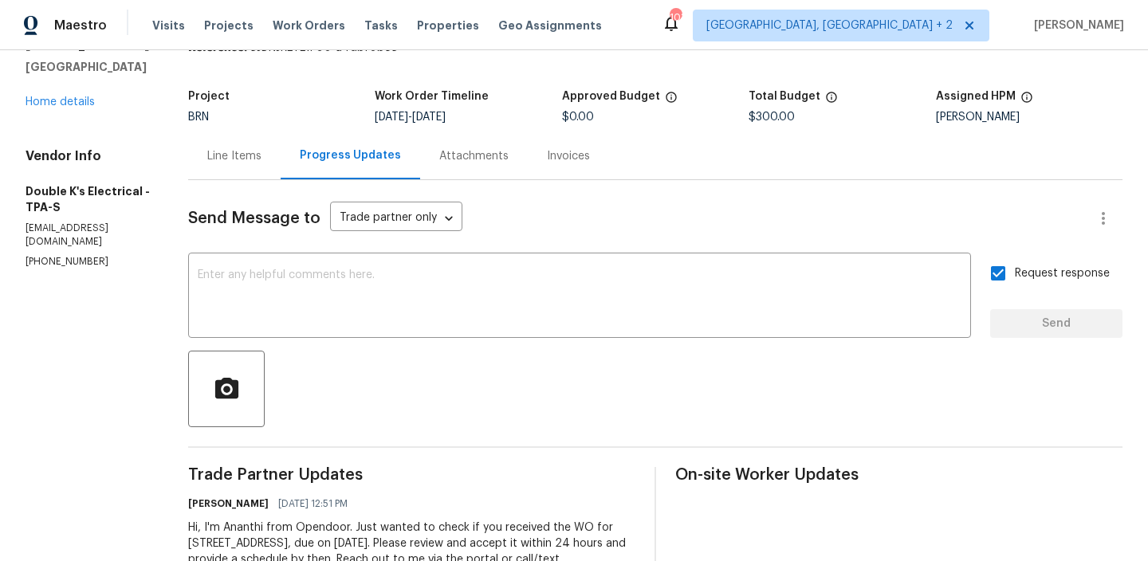
scroll to position [157, 0]
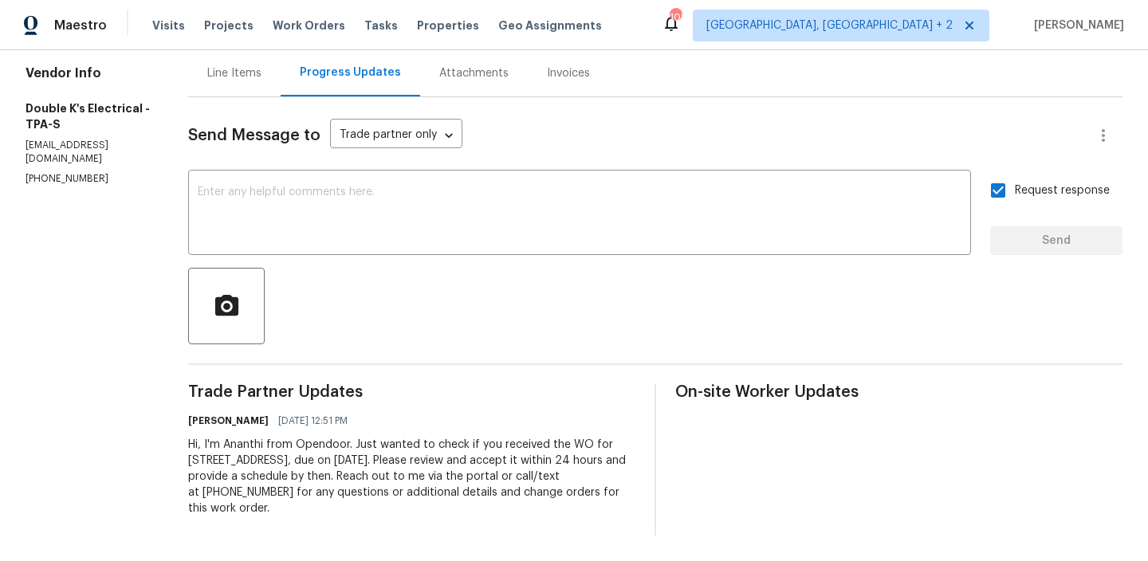
click at [311, 475] on div "Hi, I'm Ananthi from Opendoor. Just wanted to check if you received the WO for …" at bounding box center [411, 477] width 447 height 80
copy div "Trade Partner Updates [PERSON_NAME] [DATE] 12:51 PM"
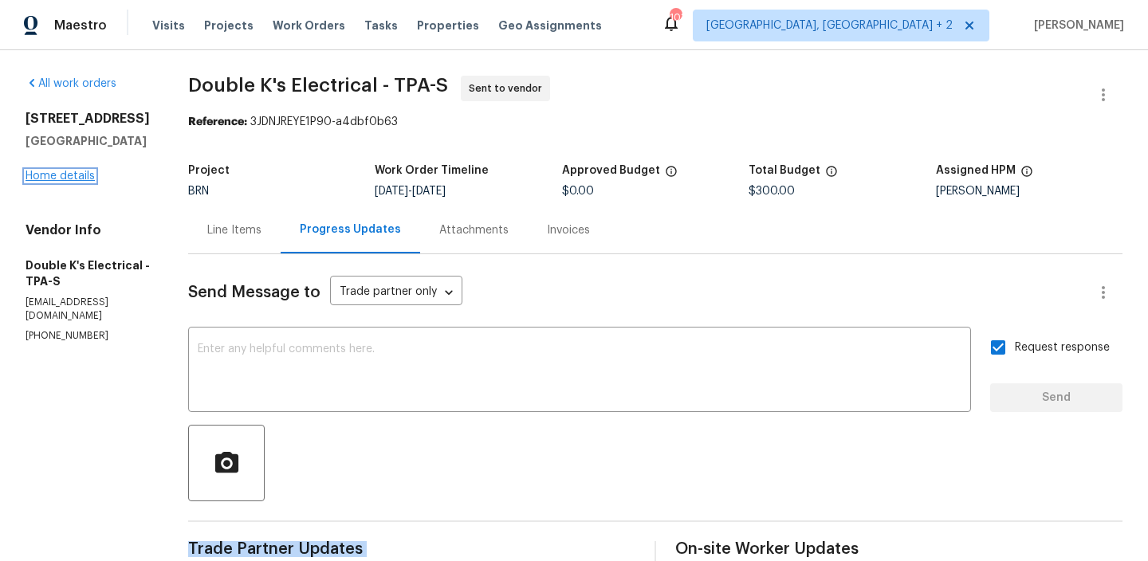
click at [77, 182] on link "Home details" at bounding box center [60, 176] width 69 height 11
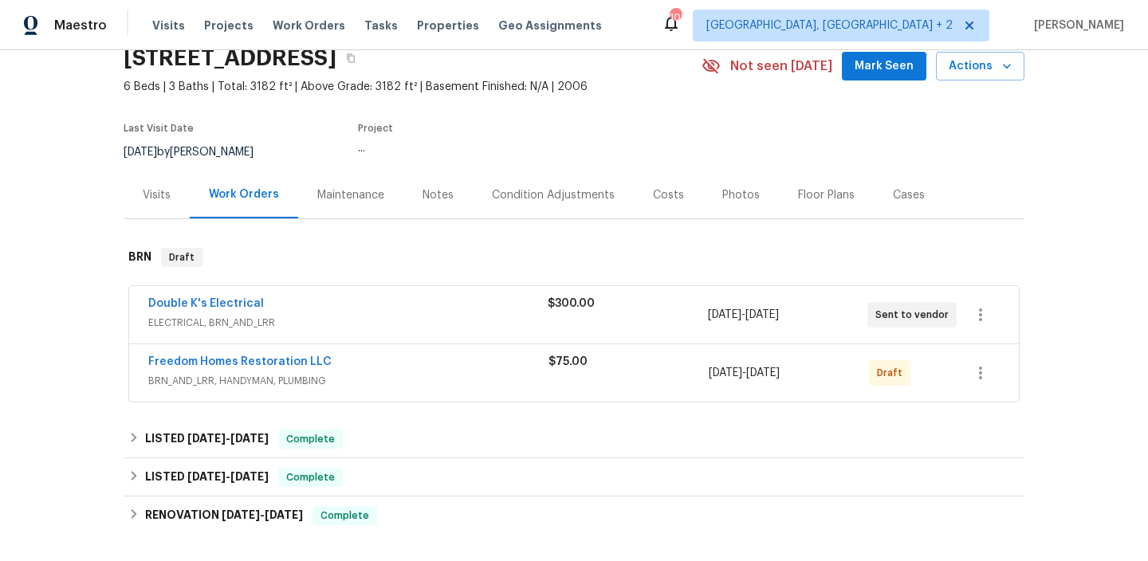
scroll to position [100, 0]
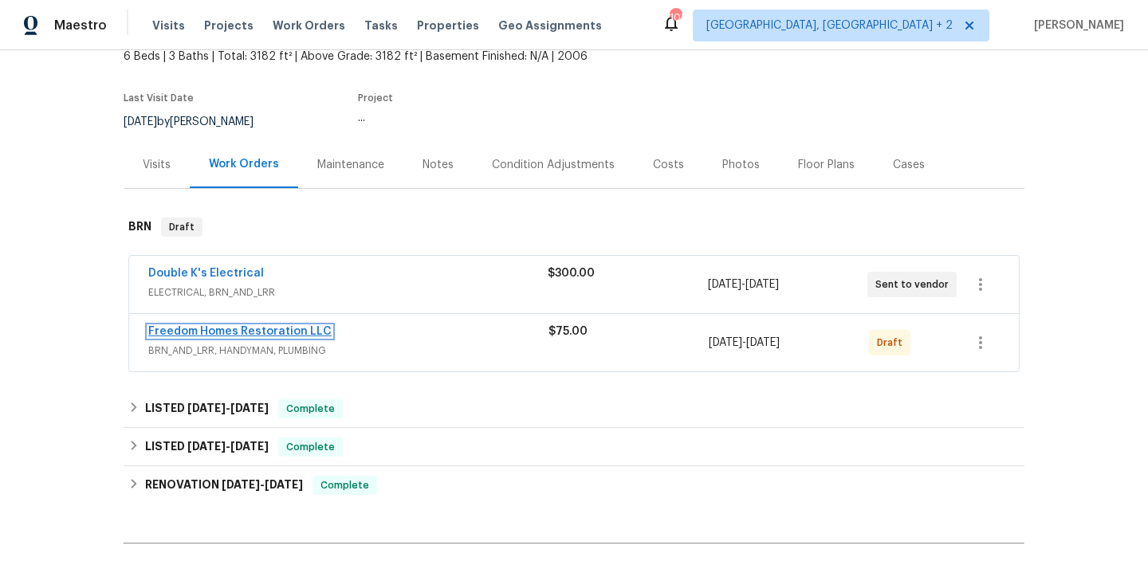
click at [213, 328] on link "Freedom Homes Restoration LLC" at bounding box center [239, 331] width 183 height 11
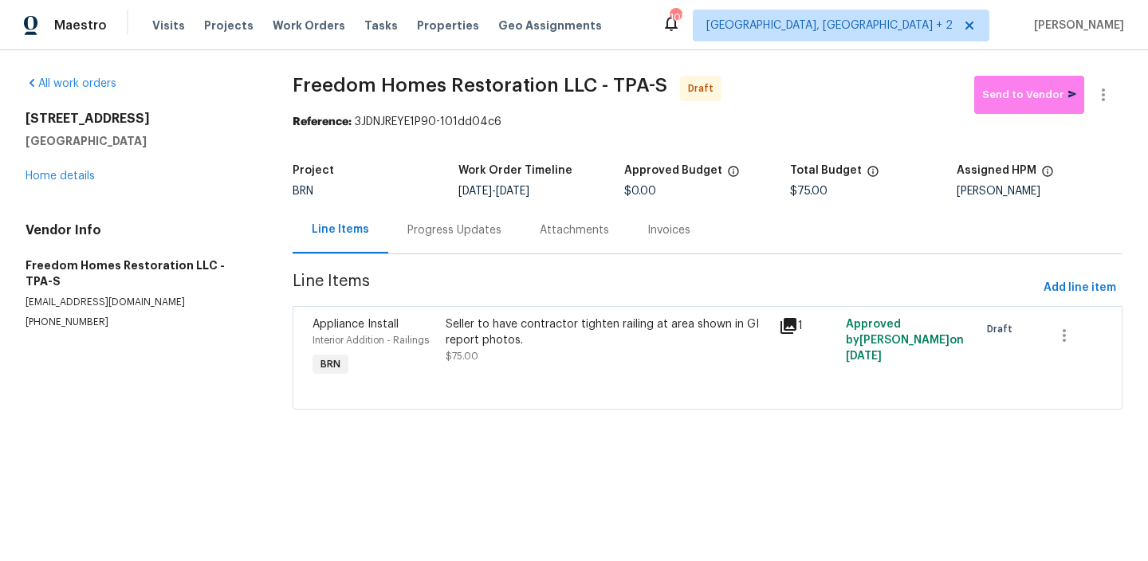
click at [417, 241] on div "Progress Updates" at bounding box center [454, 230] width 132 height 47
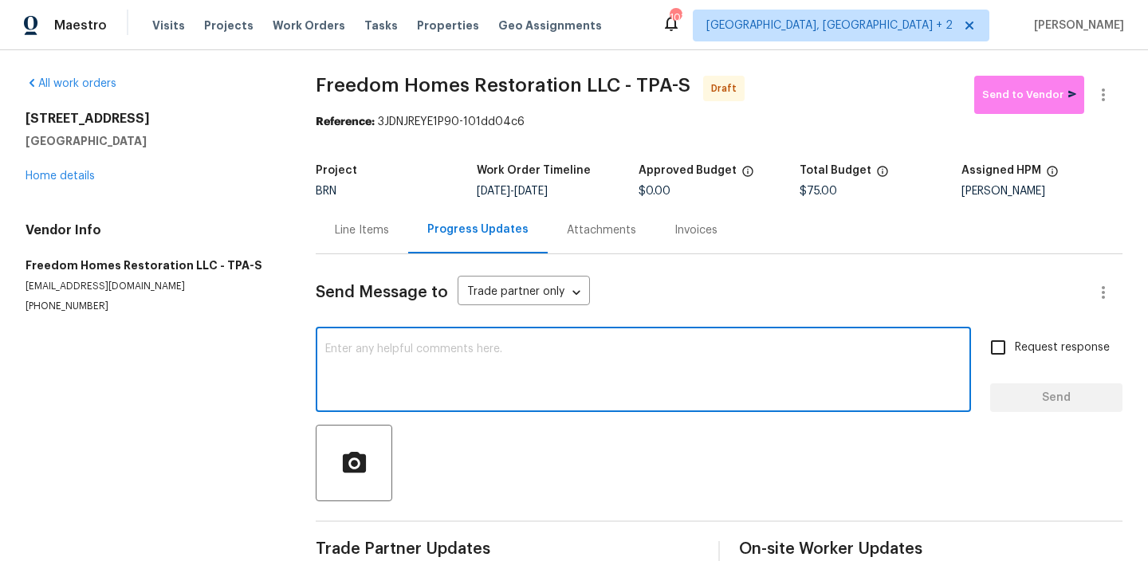
click at [427, 364] on textarea at bounding box center [643, 372] width 636 height 56
paste textarea "Hi, I'm Ananthi from Opendoor. Just wanted to check if you received the WO for …"
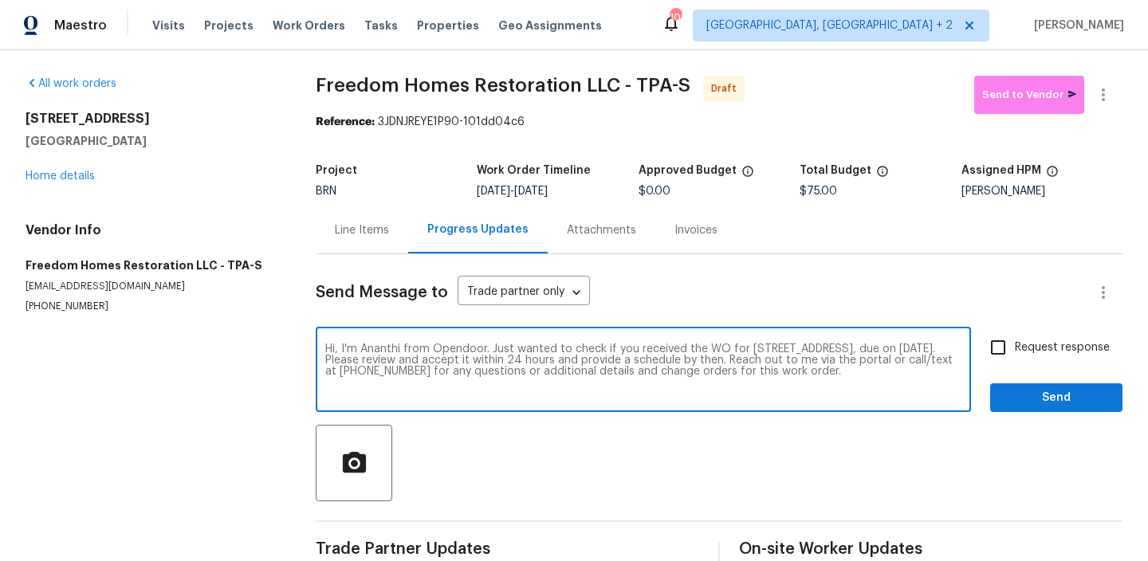
type textarea "Hi, I'm Ananthi from Opendoor. Just wanted to check if you received the WO for …"
click at [1038, 345] on span "Request response" at bounding box center [1062, 348] width 95 height 17
click at [1015, 345] on input "Request response" at bounding box center [998, 347] width 33 height 33
checkbox input "true"
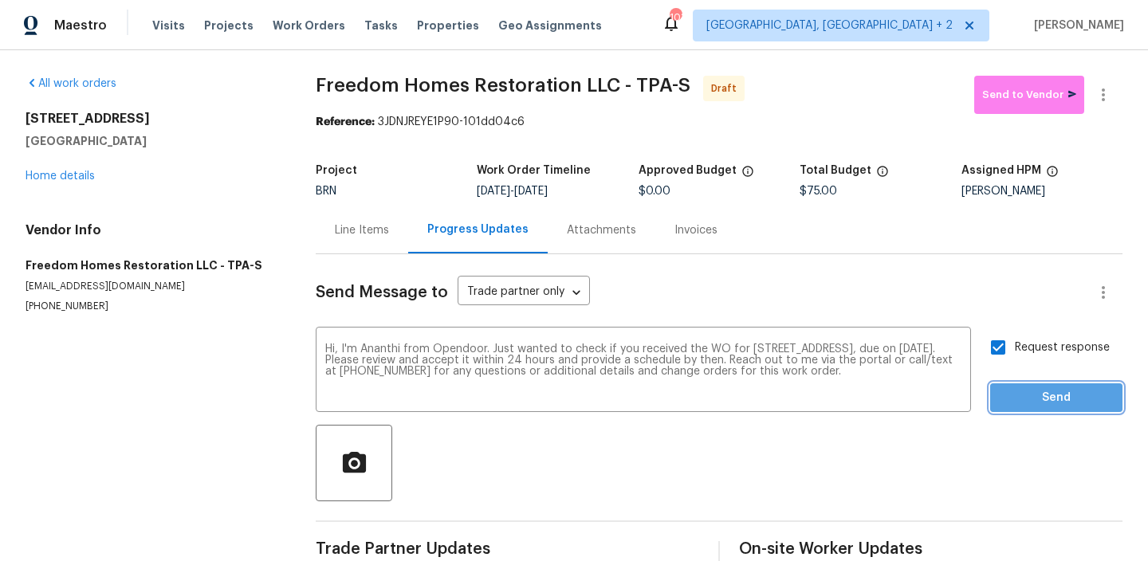
click at [1034, 393] on span "Send" at bounding box center [1056, 398] width 107 height 20
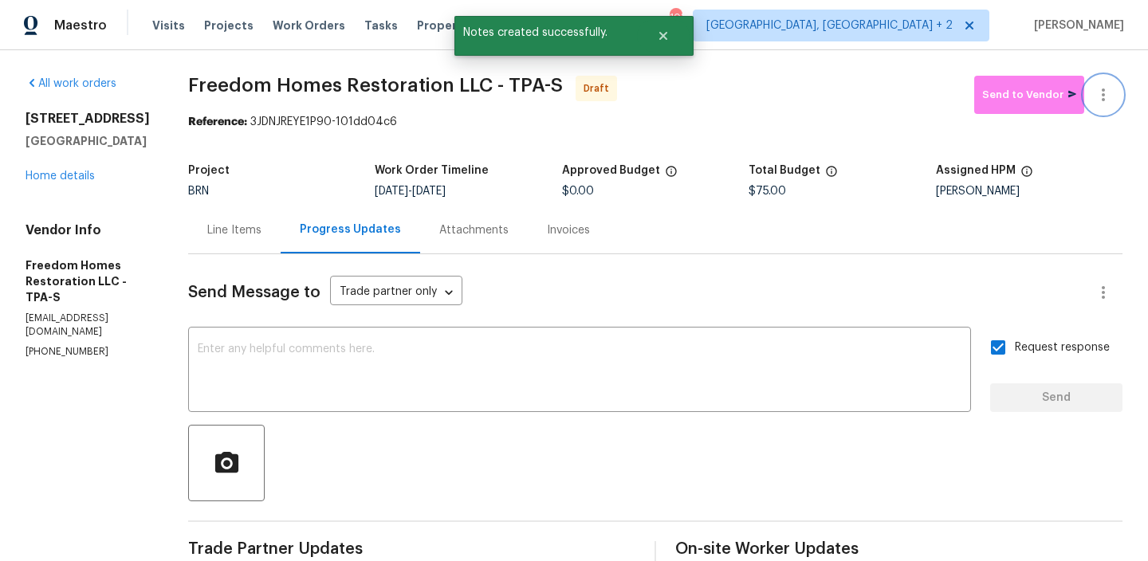
click at [1102, 81] on button "button" at bounding box center [1104, 95] width 38 height 38
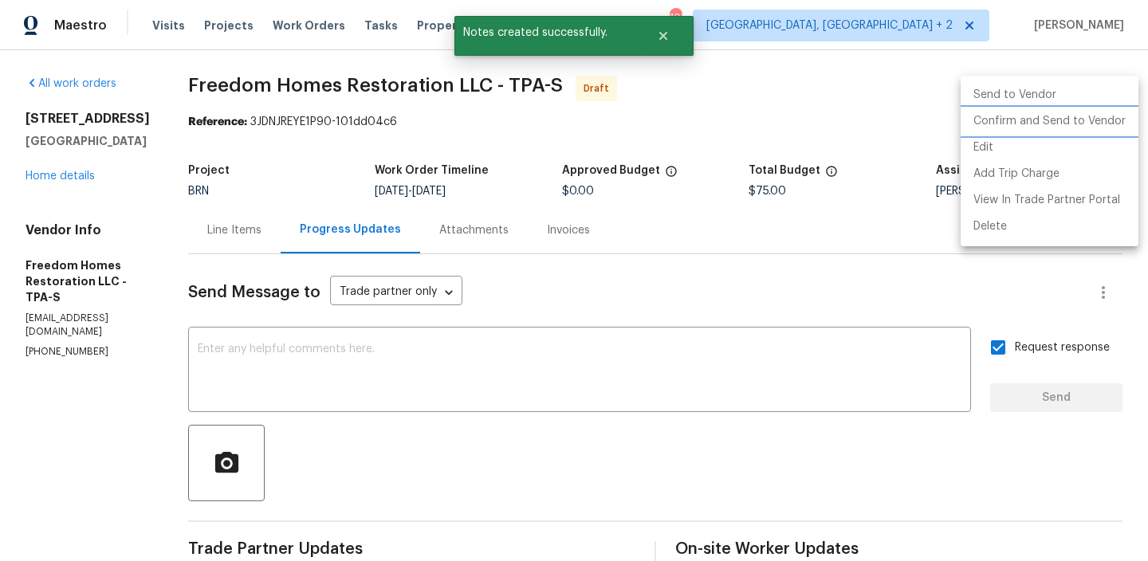
click at [1031, 126] on li "Confirm and Send to Vendor" at bounding box center [1050, 121] width 178 height 26
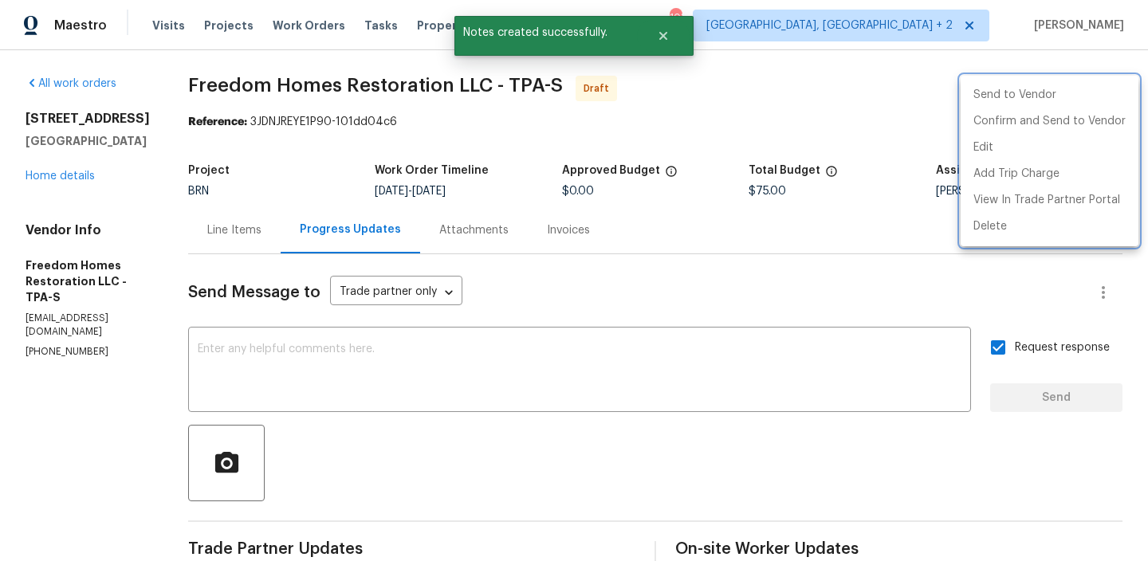
click at [170, 99] on div at bounding box center [574, 280] width 1148 height 561
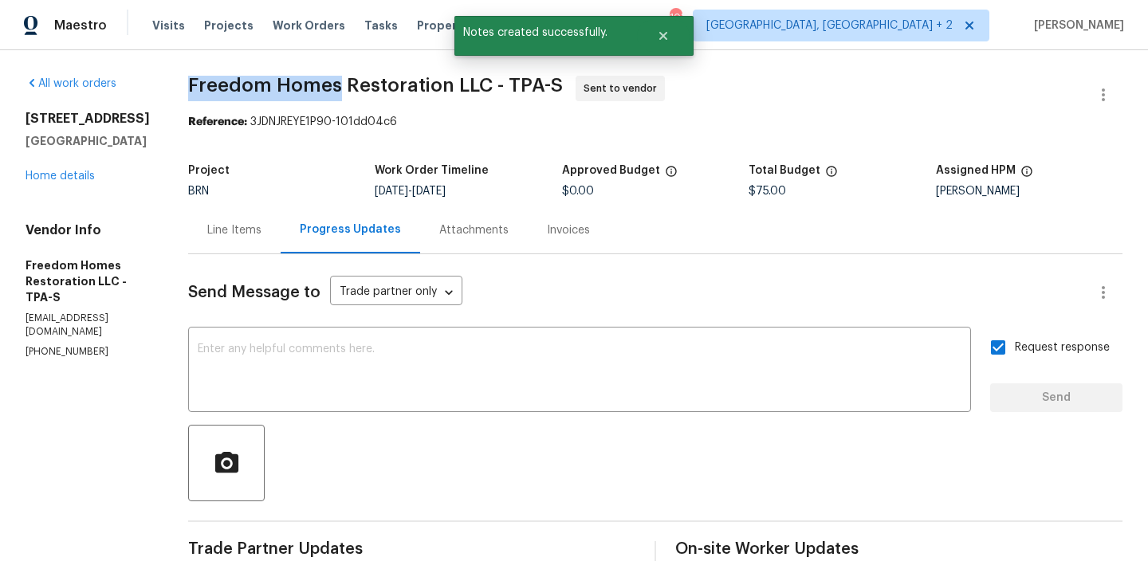
drag, startPoint x: 190, startPoint y: 93, endPoint x: 338, endPoint y: 89, distance: 148.4
click at [338, 89] on div "All work orders [STREET_ADDRESS] Home details Vendor Info Freedom Homes Restora…" at bounding box center [574, 384] width 1148 height 668
copy span "Freedom Homes"
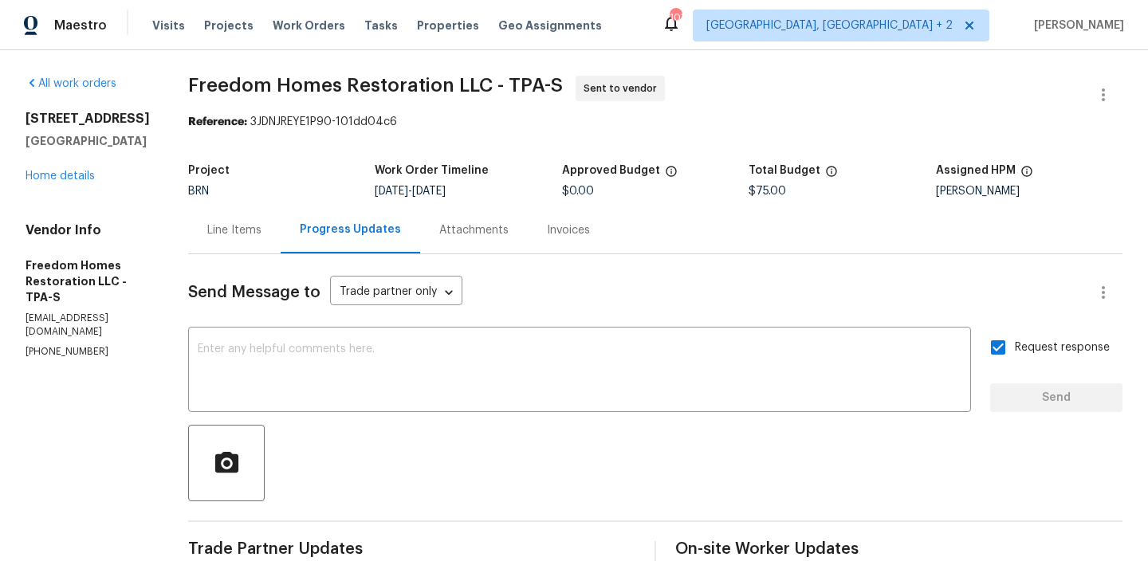
click at [313, 93] on span "Freedom Homes Restoration LLC - TPA-S" at bounding box center [375, 85] width 375 height 19
drag, startPoint x: 187, startPoint y: 87, endPoint x: 344, endPoint y: 88, distance: 157.1
click at [344, 88] on div "All work orders [STREET_ADDRESS] Home details Vendor Info Freedom Homes Restora…" at bounding box center [574, 384] width 1148 height 668
copy span "Freedom Homes"
click at [270, 127] on div "Reference: 3JDNJREYE1P90-101dd04c6" at bounding box center [655, 122] width 935 height 16
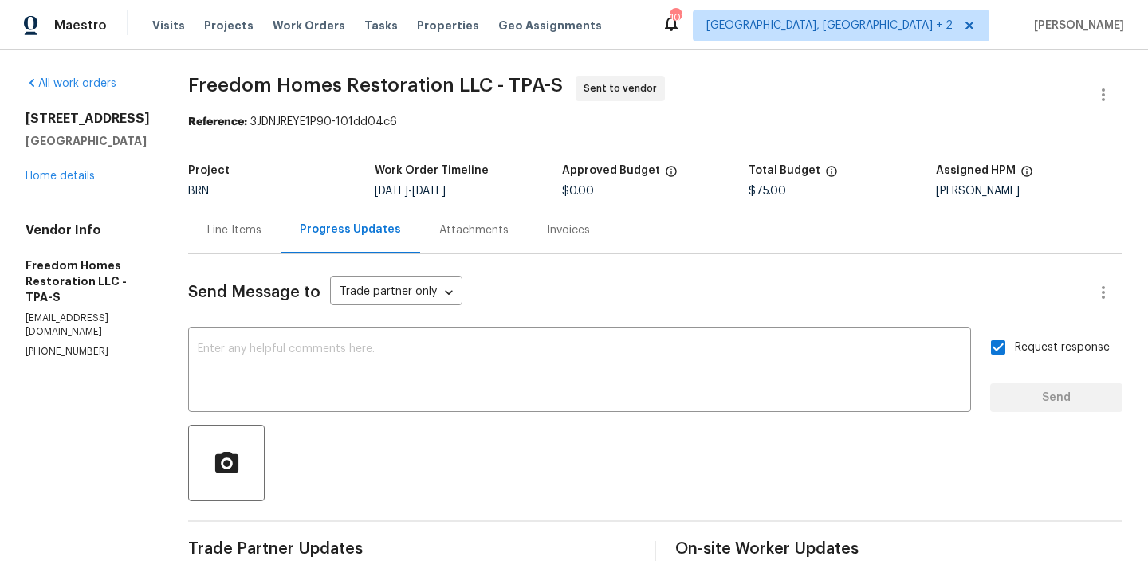
click at [59, 200] on div "All work orders [STREET_ADDRESS] Home details Vendor Info Freedom Homes Restora…" at bounding box center [88, 217] width 124 height 283
click at [69, 182] on link "Home details" at bounding box center [60, 176] width 69 height 11
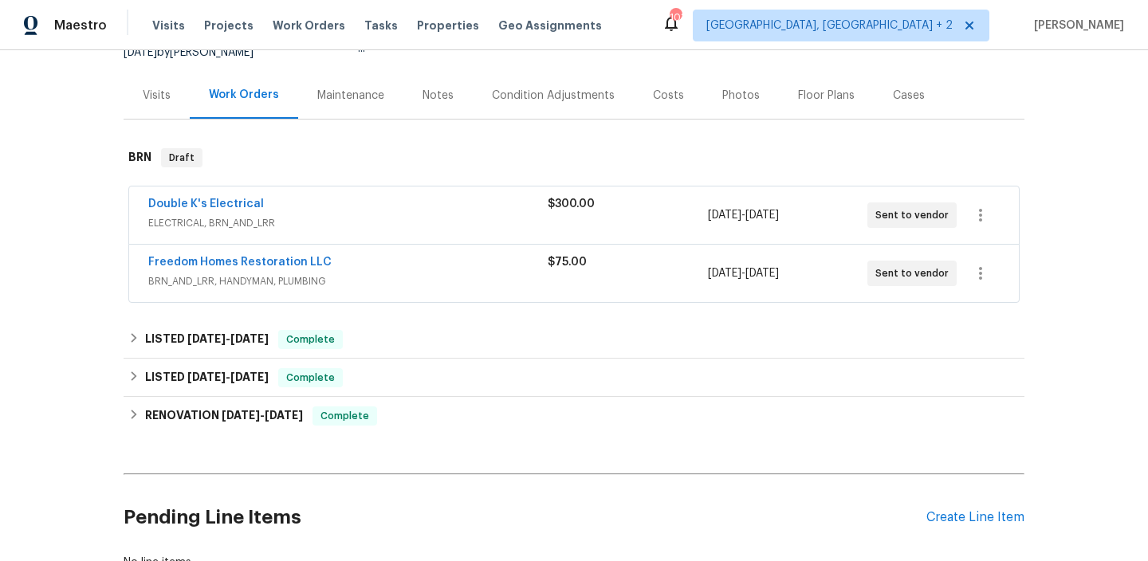
scroll to position [175, 0]
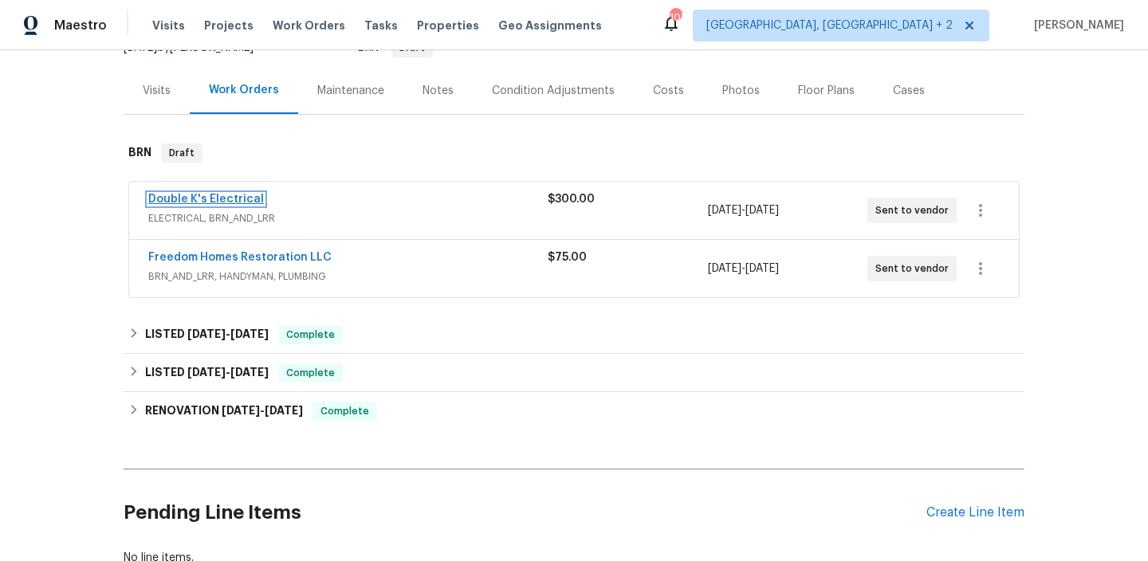
click at [199, 200] on link "Double K's Electrical" at bounding box center [206, 199] width 116 height 11
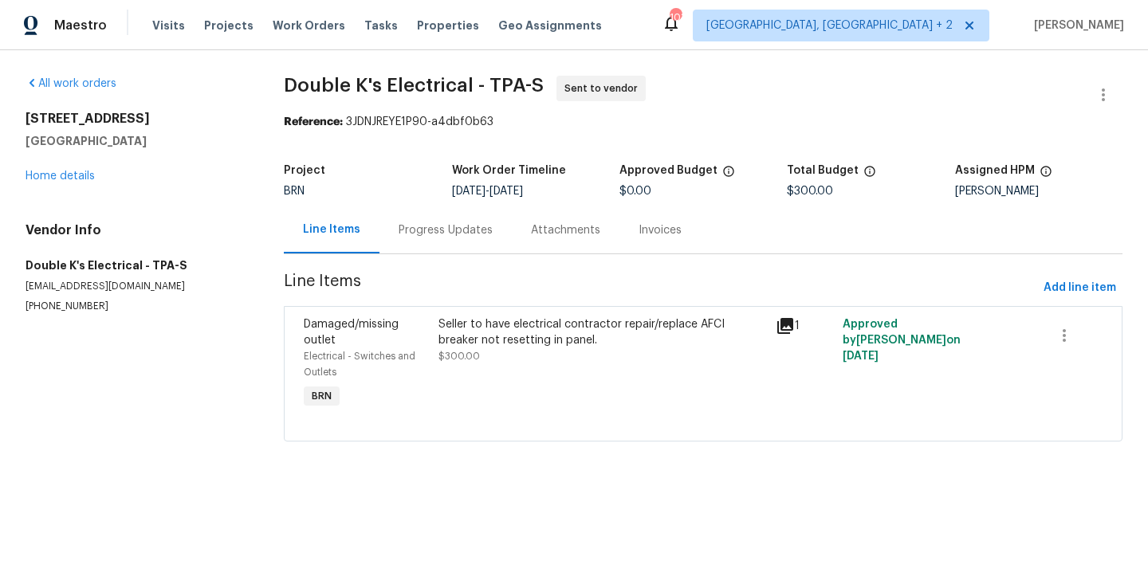
drag, startPoint x: 262, startPoint y: 75, endPoint x: 327, endPoint y: 75, distance: 65.4
click at [327, 75] on div "All work orders [STREET_ADDRESS] Home details Vendor Info Double K's Electrical…" at bounding box center [574, 268] width 1148 height 436
drag, startPoint x: 274, startPoint y: 93, endPoint x: 360, endPoint y: 93, distance: 86.9
click at [360, 93] on div "All work orders [STREET_ADDRESS] Home details Vendor Info Double K's Electrical…" at bounding box center [574, 268] width 1148 height 436
copy span "Double K"
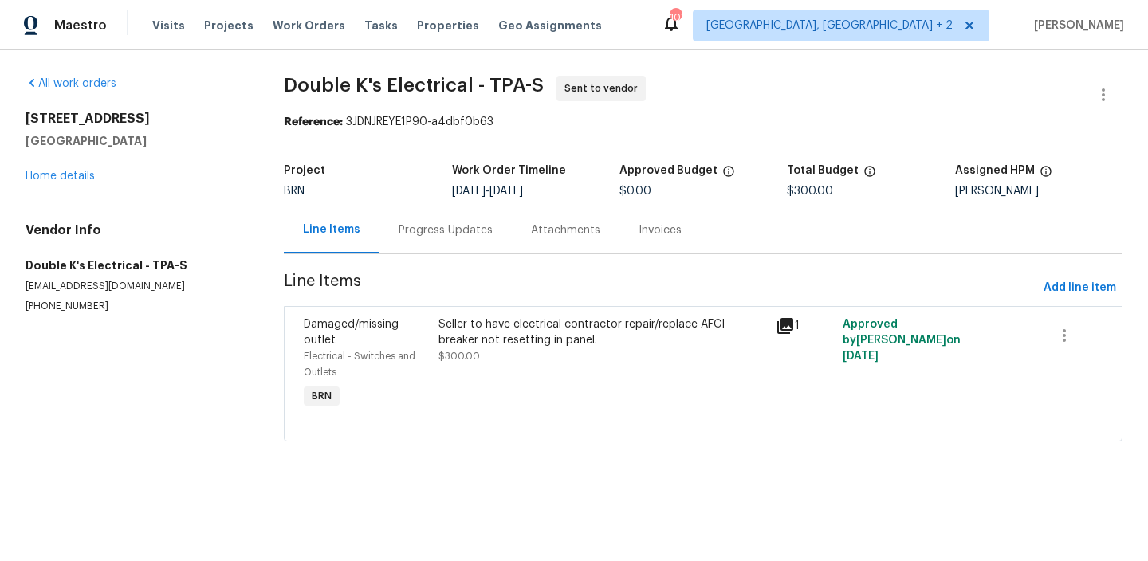
click at [255, 146] on div "All work orders [STREET_ADDRESS] Home details Vendor Info Double K's Electrical…" at bounding box center [574, 268] width 1148 height 436
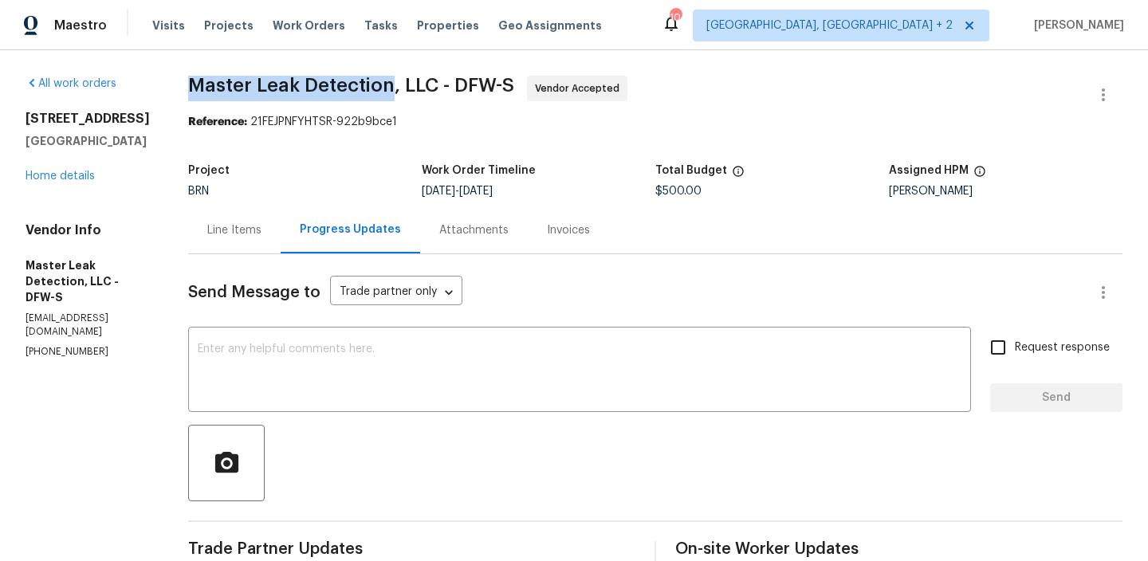
drag, startPoint x: 203, startPoint y: 90, endPoint x: 408, endPoint y: 86, distance: 204.2
click at [408, 87] on span "Master Leak Detection, LLC - DFW-S" at bounding box center [351, 85] width 326 height 19
copy span "Master Leak Detection"
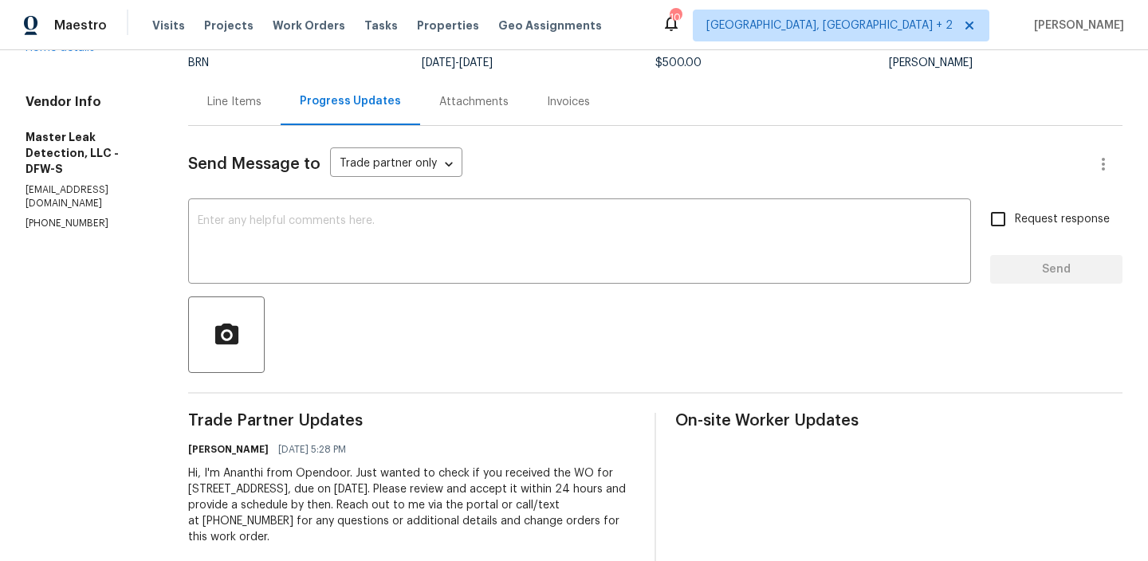
scroll to position [146, 0]
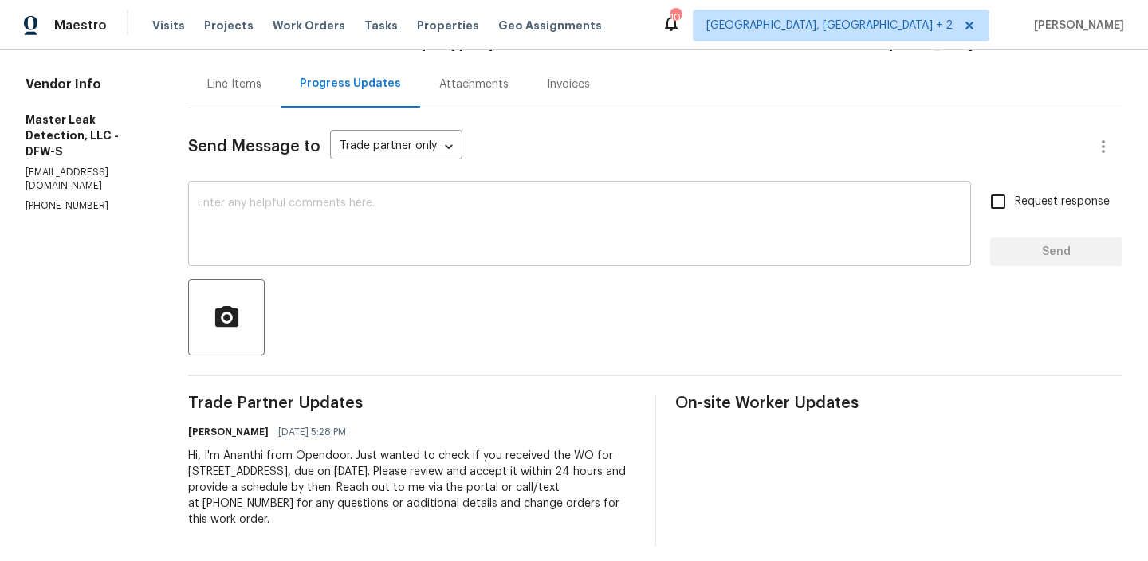
click at [285, 233] on textarea at bounding box center [580, 226] width 764 height 56
paste textarea "Could you please provide us with the scheduled date?"
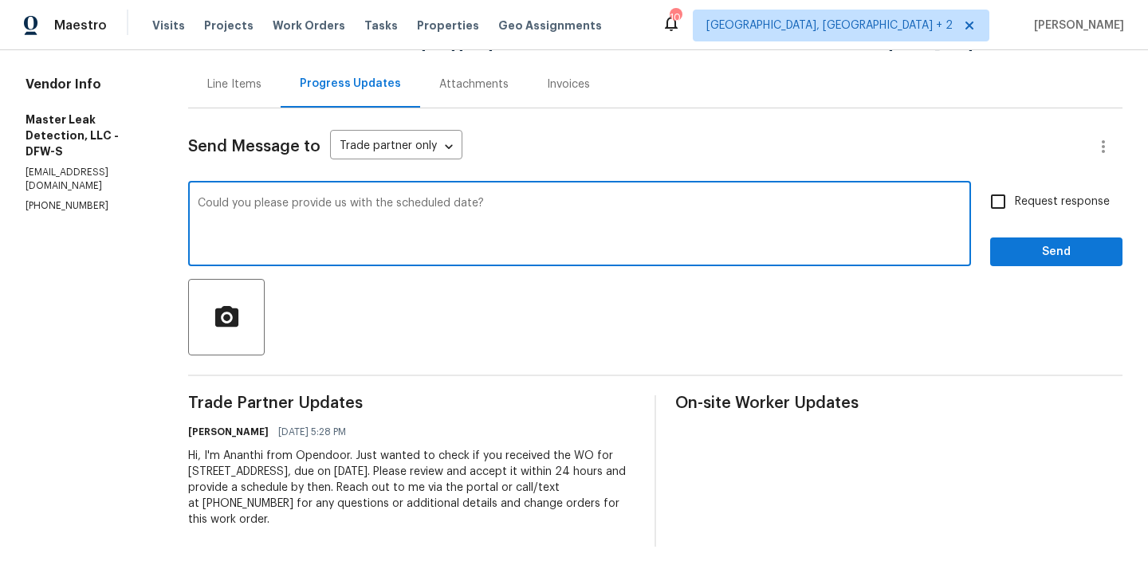
type textarea "Could you please provide us with the scheduled date?"
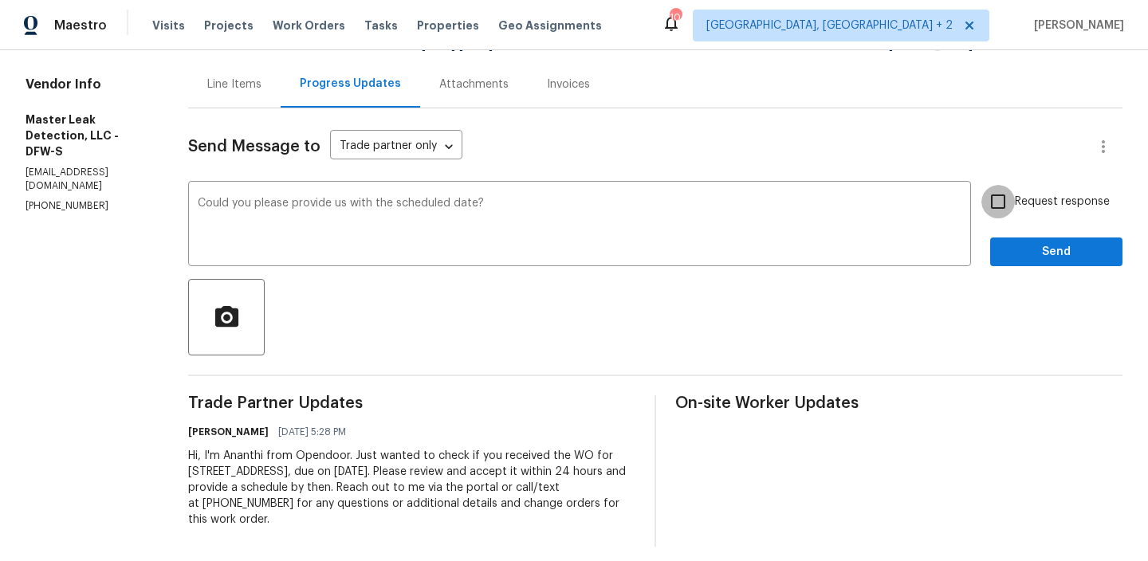
click at [990, 199] on input "Request response" at bounding box center [998, 201] width 33 height 33
checkbox input "true"
click at [1020, 254] on span "Send" at bounding box center [1056, 252] width 107 height 20
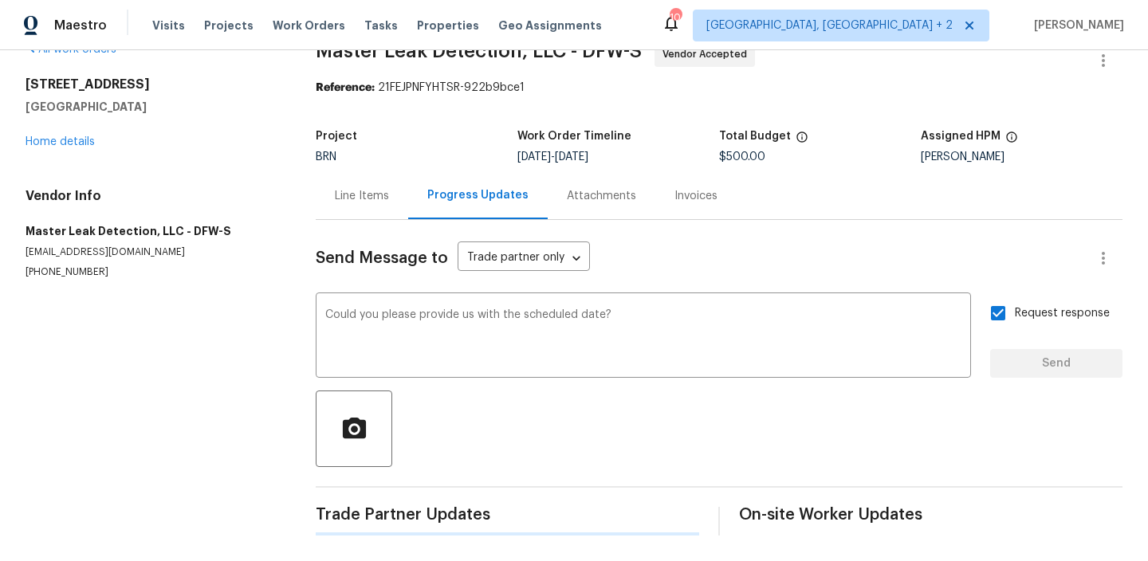
scroll to position [0, 0]
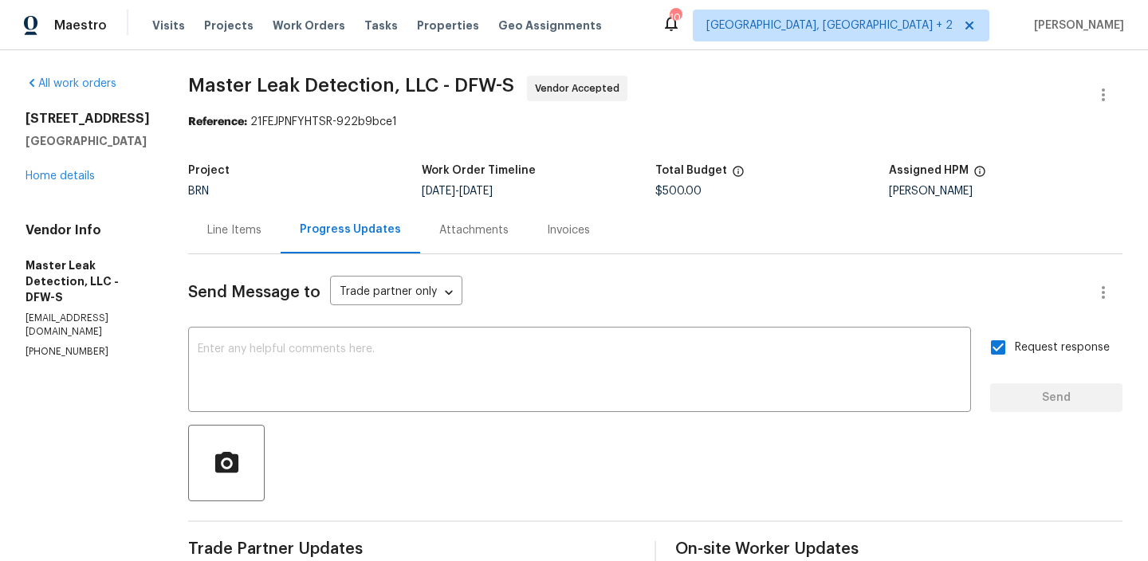
click at [60, 337] on section "All work orders 8 Woodmoor Cir Allen, TX 75002 Home details Vendor Info Master …" at bounding box center [88, 415] width 124 height 679
copy p "(972) 916-1261"
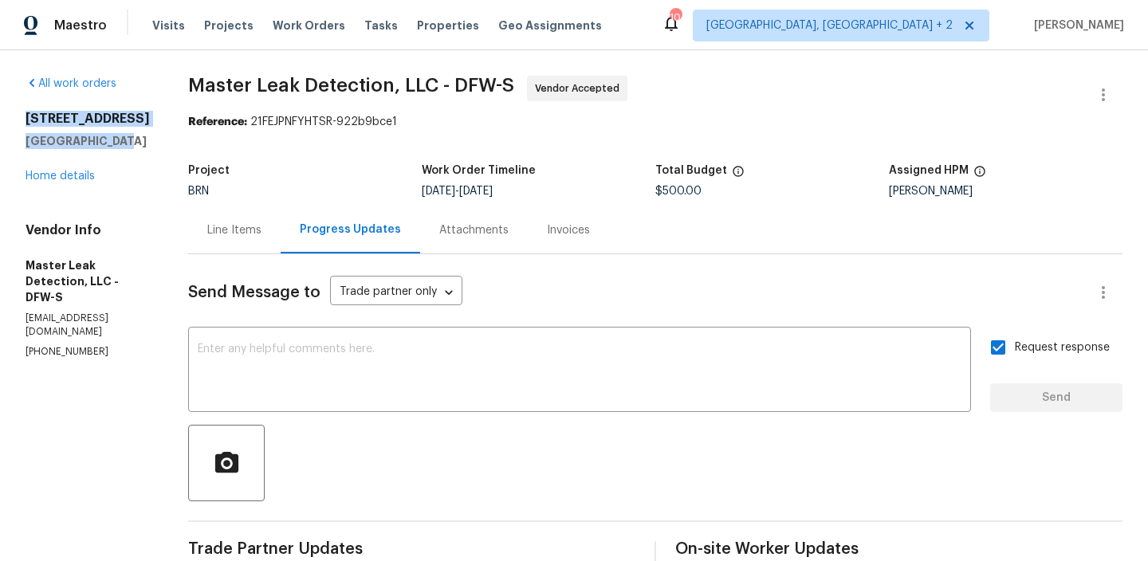
drag, startPoint x: 21, startPoint y: 115, endPoint x: 120, endPoint y: 140, distance: 101.9
click at [120, 140] on div "All work orders 8 Woodmoor Cir Allen, TX 75002 Home details Vendor Info Master …" at bounding box center [574, 415] width 1148 height 730
copy div "8 Woodmoor Cir Allen, TX 75002"
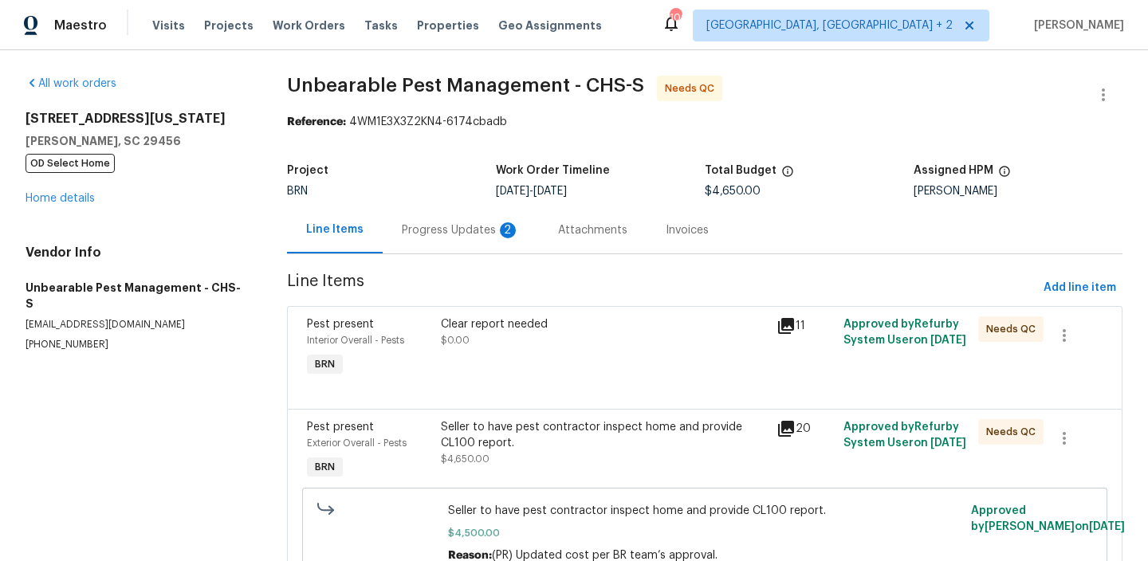
click at [445, 222] on div "Progress Updates 2" at bounding box center [461, 230] width 118 height 16
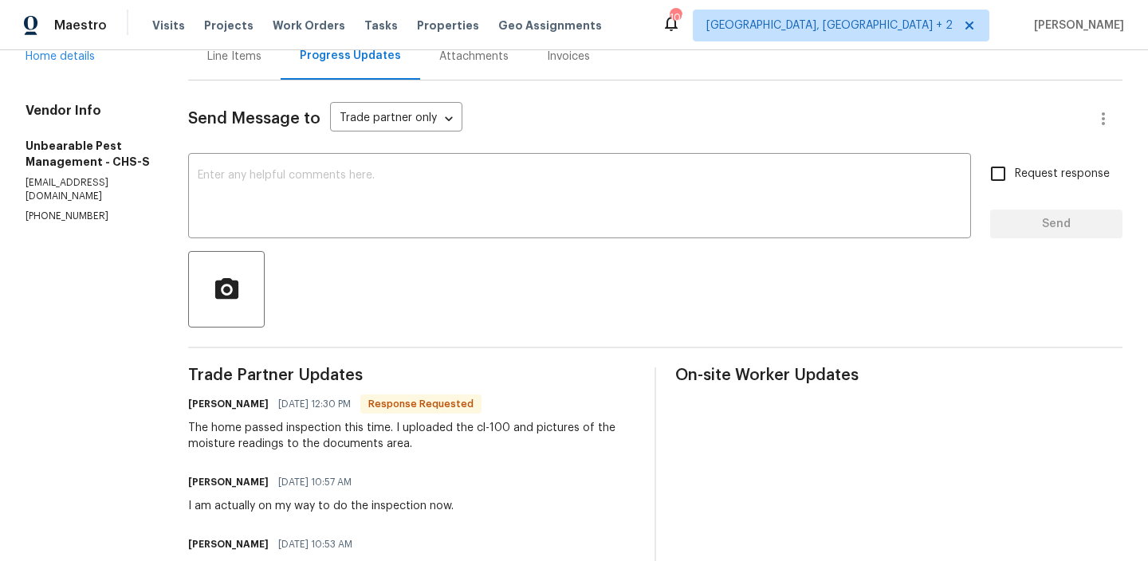
scroll to position [184, 0]
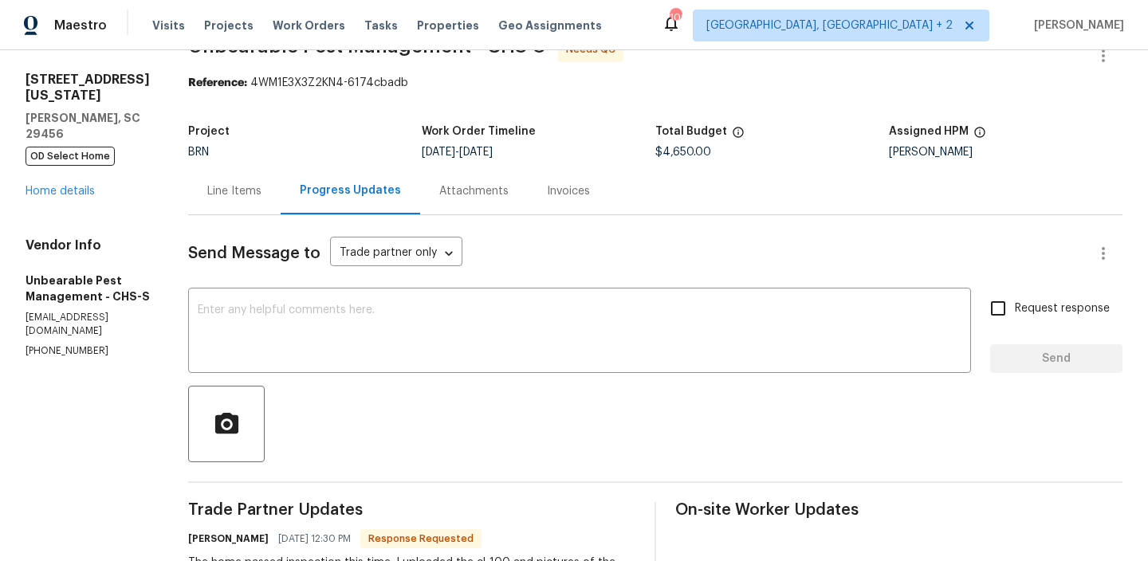
scroll to position [0, 0]
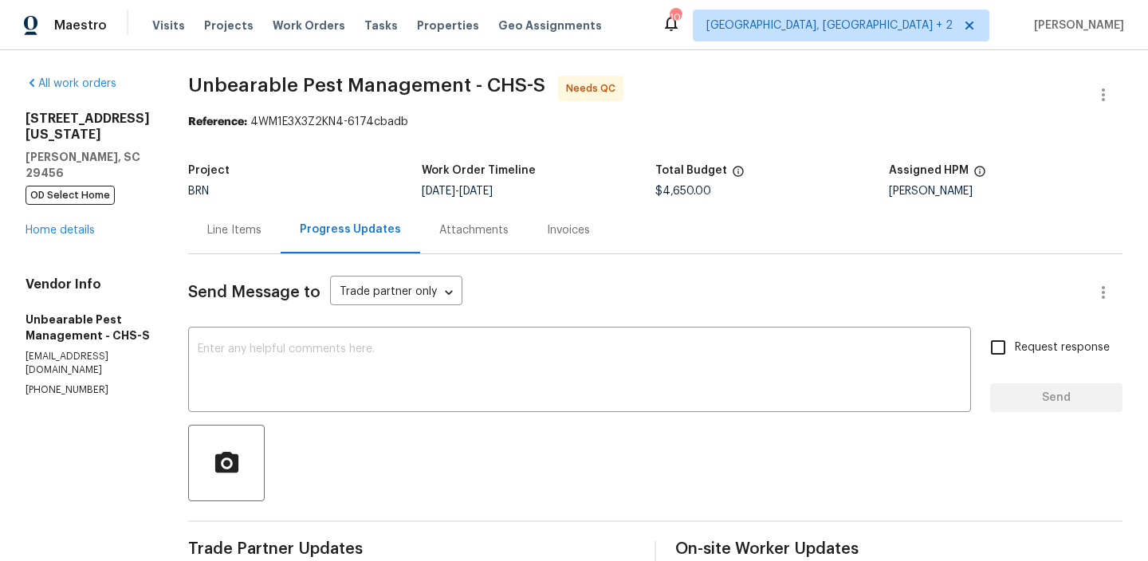
click at [227, 246] on div "Line Items" at bounding box center [234, 230] width 93 height 47
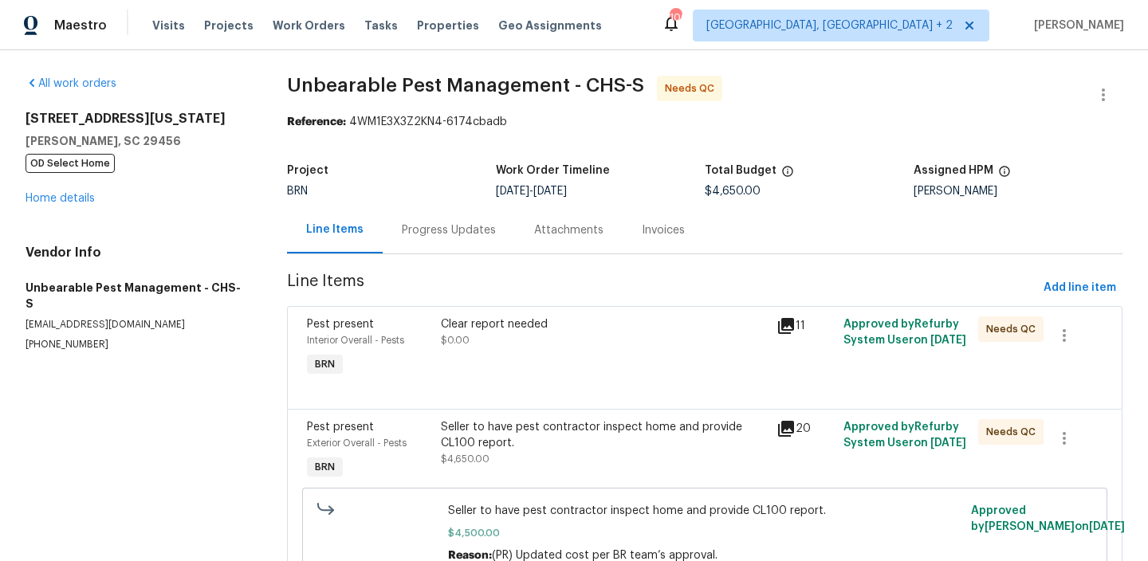
scroll to position [164, 0]
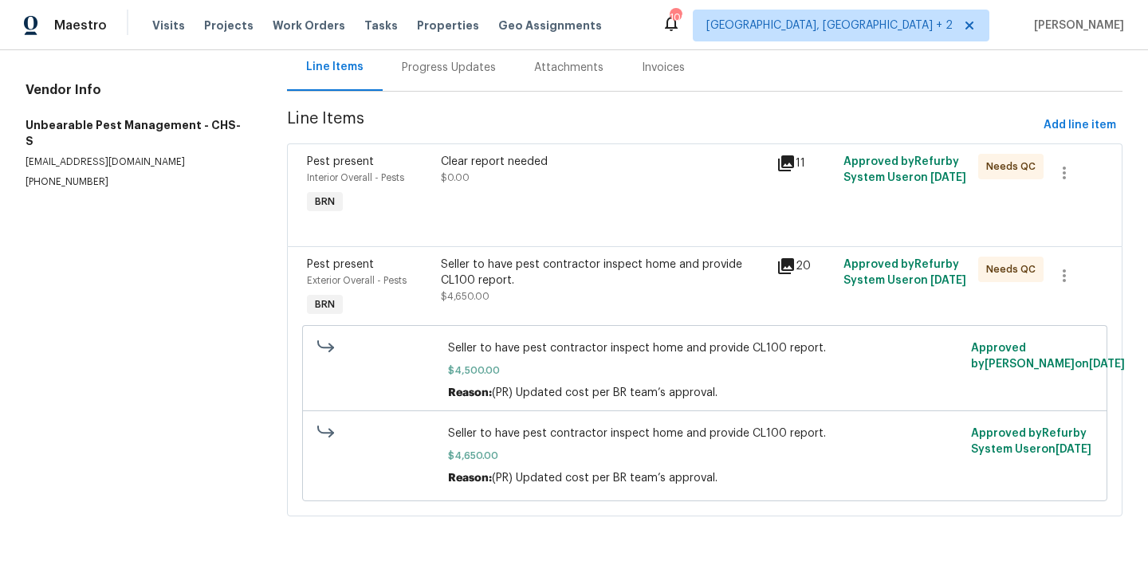
click at [496, 219] on div at bounding box center [705, 227] width 796 height 19
click at [502, 182] on div "Clear report needed $0.00" at bounding box center [604, 170] width 326 height 32
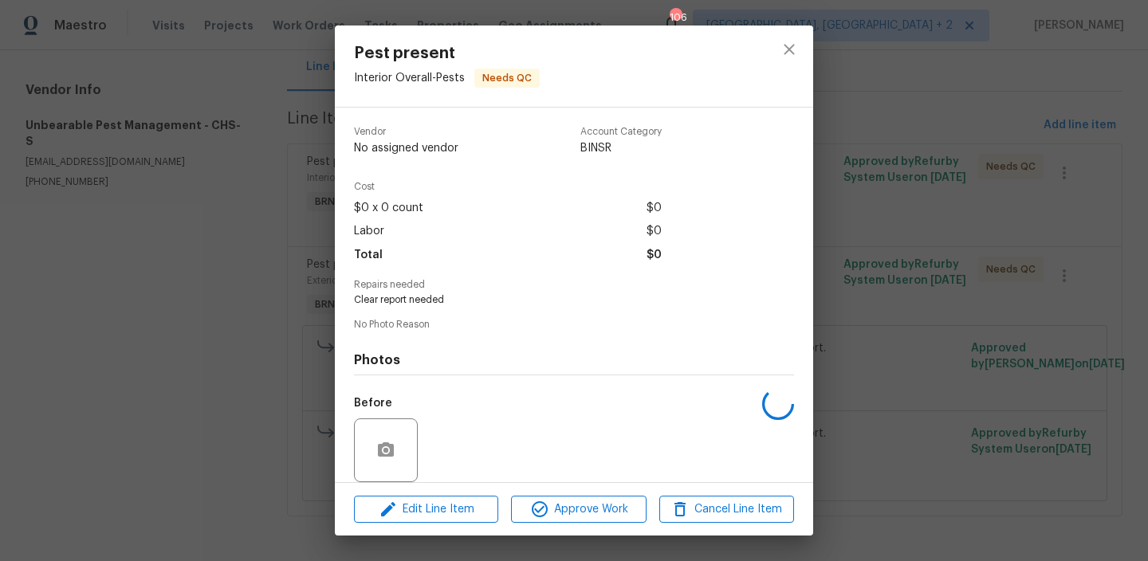
scroll to position [119, 0]
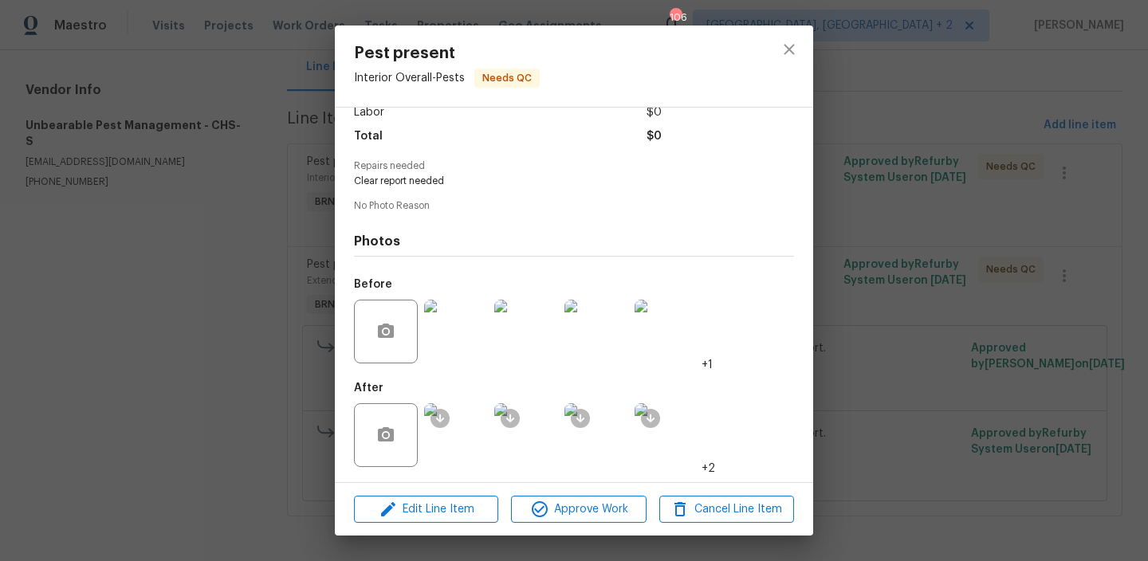
click at [247, 433] on div "Pest present Interior Overall - Pests Needs QC Vendor Unbearable Pest Managemen…" at bounding box center [574, 280] width 1148 height 561
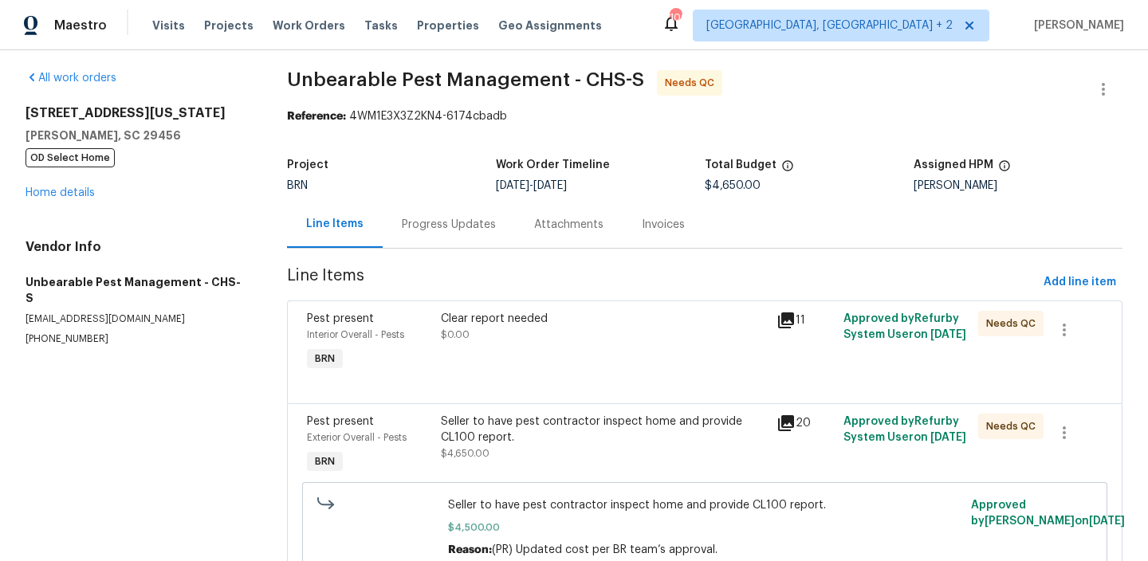
scroll to position [4, 0]
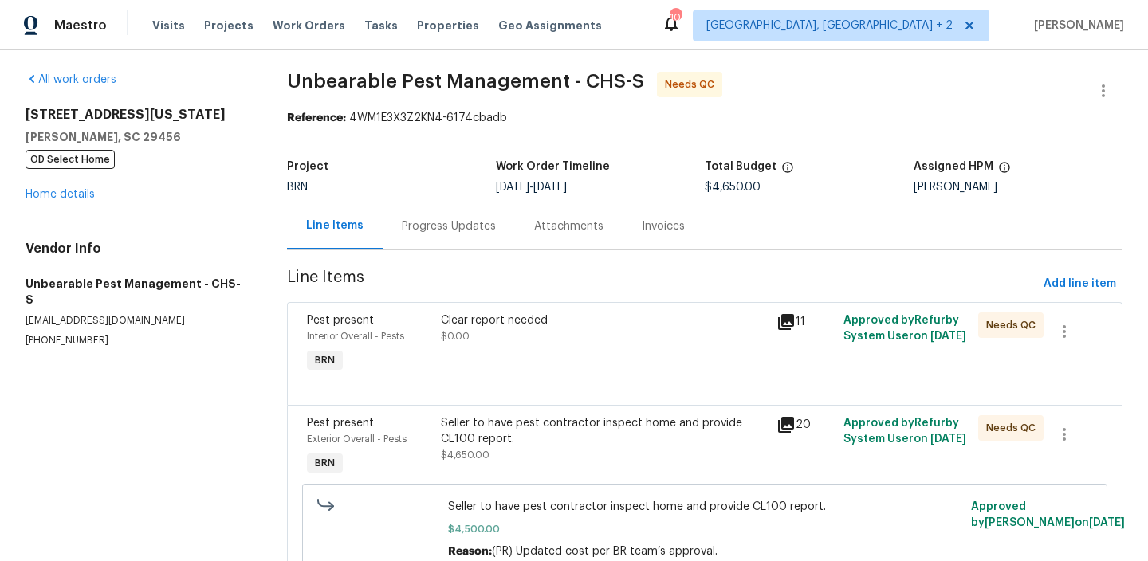
click at [498, 447] on div "Seller to have pest contractor inspect home and provide CL100 report." at bounding box center [604, 431] width 326 height 32
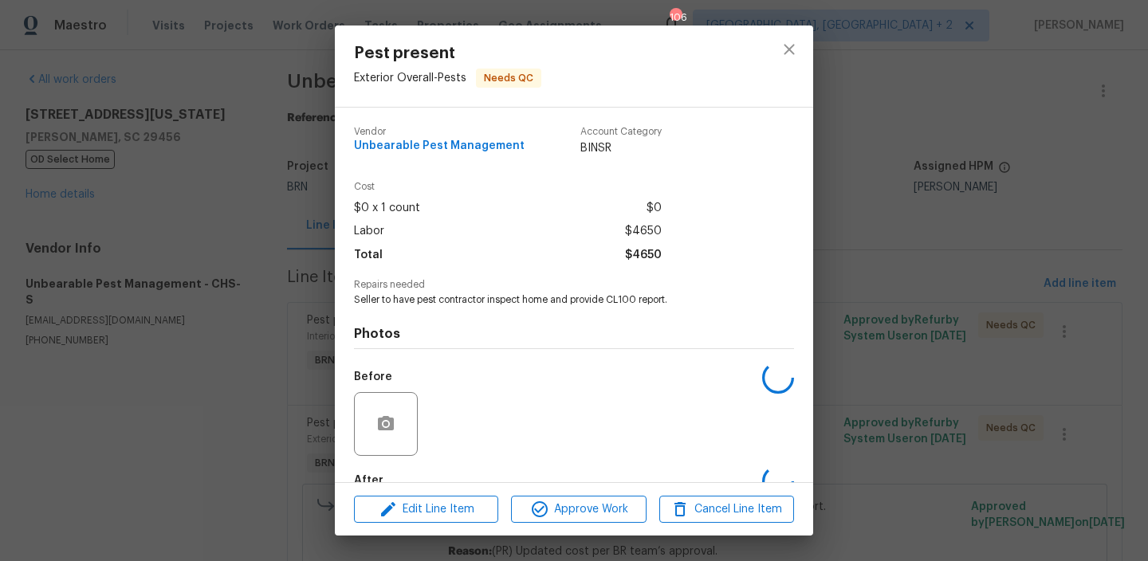
scroll to position [93, 0]
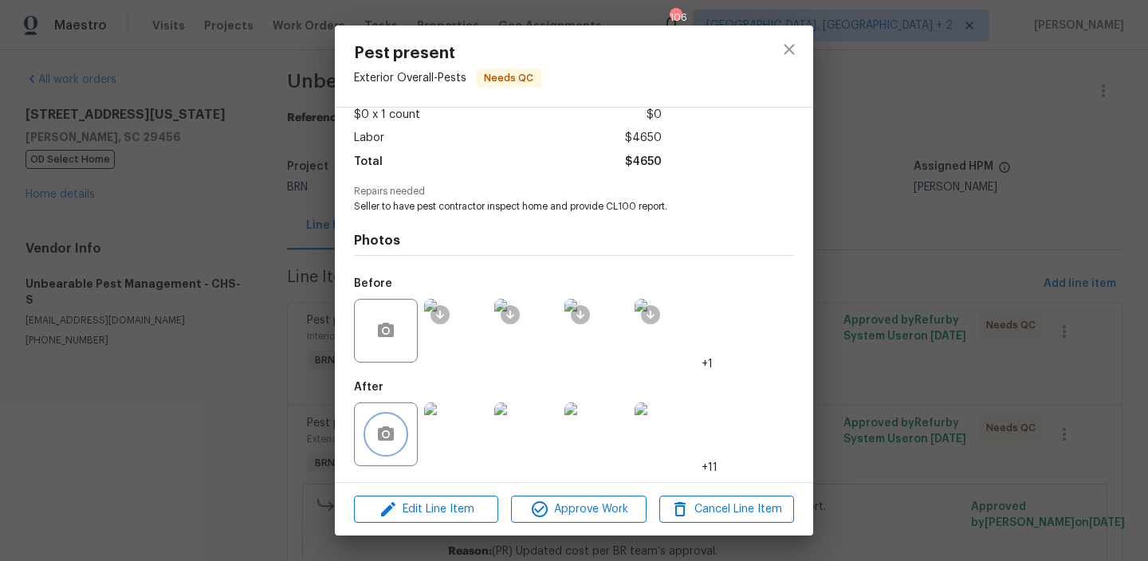
click at [386, 425] on icon "button" at bounding box center [385, 434] width 19 height 19
